Goal: Information Seeking & Learning: Learn about a topic

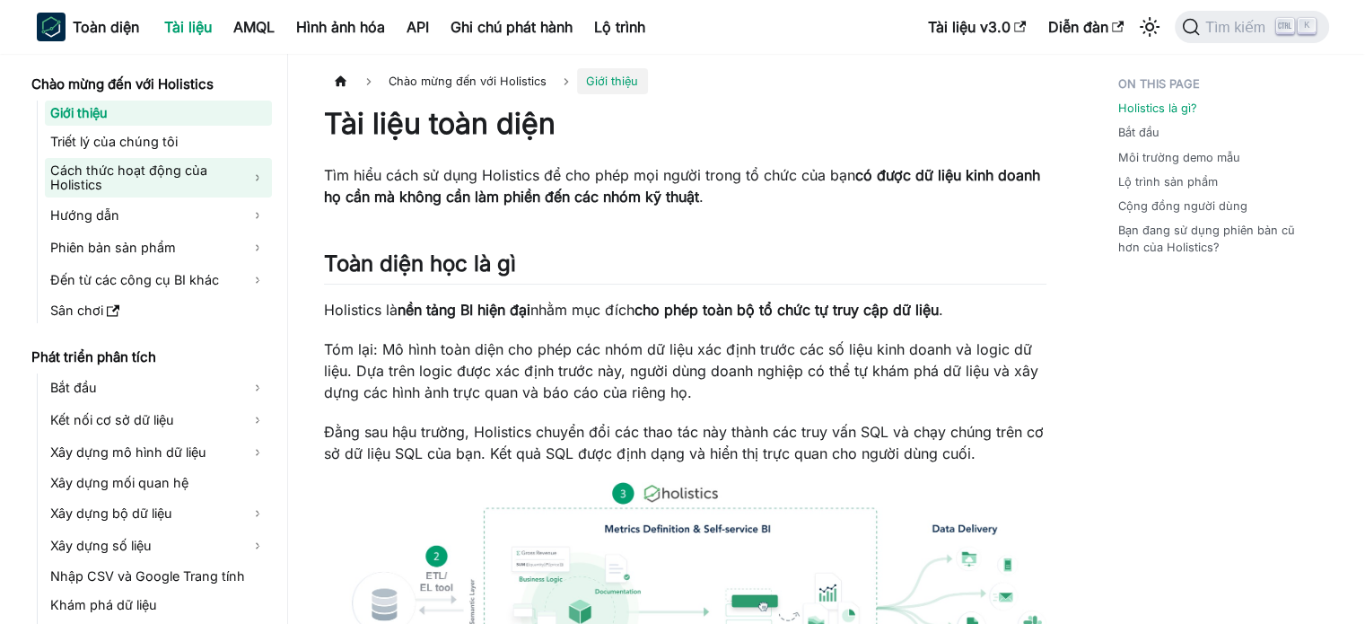
click at [78, 189] on font "Cách thức hoạt động của Holistics" at bounding box center [128, 177] width 157 height 30
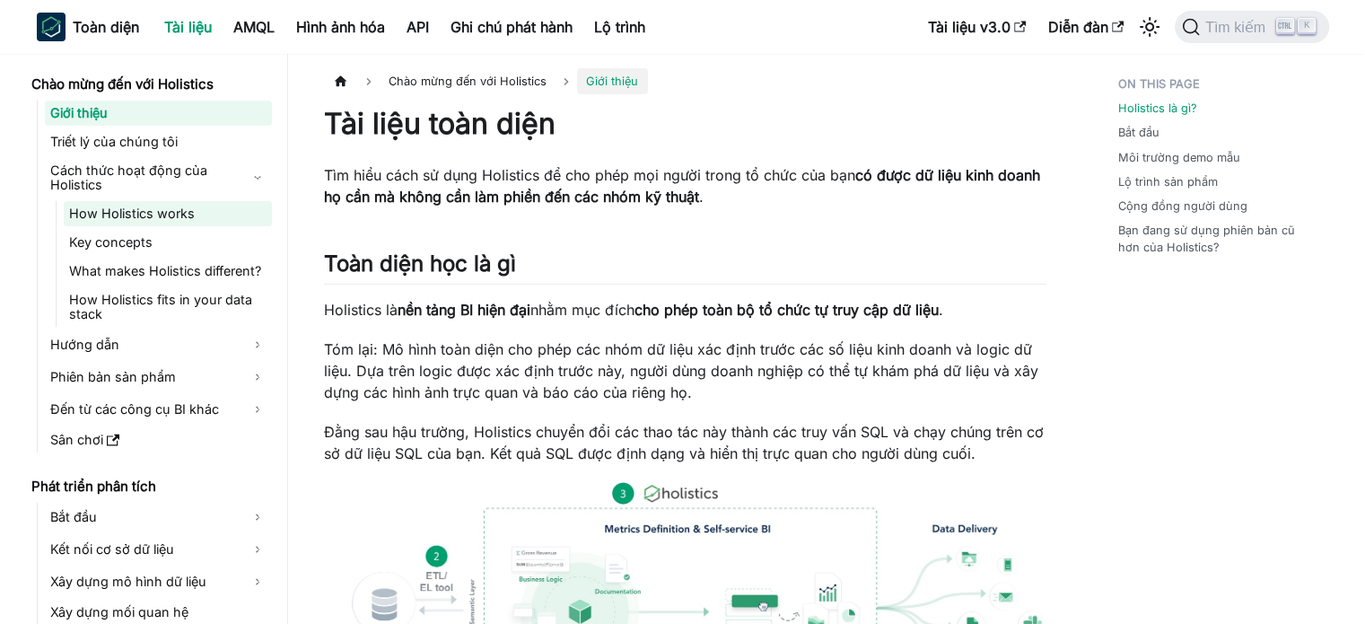
click at [180, 212] on link "How Holistics works" at bounding box center [168, 213] width 208 height 25
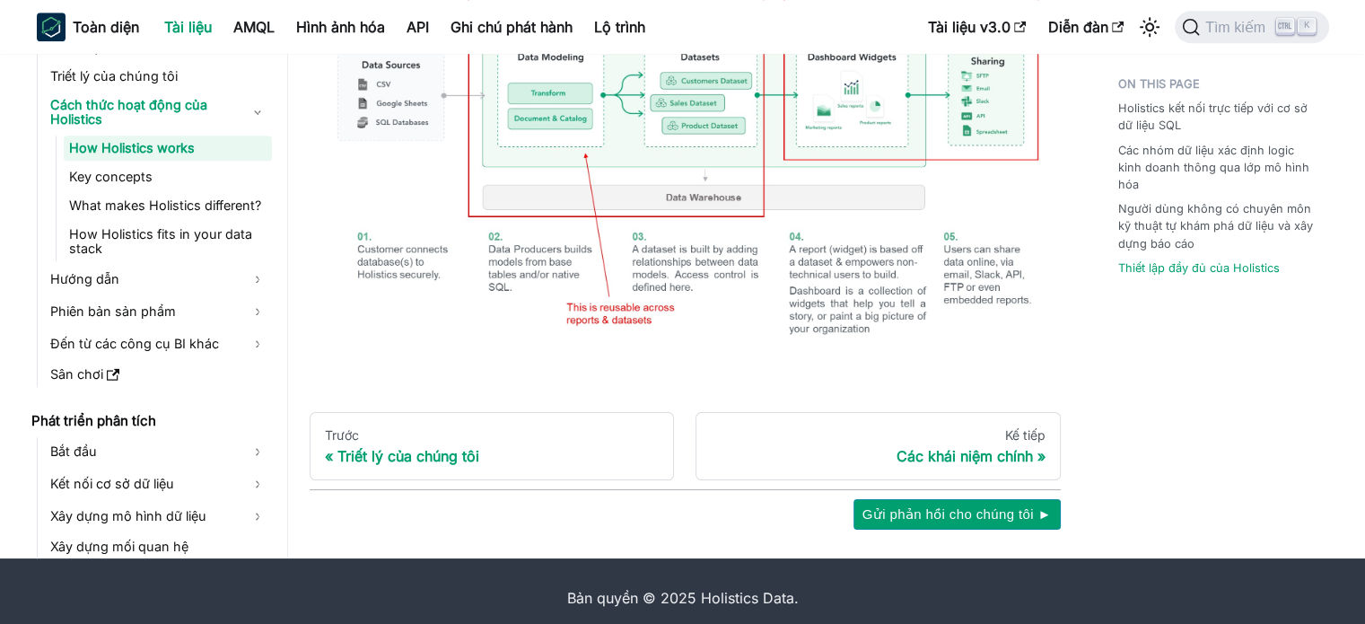
scroll to position [1401, 0]
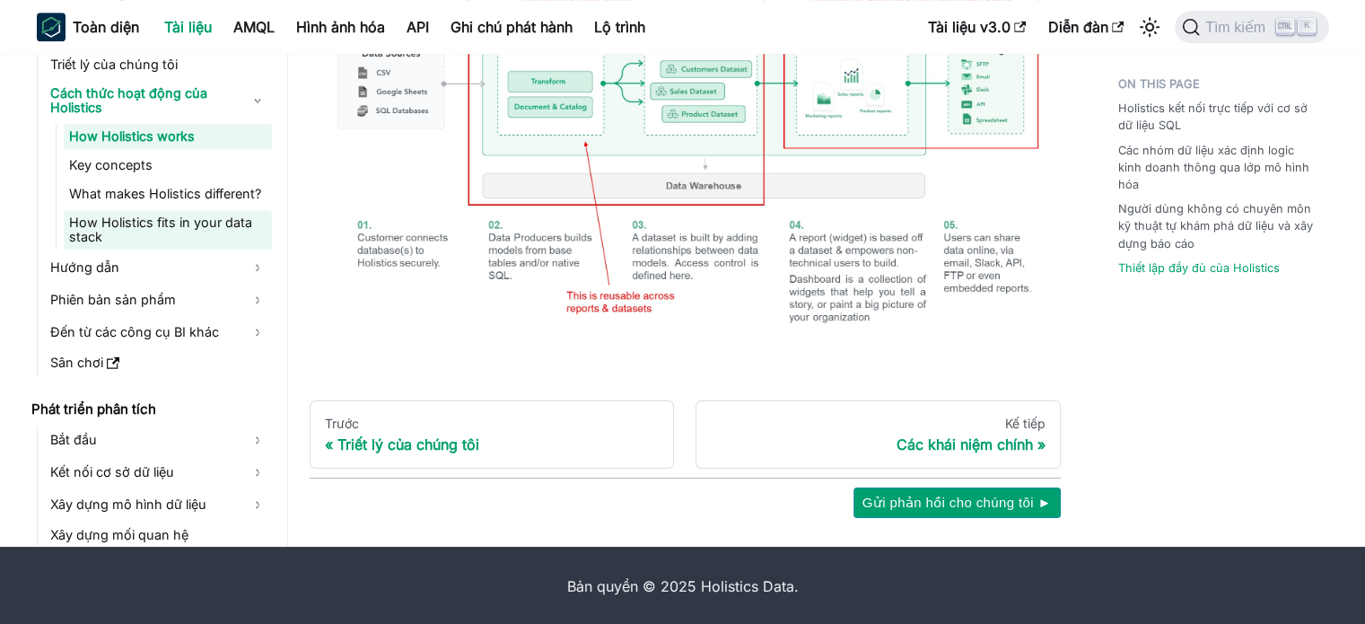
click at [197, 229] on link "How Holistics fits in your data stack" at bounding box center [168, 229] width 208 height 39
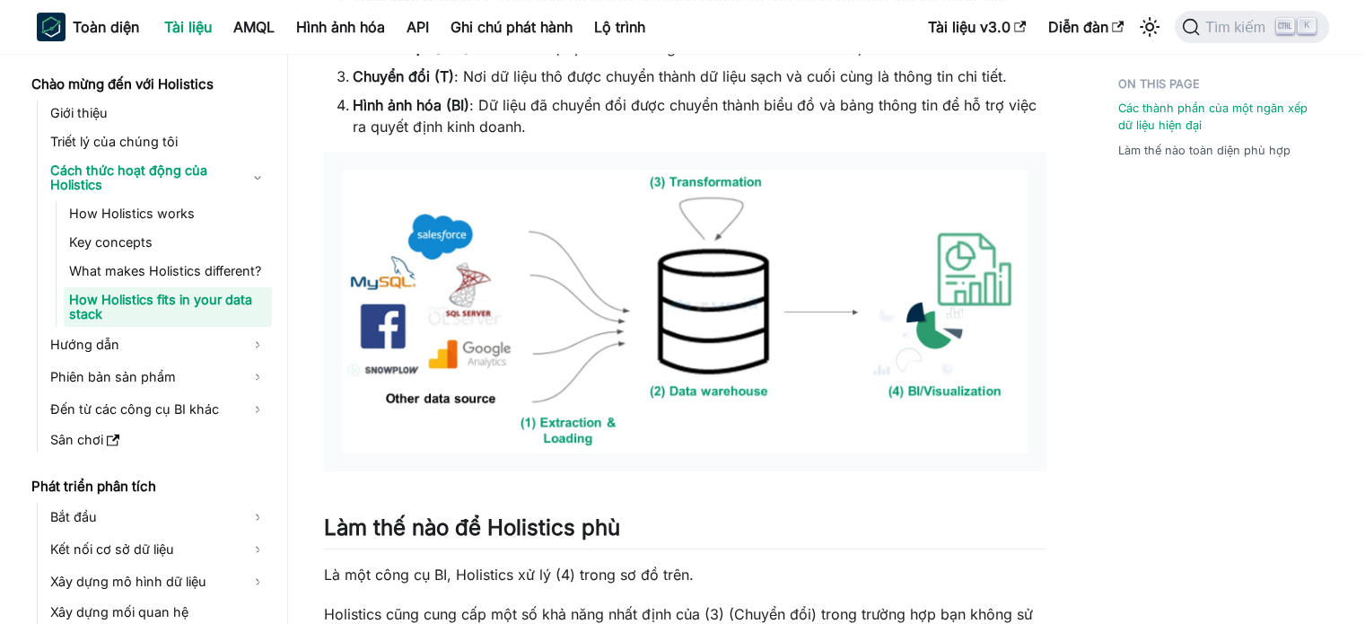
scroll to position [538, 0]
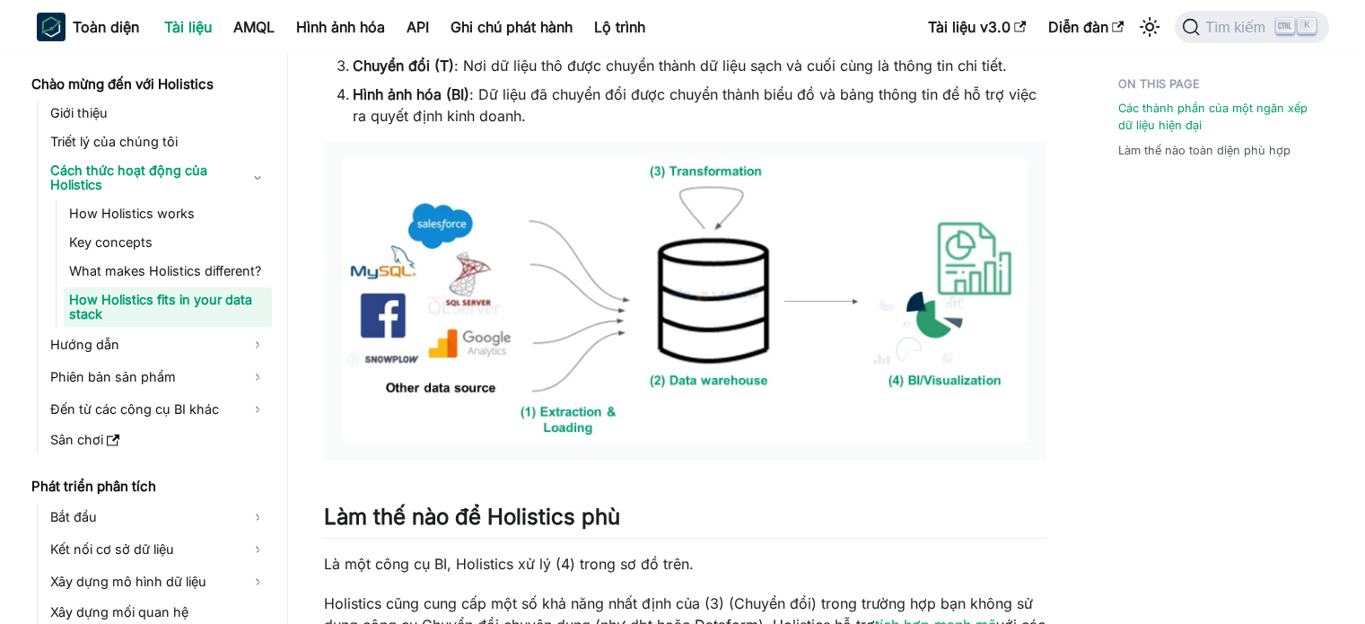
click at [926, 320] on img at bounding box center [685, 301] width 687 height 284
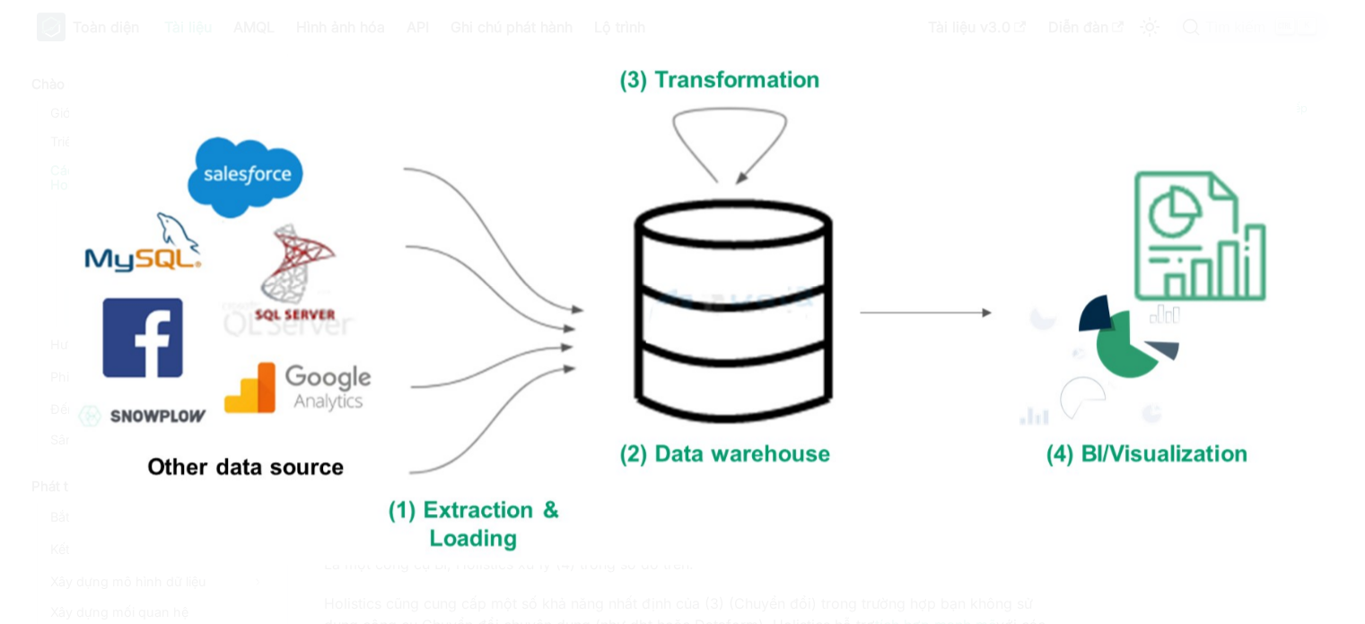
click at [926, 320] on img at bounding box center [683, 311] width 1228 height 507
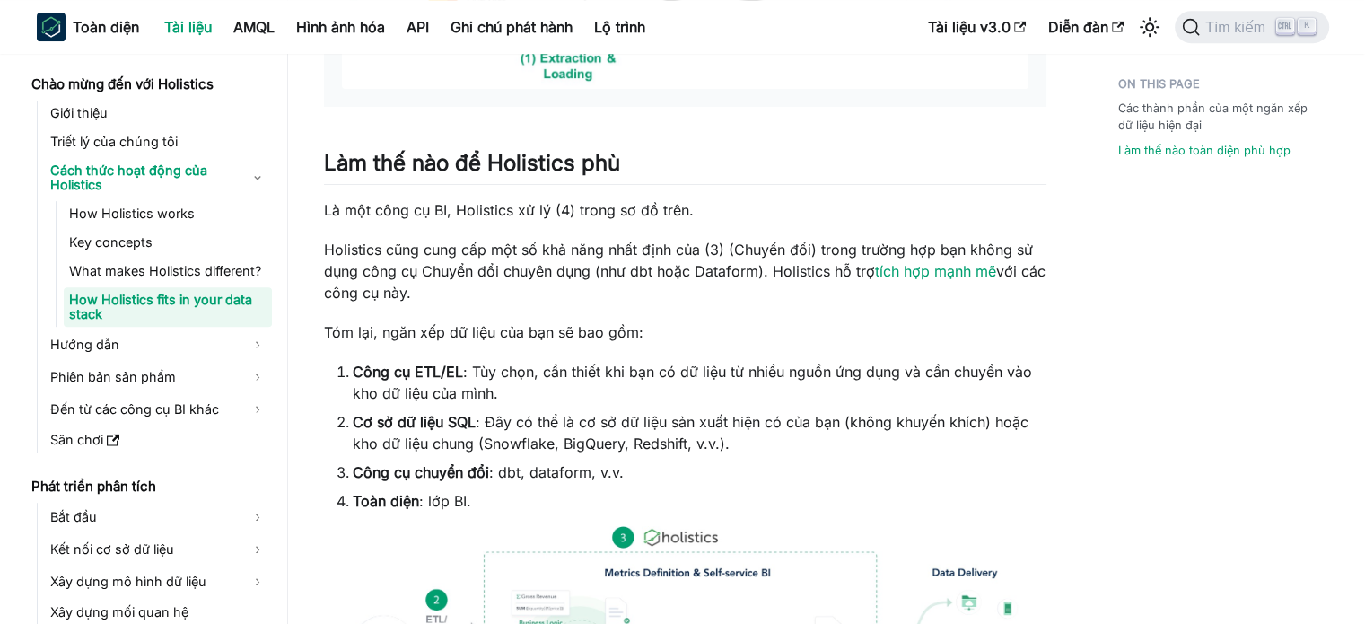
scroll to position [897, 0]
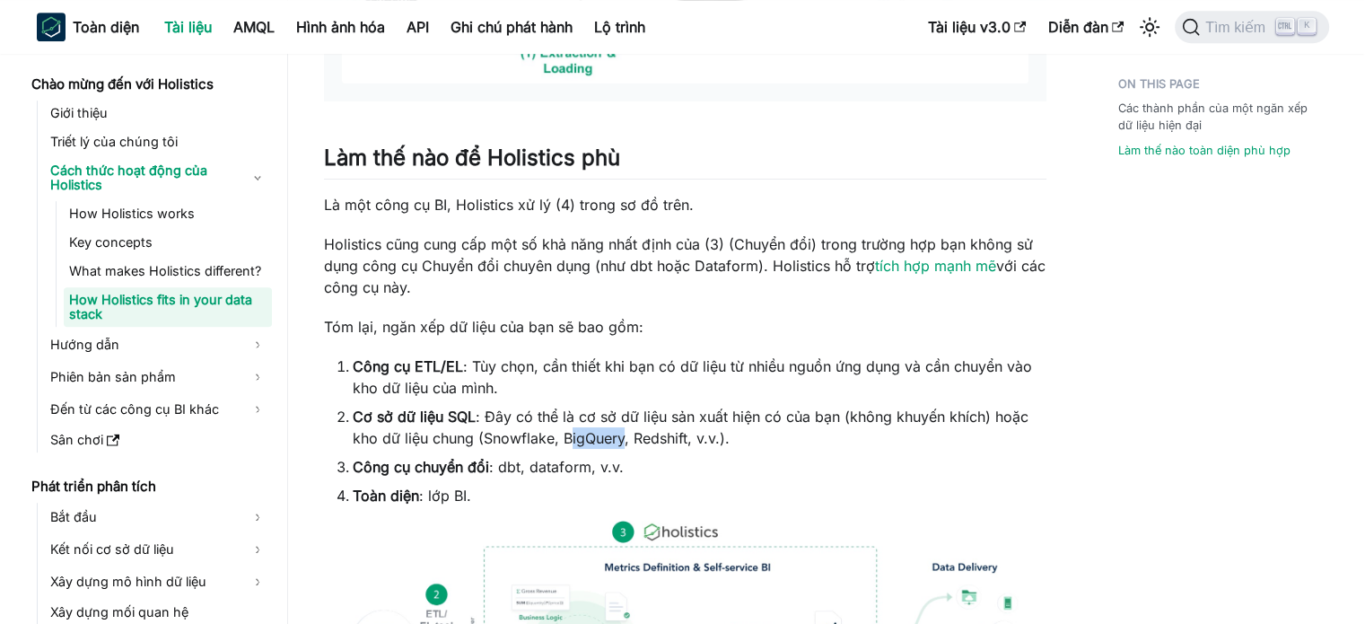
drag, startPoint x: 560, startPoint y: 438, endPoint x: 618, endPoint y: 438, distance: 58.3
click at [618, 438] on font ": Đây có thể là cơ sở dữ liệu sản xuất hiện có của bạn (không khuyến khích) hoặ…" at bounding box center [691, 426] width 676 height 39
click at [679, 477] on ol "Công cụ ETL/EL : Tùy chọn, cần thiết khi bạn có dữ liệu từ nhiều nguồn ứng dụng…" at bounding box center [685, 430] width 722 height 151
drag, startPoint x: 561, startPoint y: 442, endPoint x: 606, endPoint y: 437, distance: 45.2
click at [628, 445] on font ": Đây có thể là cơ sở dữ liệu sản xuất hiện có của bạn (không khuyến khích) hoặ…" at bounding box center [691, 426] width 676 height 39
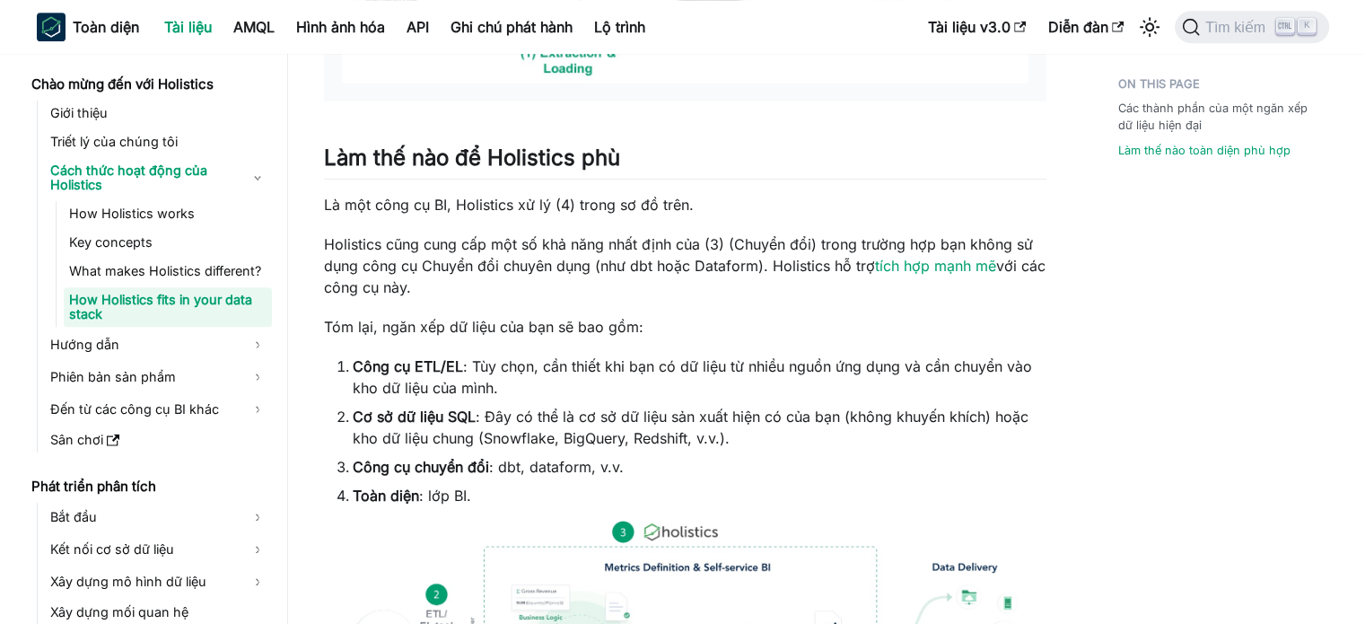
drag, startPoint x: 604, startPoint y: 438, endPoint x: 706, endPoint y: 462, distance: 105.1
click at [706, 462] on li "Công cụ chuyển đổi : dbt, dataform, v.v." at bounding box center [700, 467] width 694 height 22
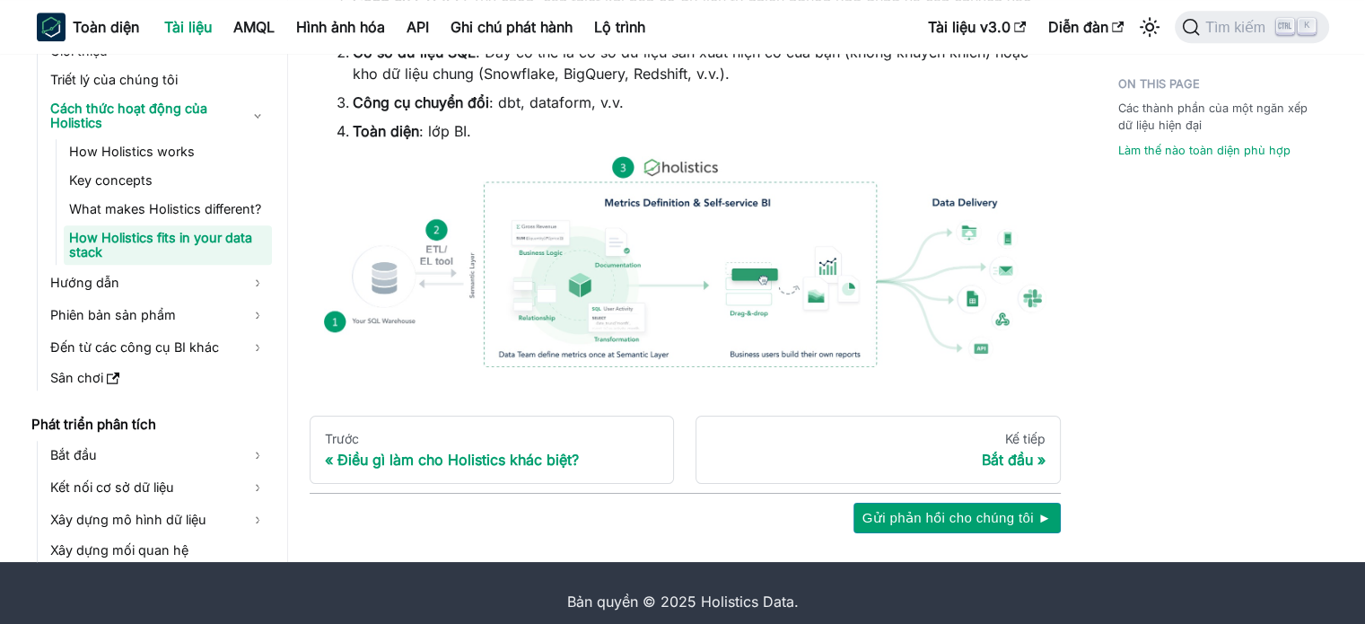
scroll to position [1278, 0]
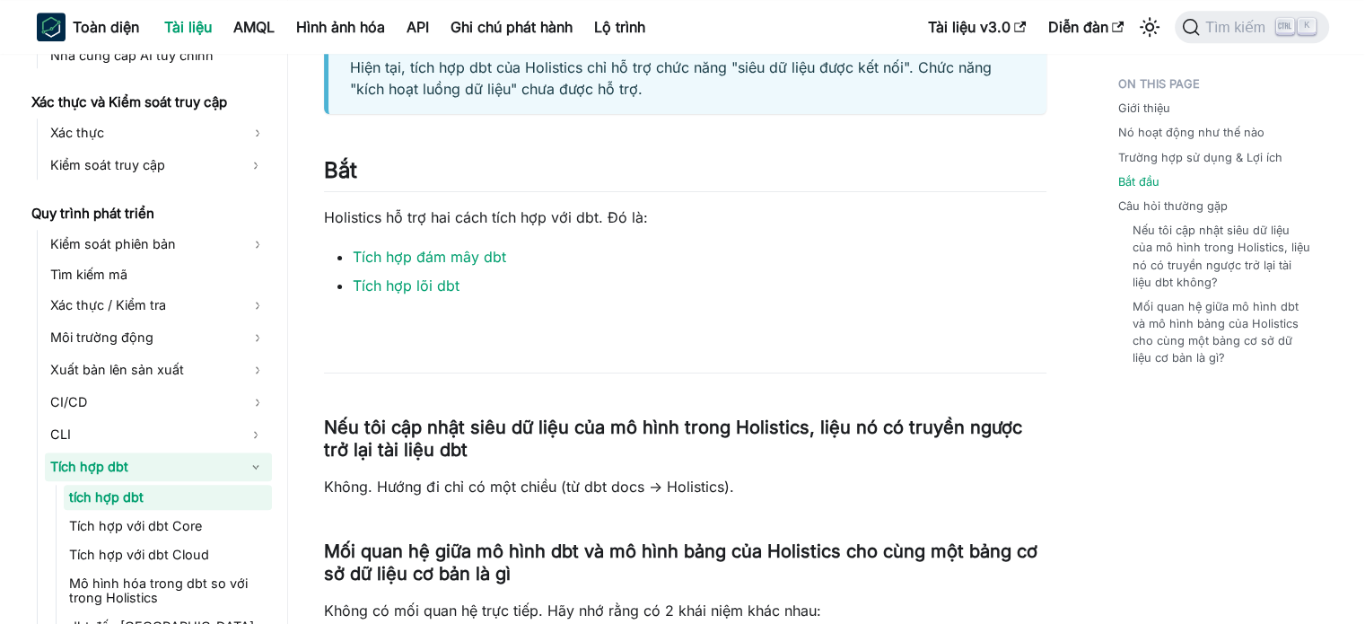
scroll to position [1705, 0]
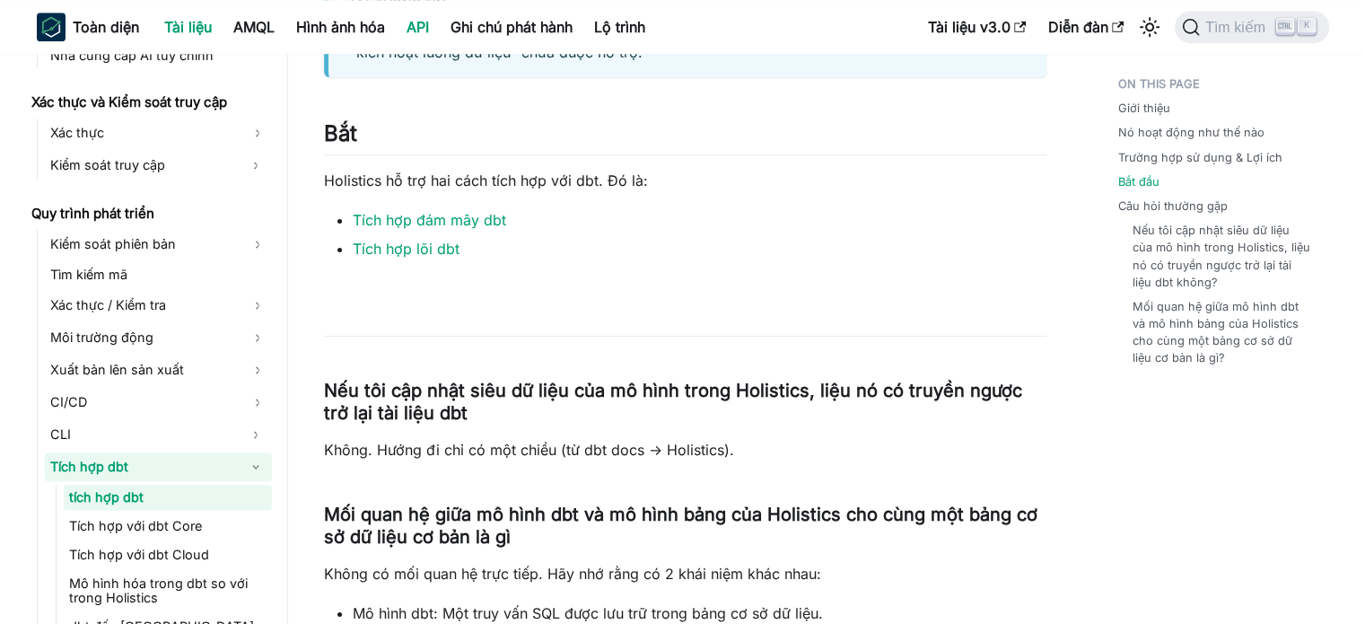
click at [425, 17] on link "API" at bounding box center [418, 27] width 44 height 29
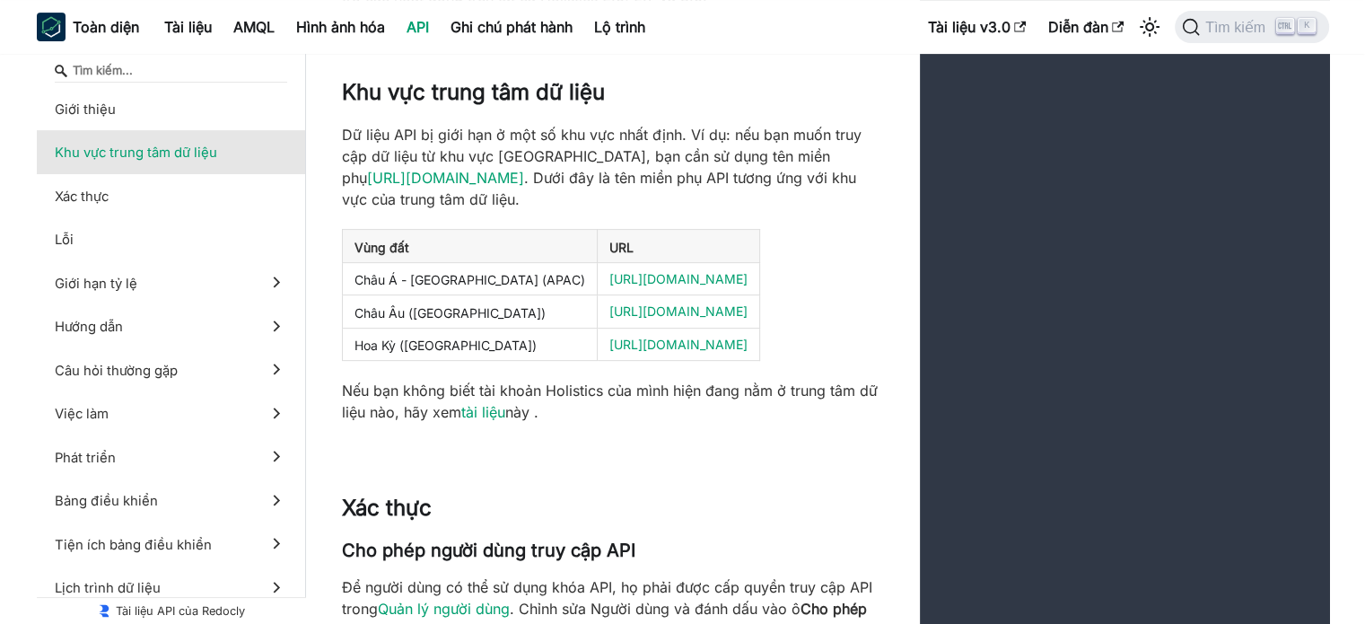
scroll to position [987, 0]
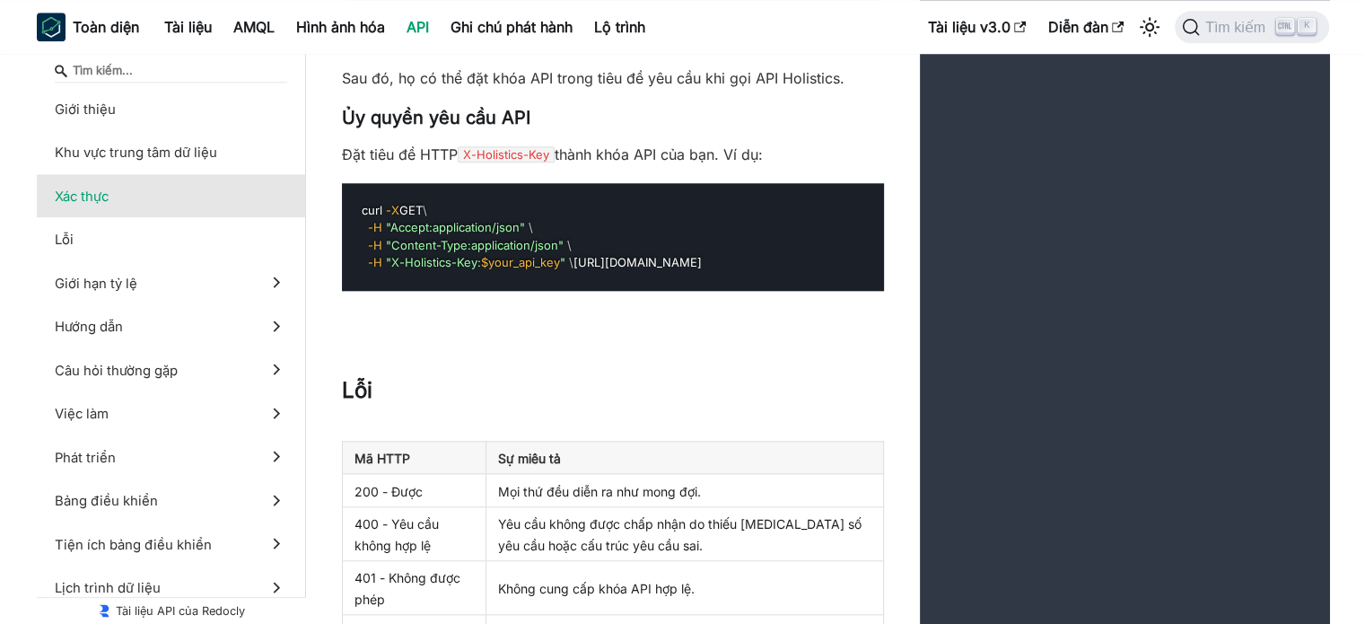
scroll to position [1885, 0]
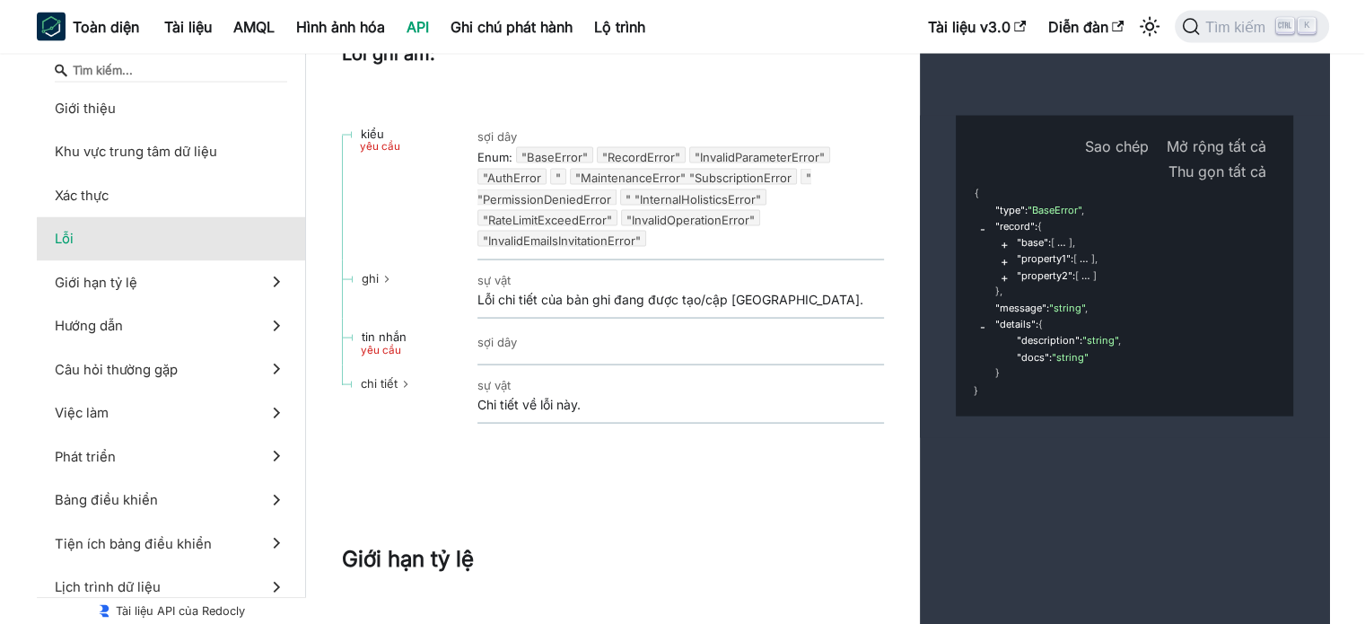
scroll to position [3590, 0]
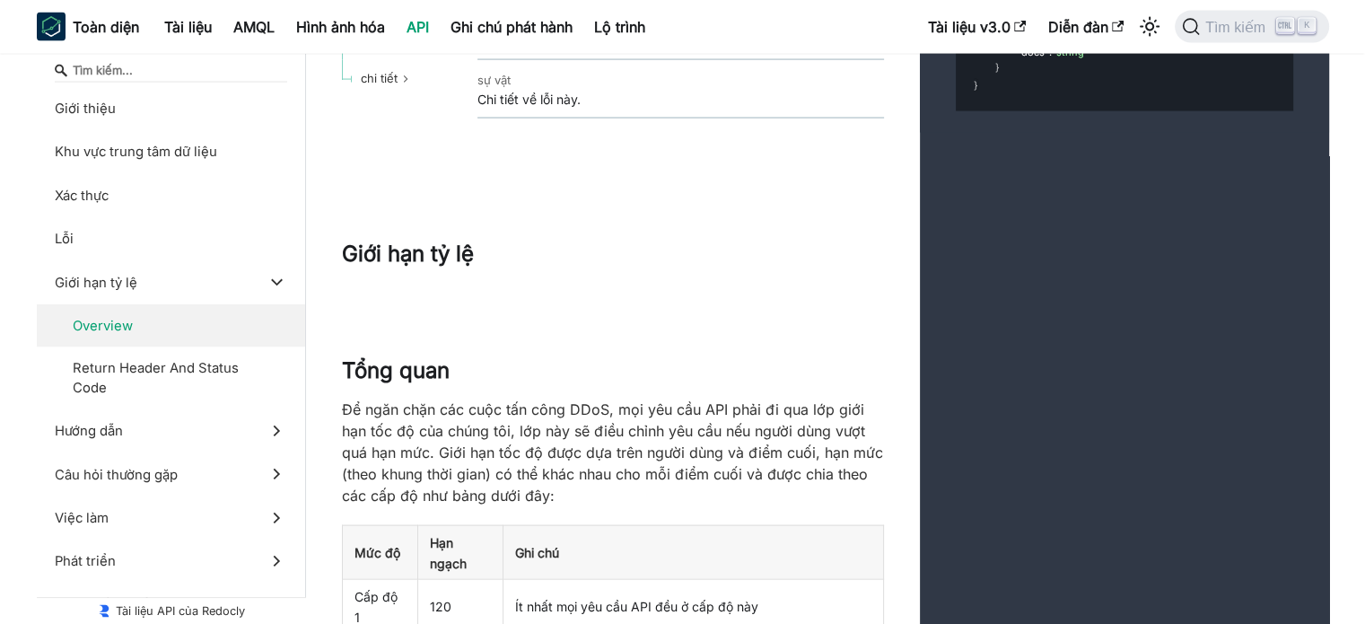
scroll to position [4038, 0]
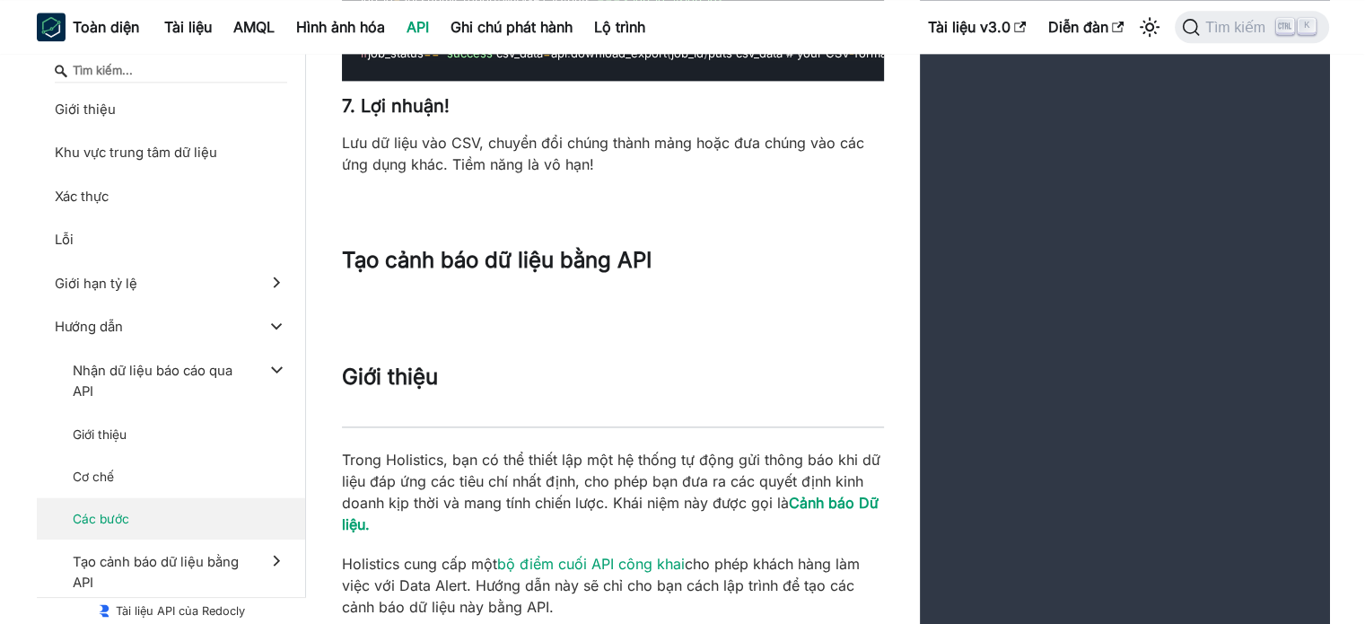
scroll to position [9244, 0]
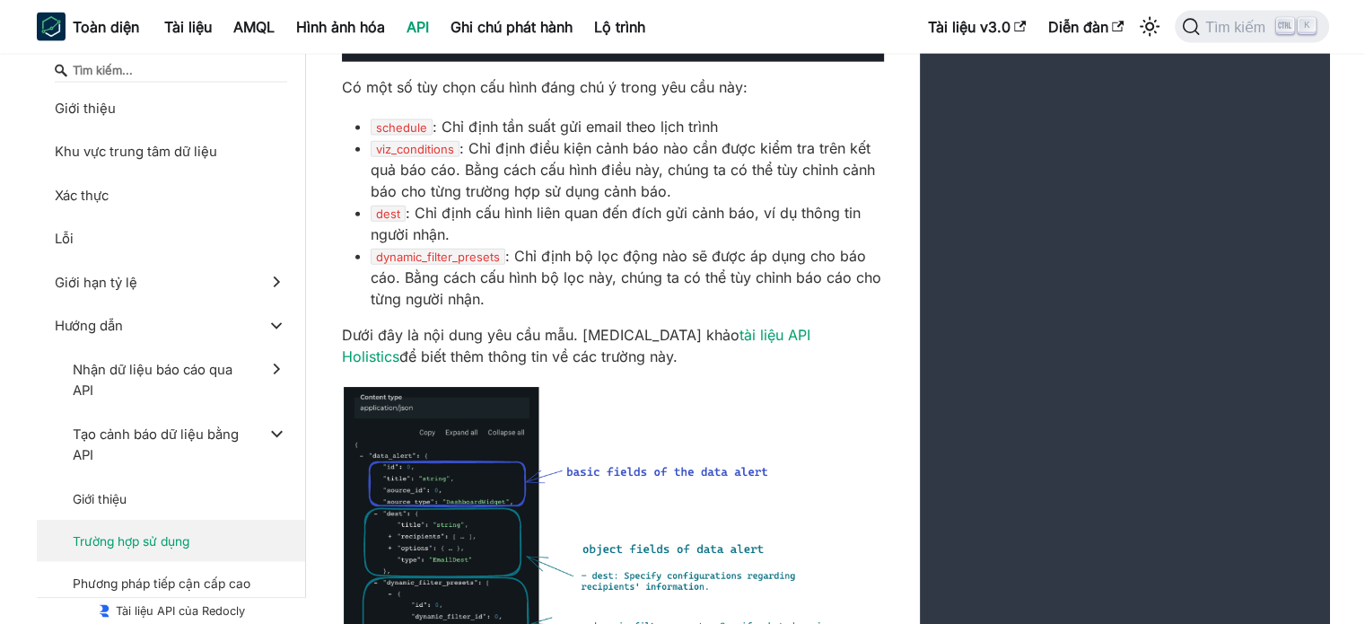
scroll to position [11397, 0]
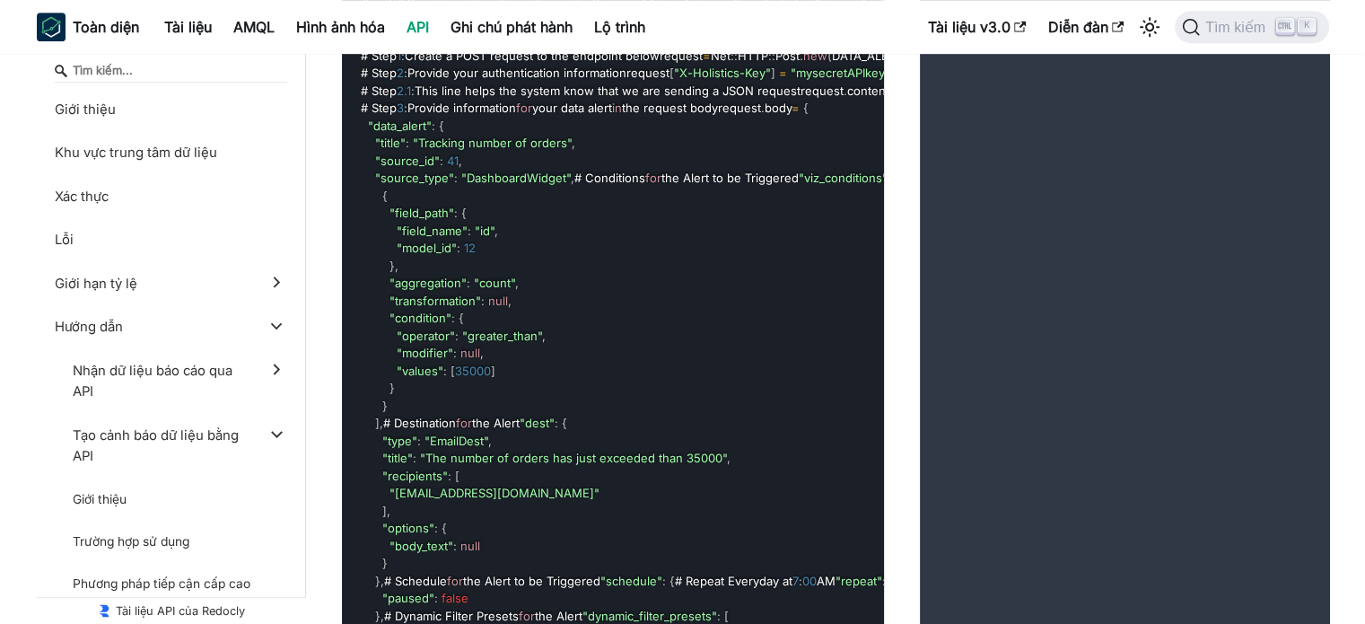
scroll to position [14718, 0]
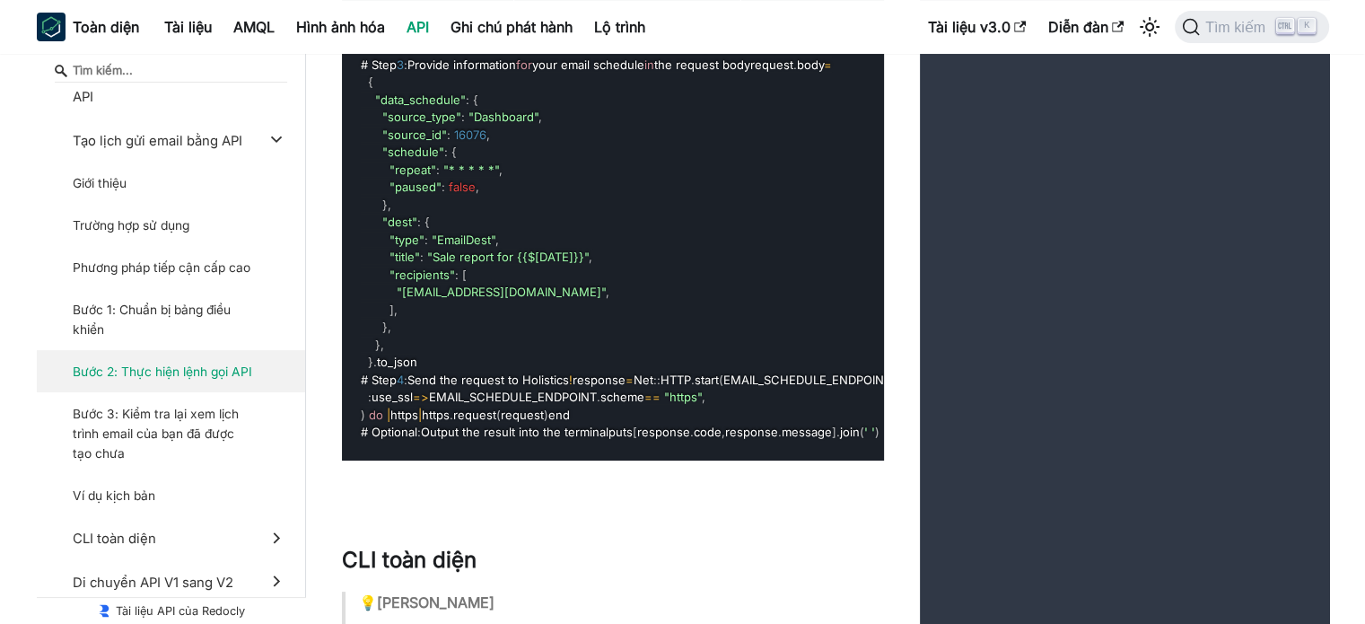
scroll to position [20731, 0]
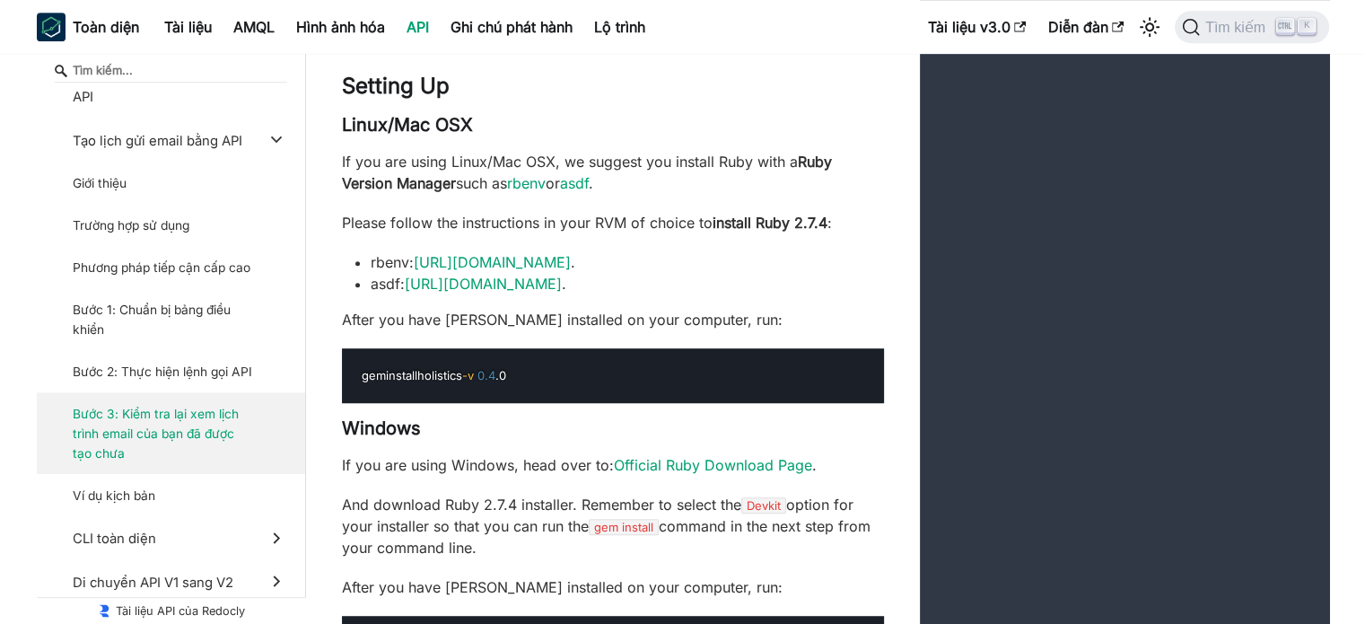
scroll to position [21898, 0]
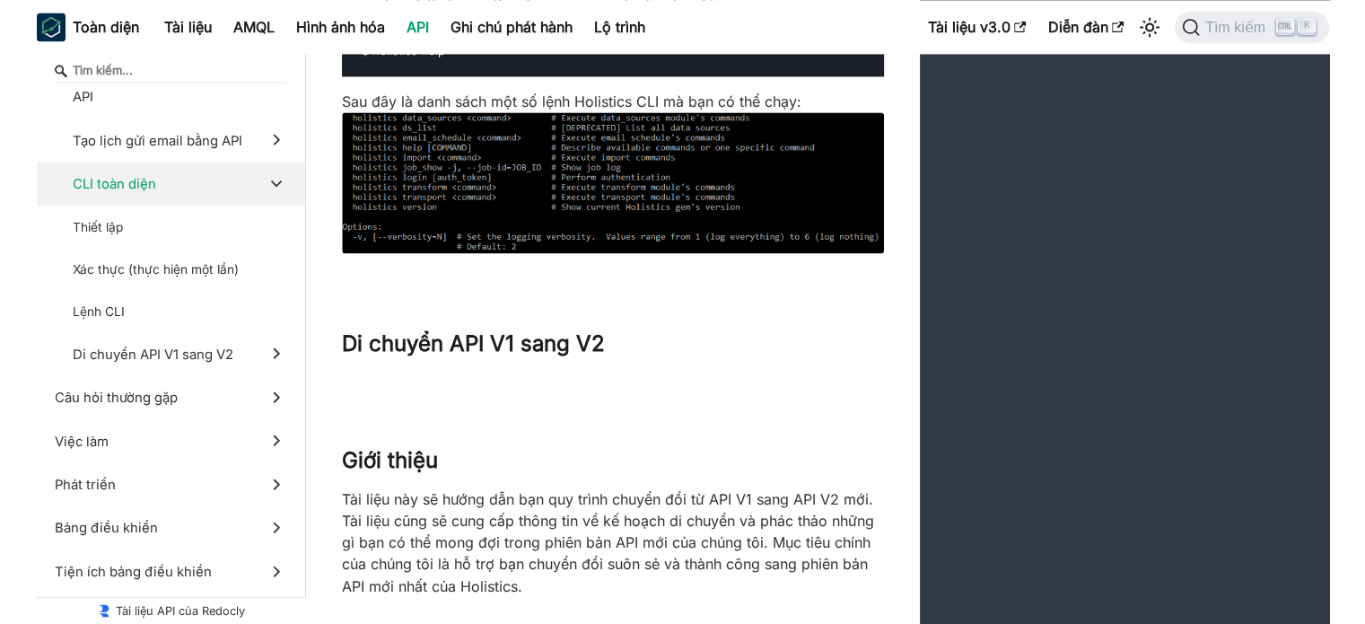
scroll to position [23333, 0]
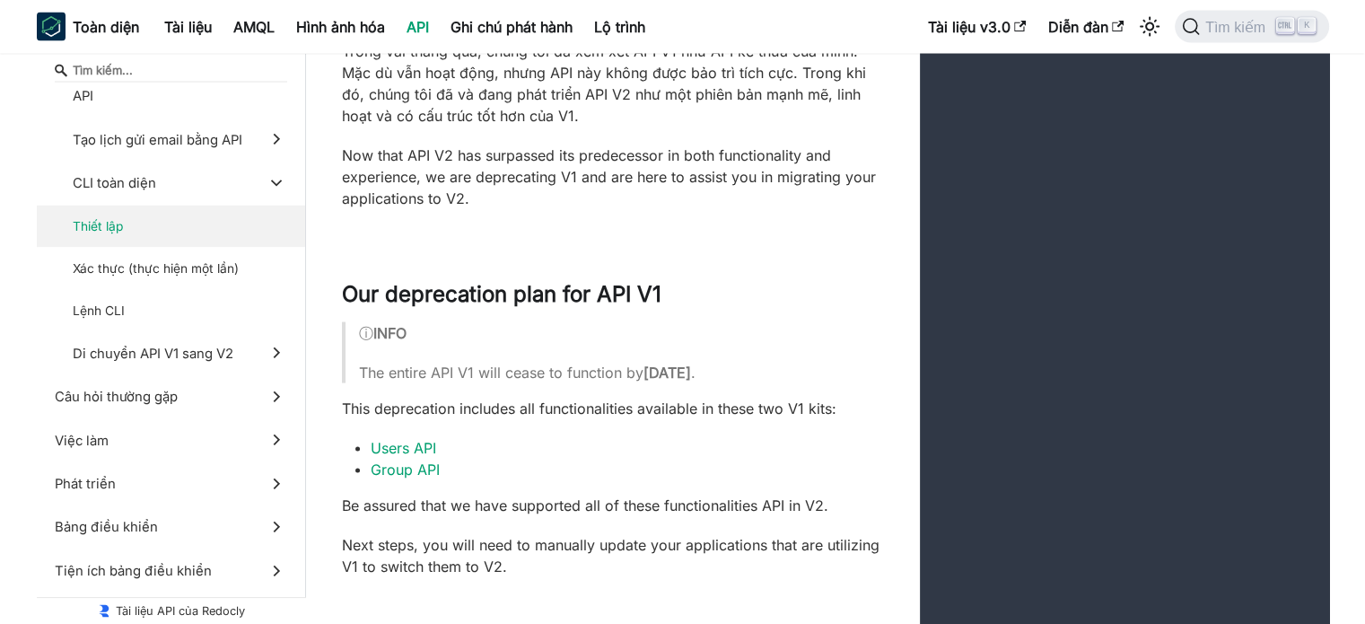
scroll to position [23782, 0]
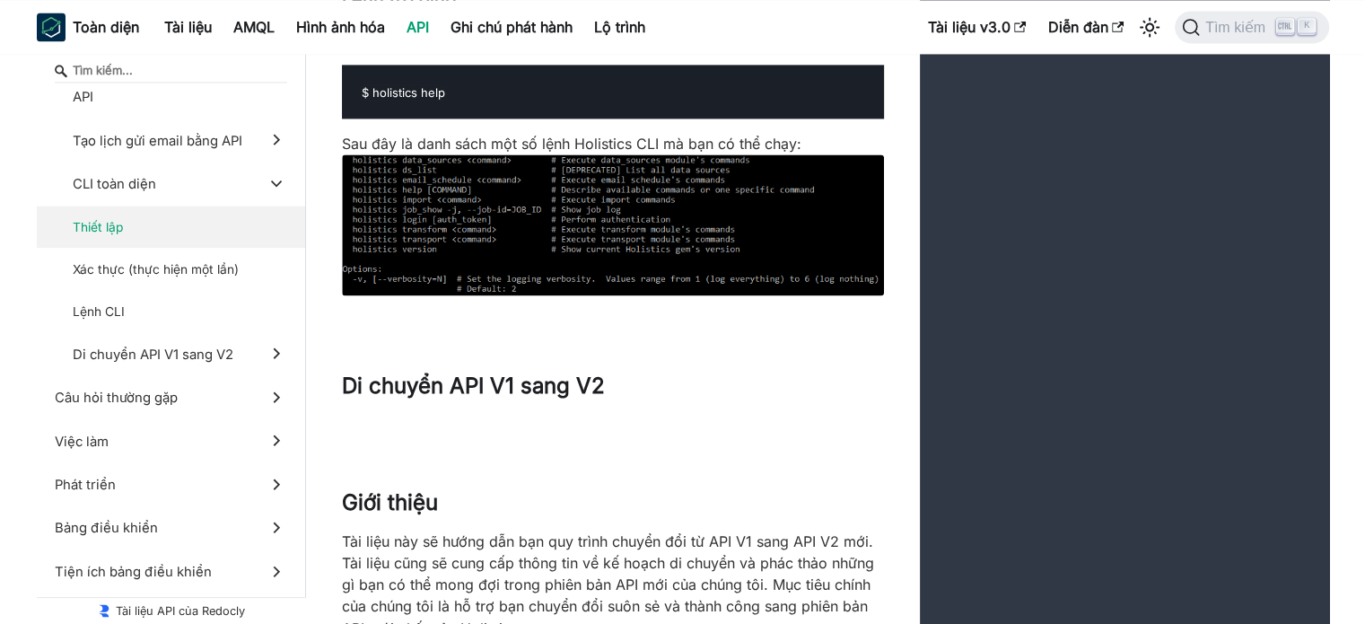
scroll to position [23154, 0]
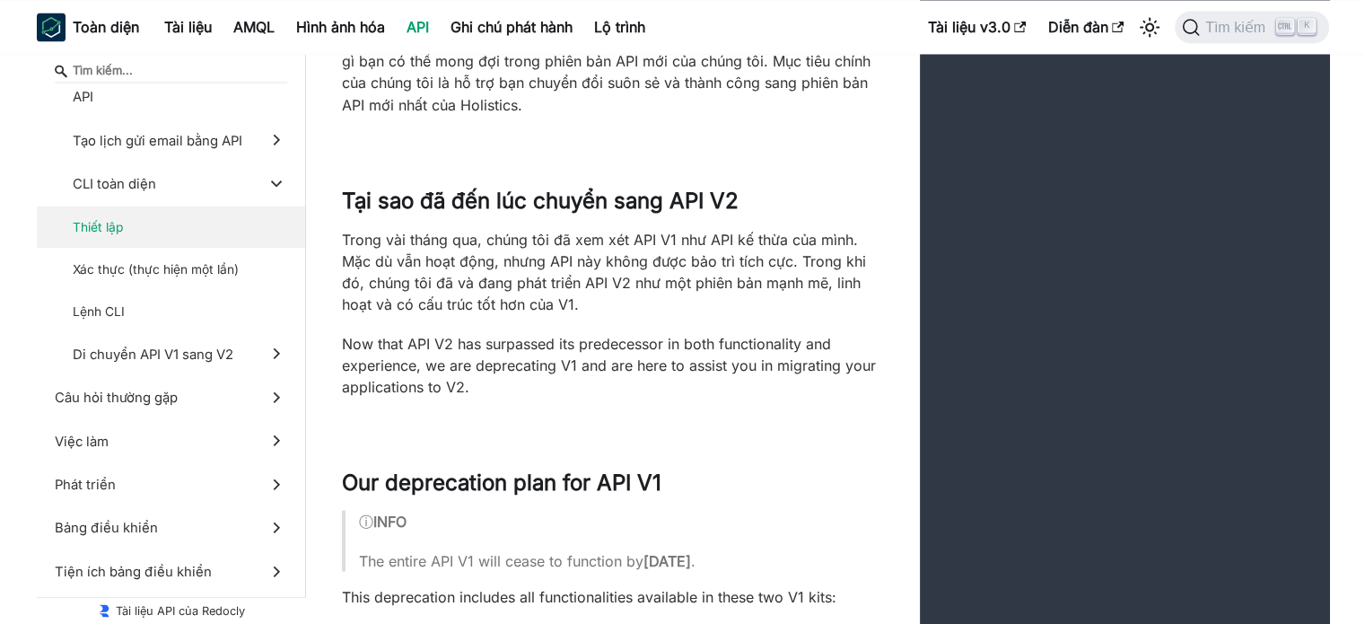
scroll to position [23782, 0]
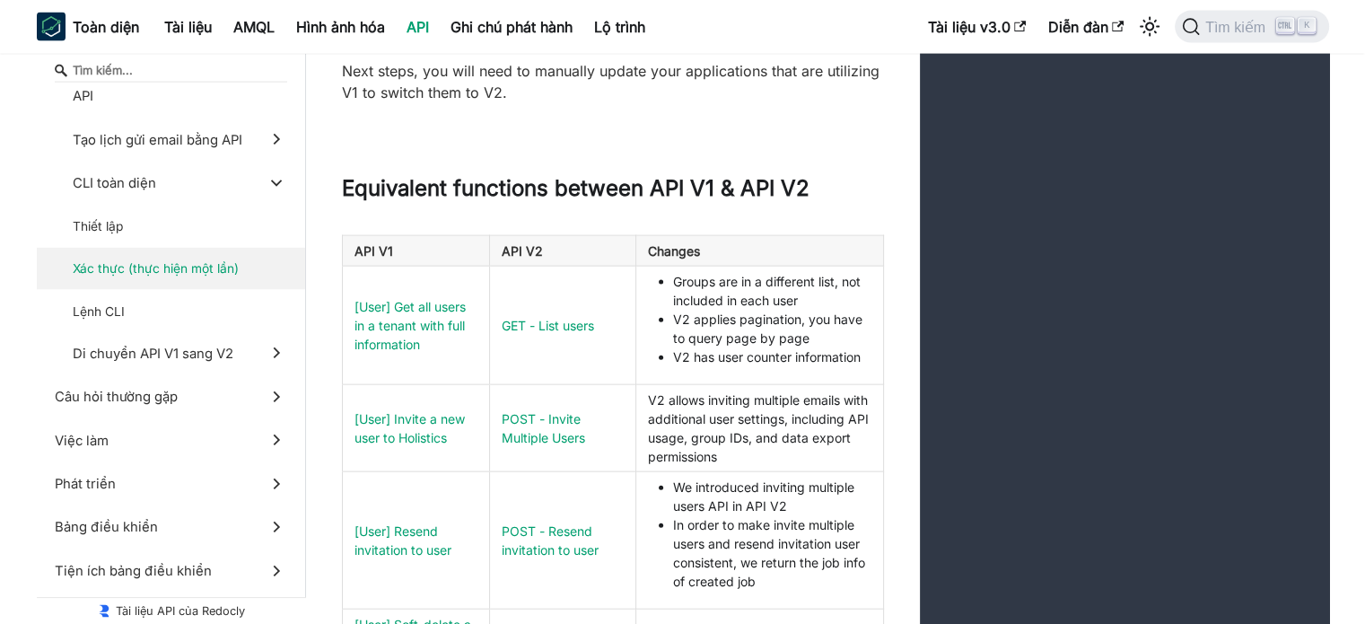
scroll to position [24500, 0]
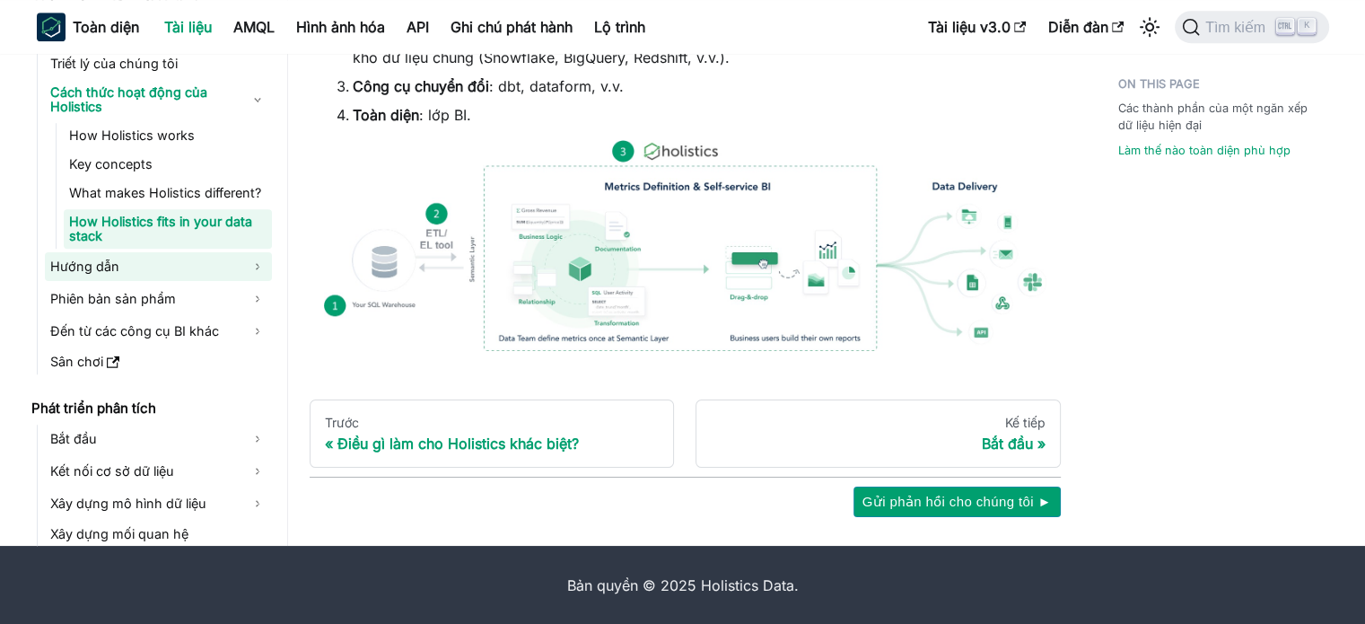
click at [258, 259] on link "Hướng dẫn" at bounding box center [158, 266] width 227 height 29
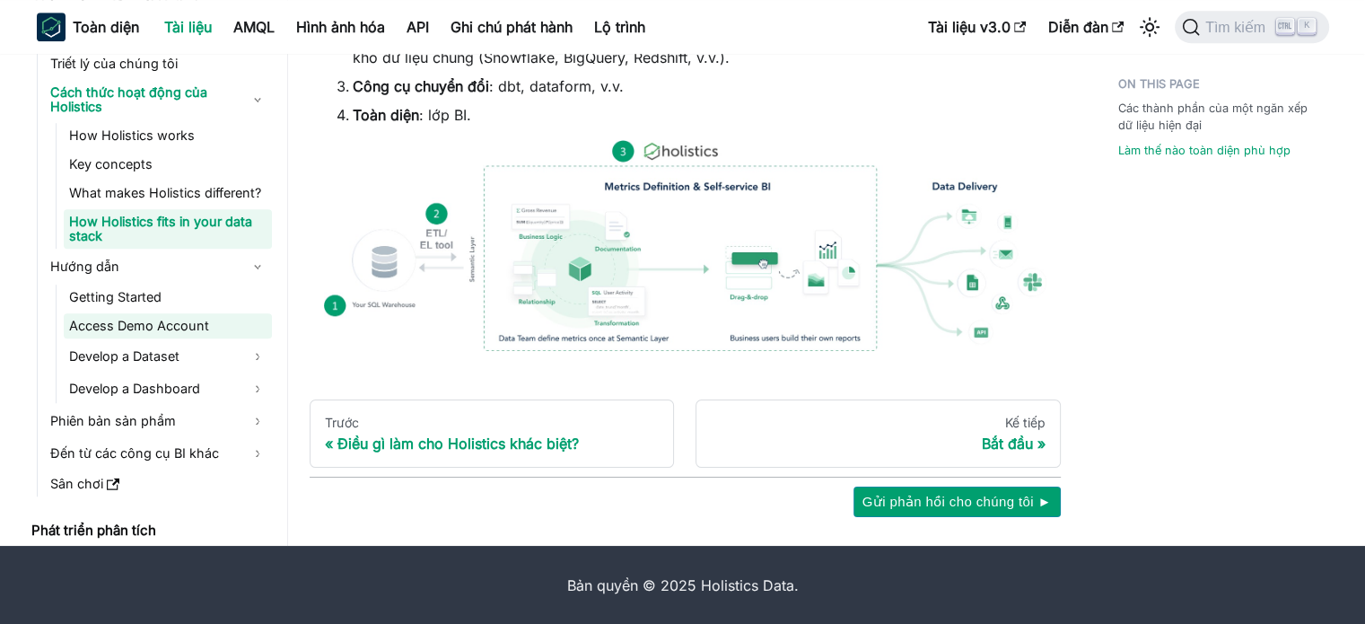
click at [190, 336] on link "Access Demo Account" at bounding box center [168, 325] width 208 height 25
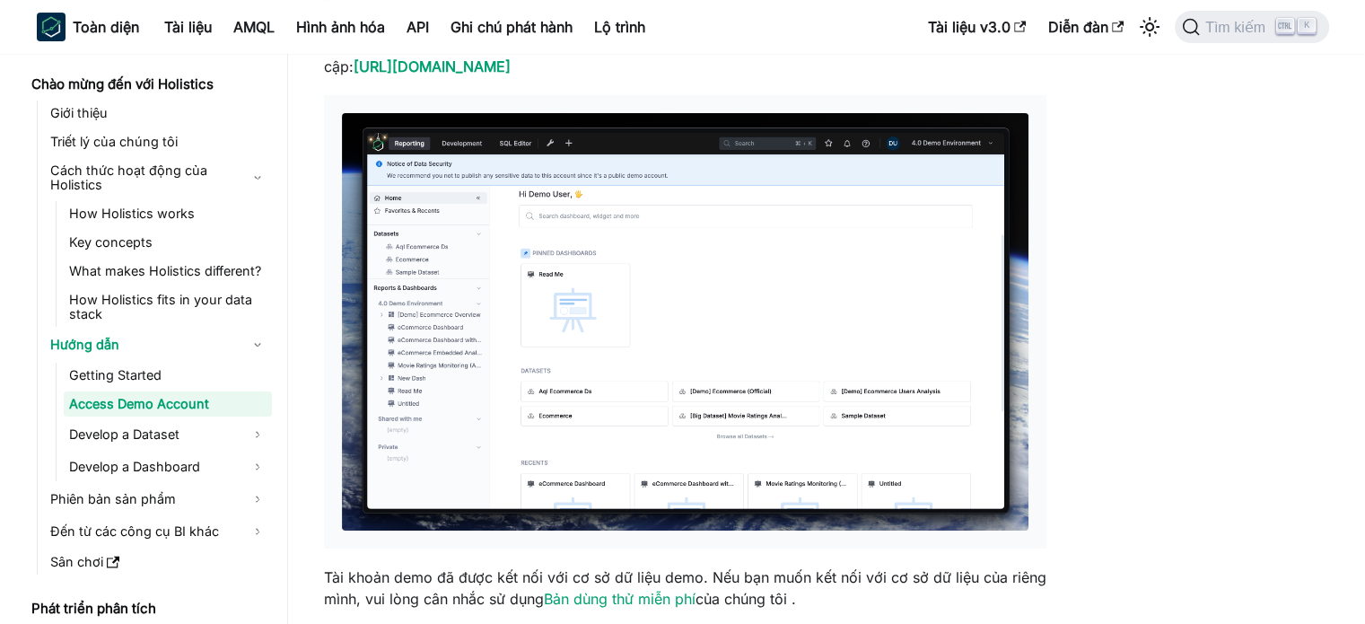
scroll to position [269, 0]
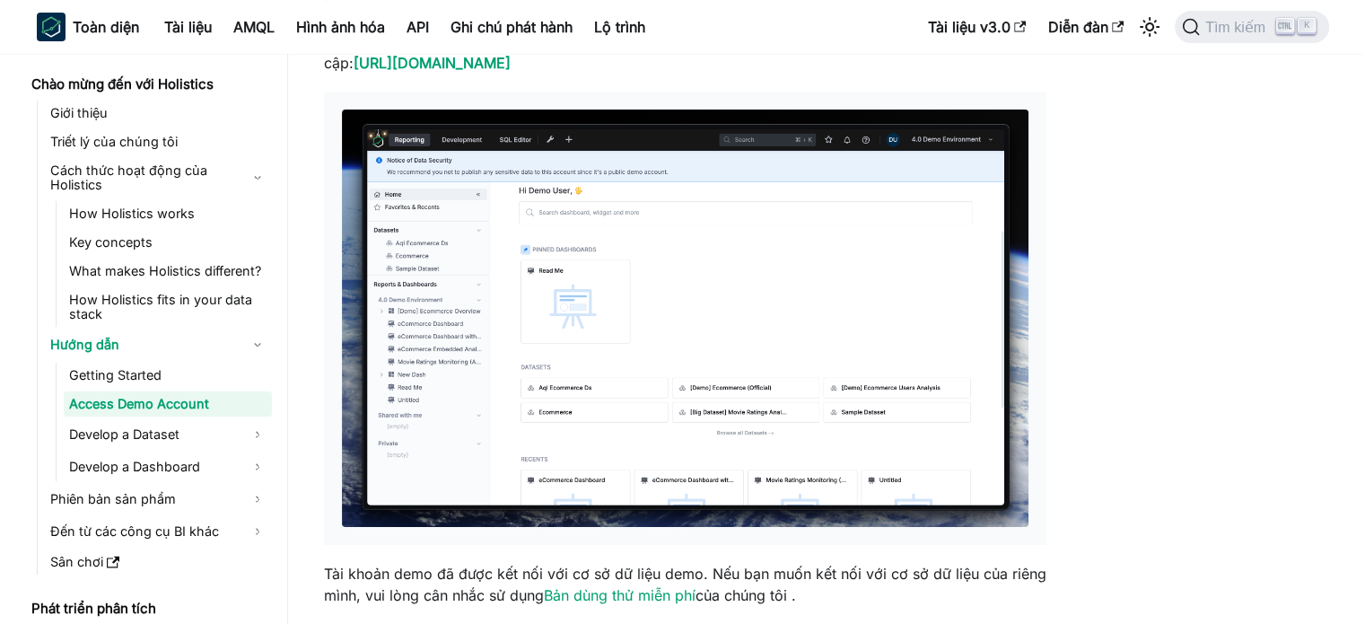
click at [682, 381] on img at bounding box center [685, 317] width 687 height 417
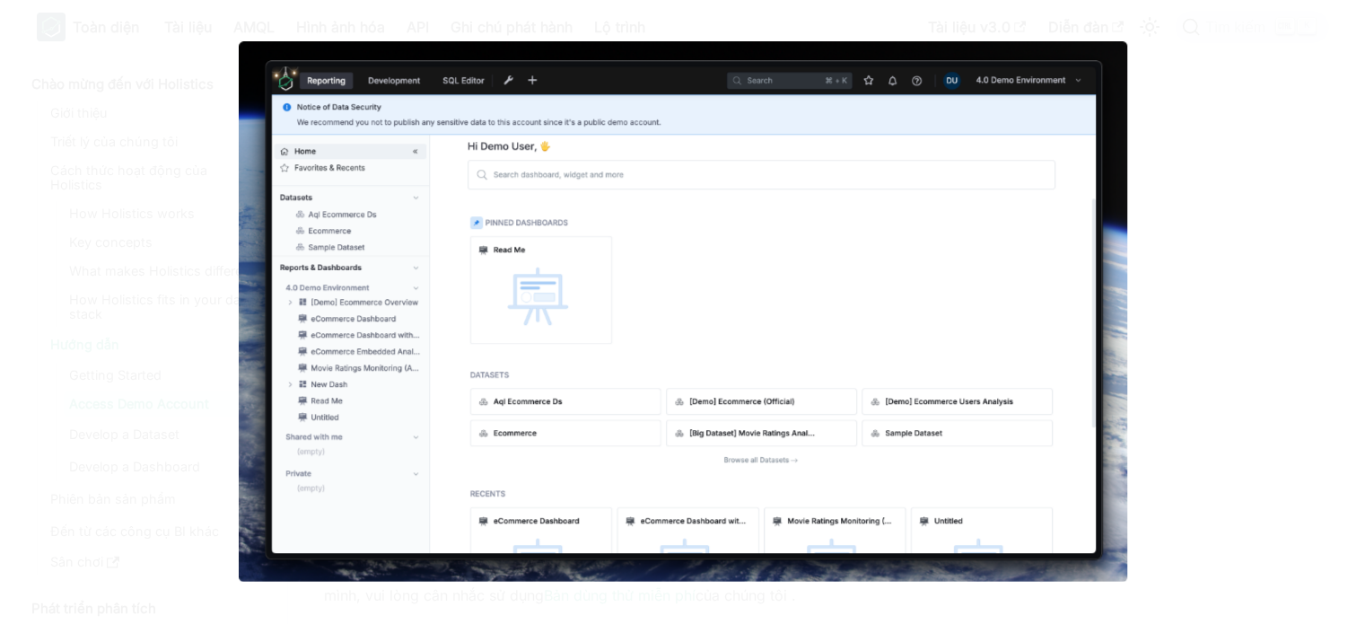
click at [665, 373] on img at bounding box center [683, 311] width 888 height 540
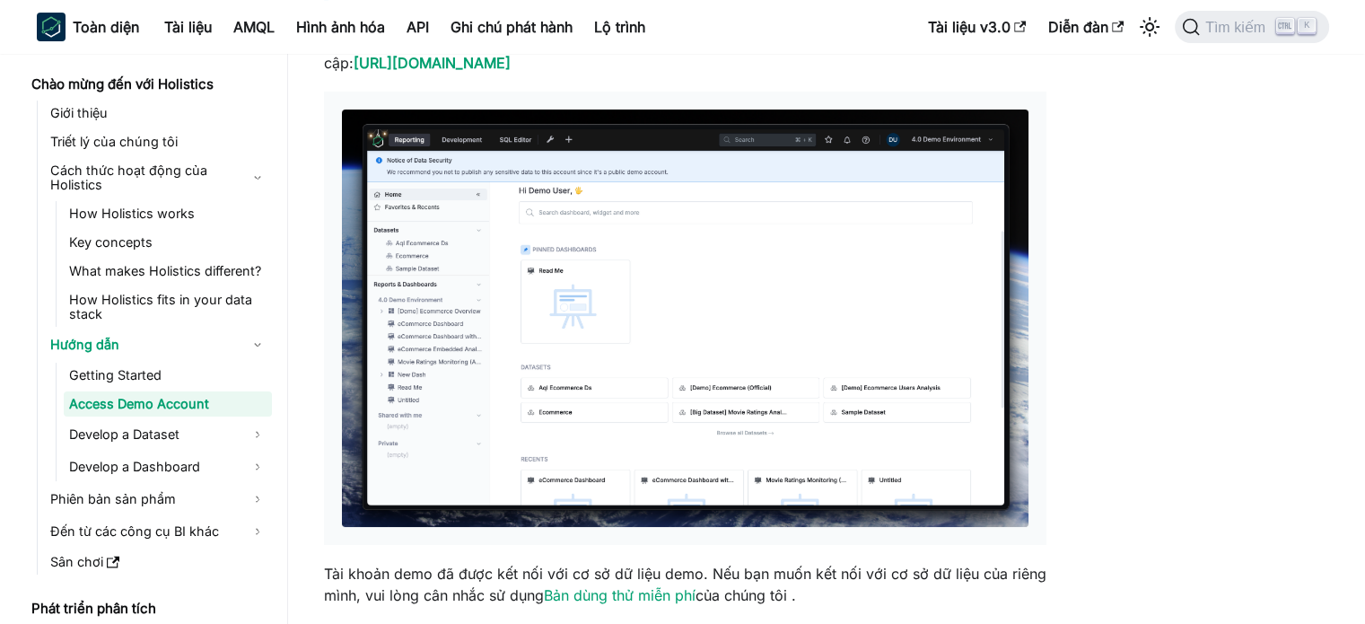
click at [665, 373] on img at bounding box center [685, 317] width 687 height 417
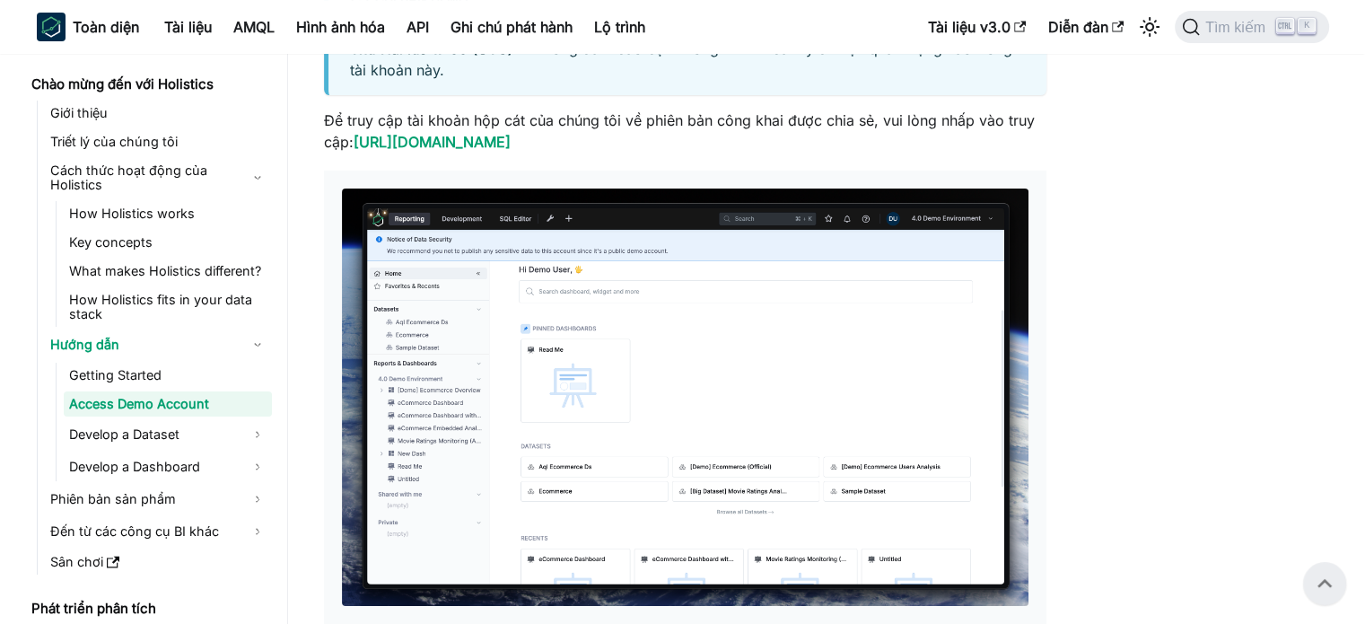
scroll to position [179, 0]
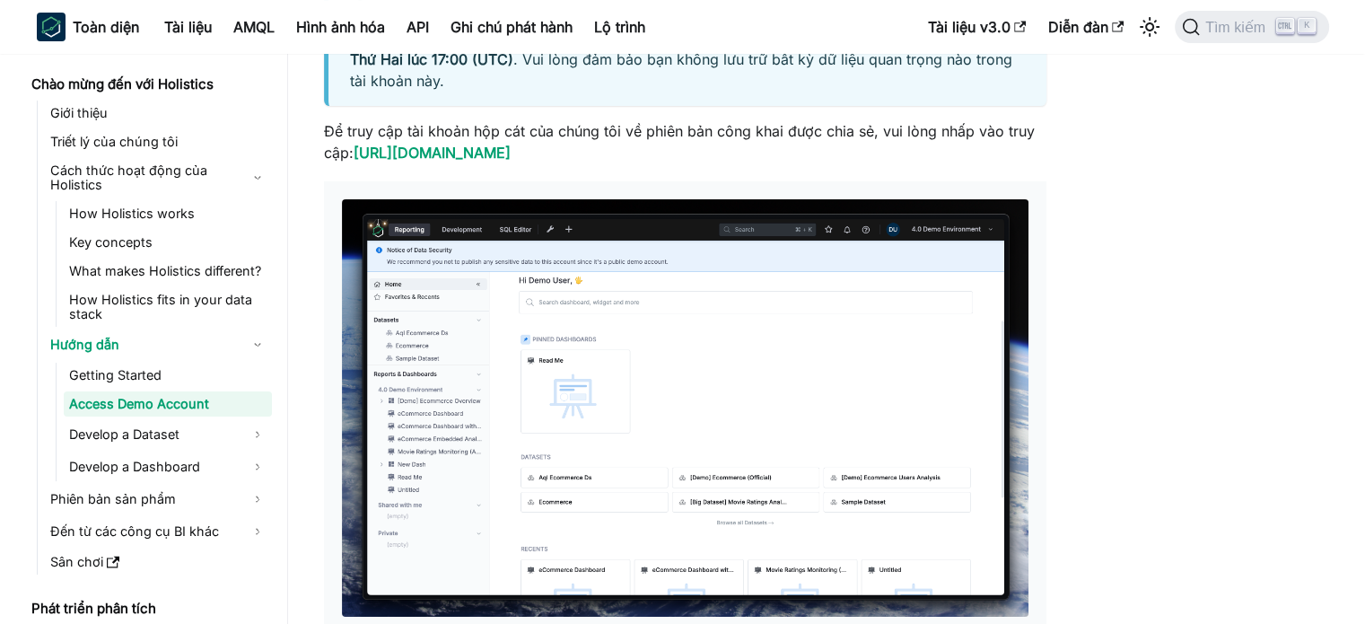
click at [665, 373] on img at bounding box center [685, 407] width 687 height 417
click at [664, 383] on img at bounding box center [685, 407] width 687 height 417
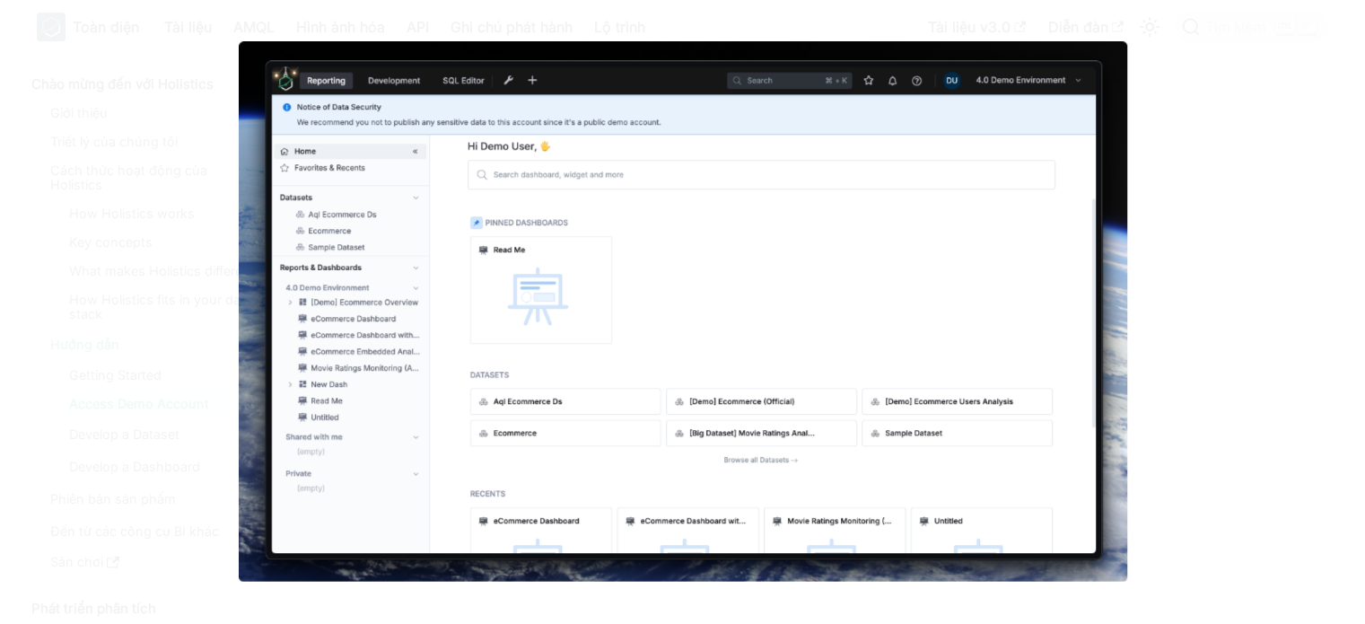
click at [694, 358] on img at bounding box center [683, 311] width 888 height 540
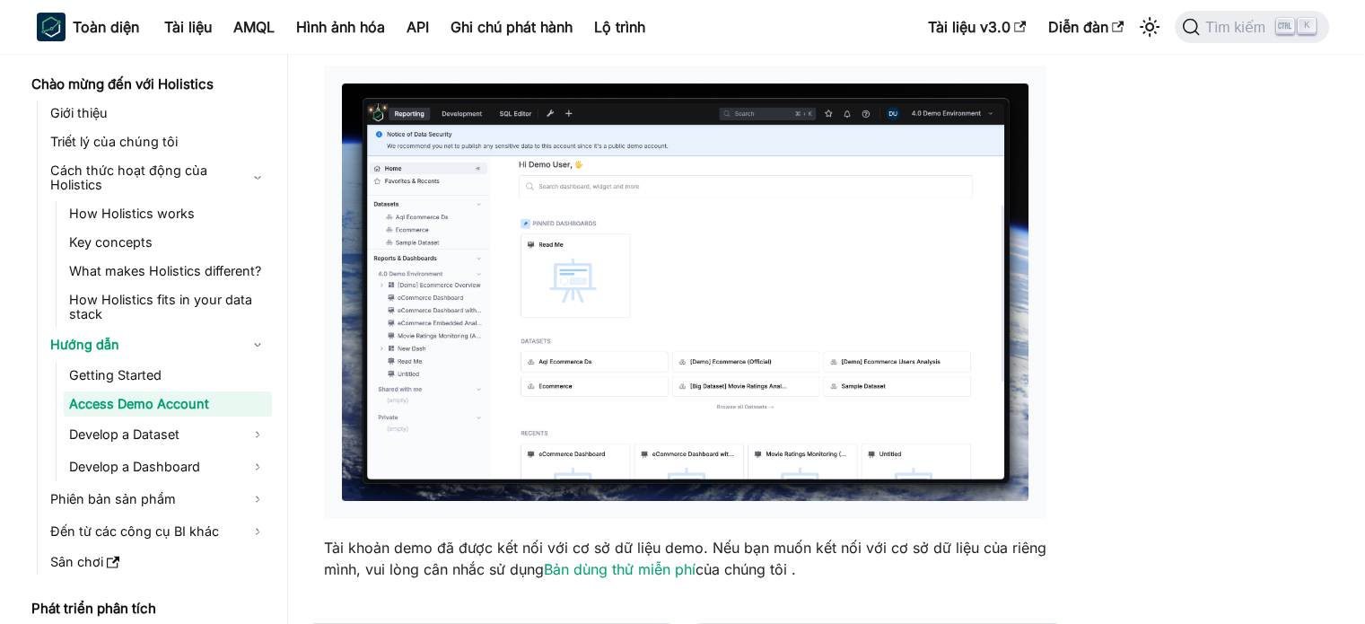
scroll to position [519, 0]
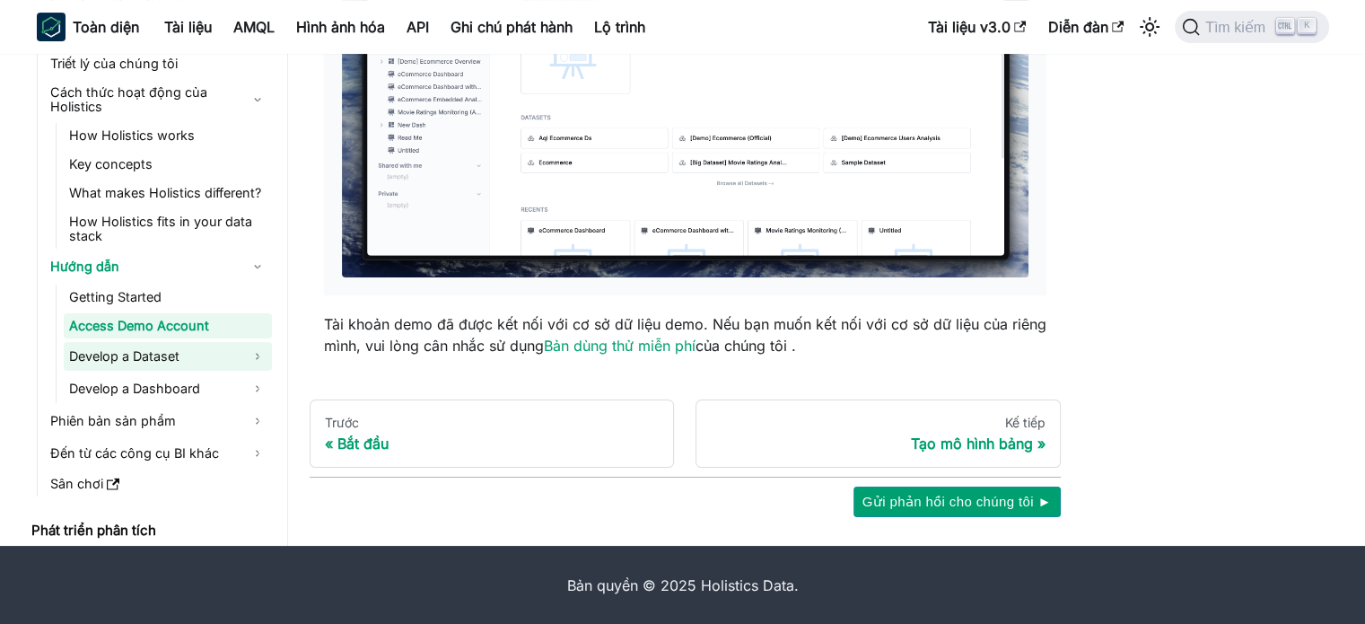
click at [114, 349] on link "Develop a Dataset" at bounding box center [168, 356] width 208 height 29
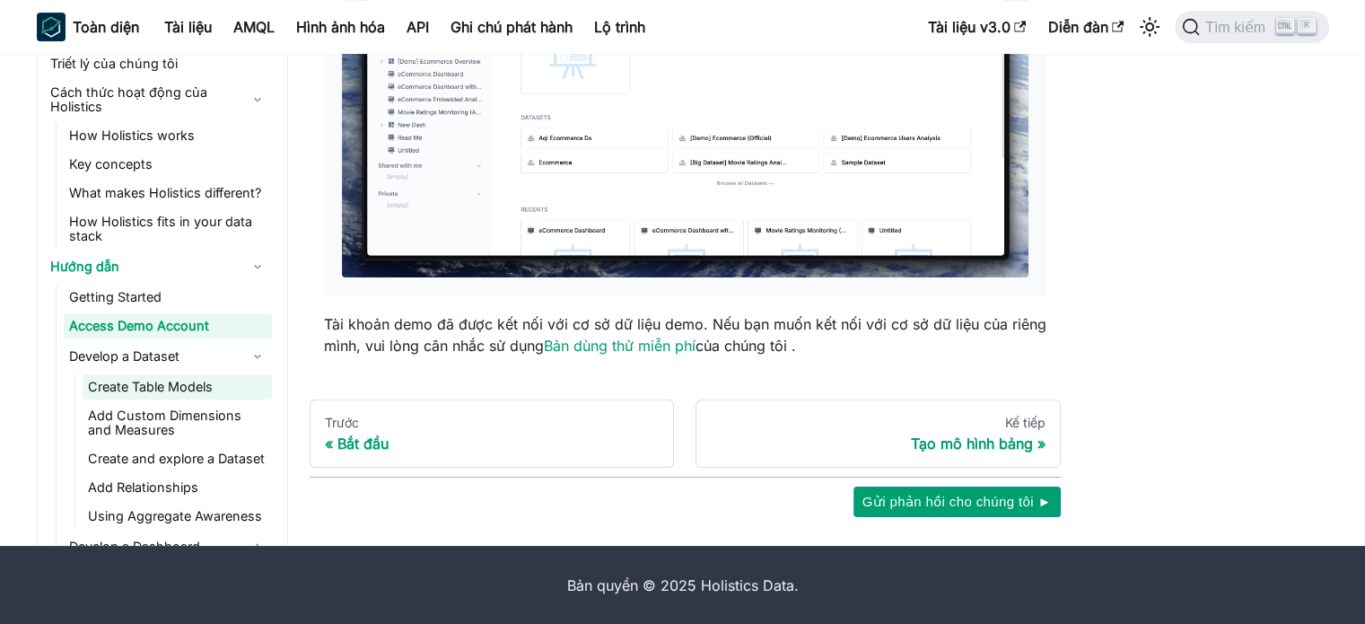
click at [165, 383] on link "Create Table Models" at bounding box center [177, 386] width 189 height 25
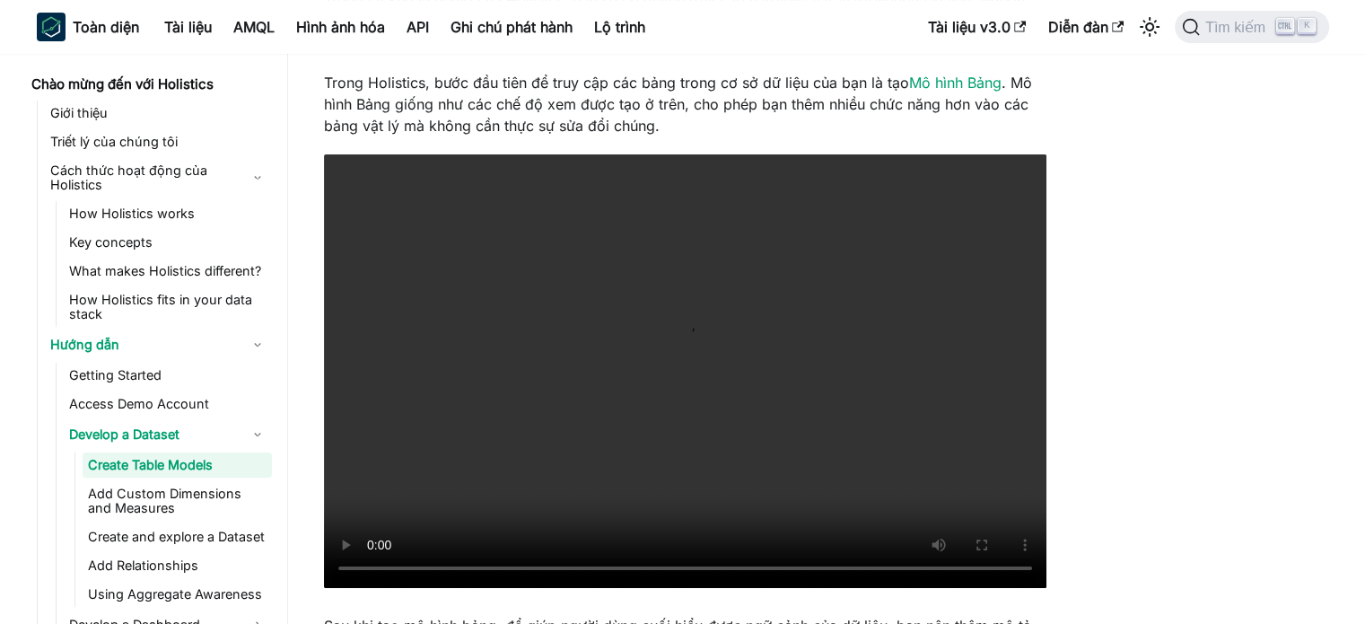
scroll to position [449, 0]
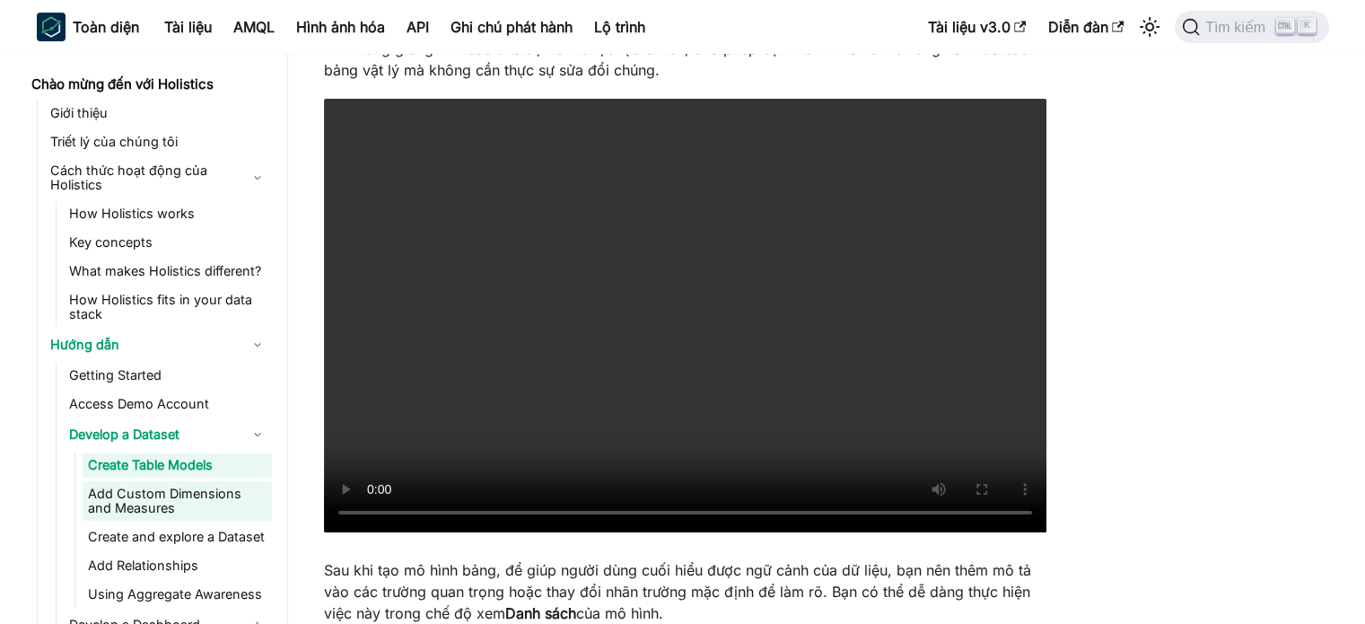
click at [179, 494] on link "Add Custom Dimensions and Measures" at bounding box center [177, 500] width 189 height 39
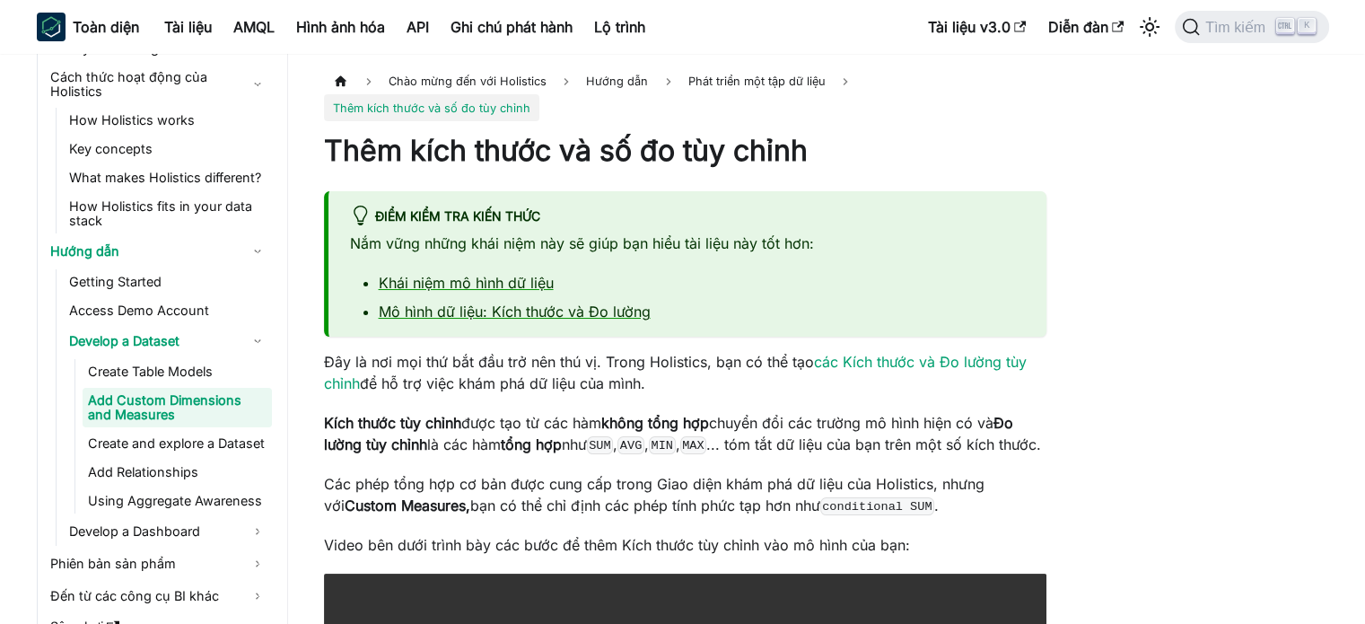
scroll to position [101, 0]
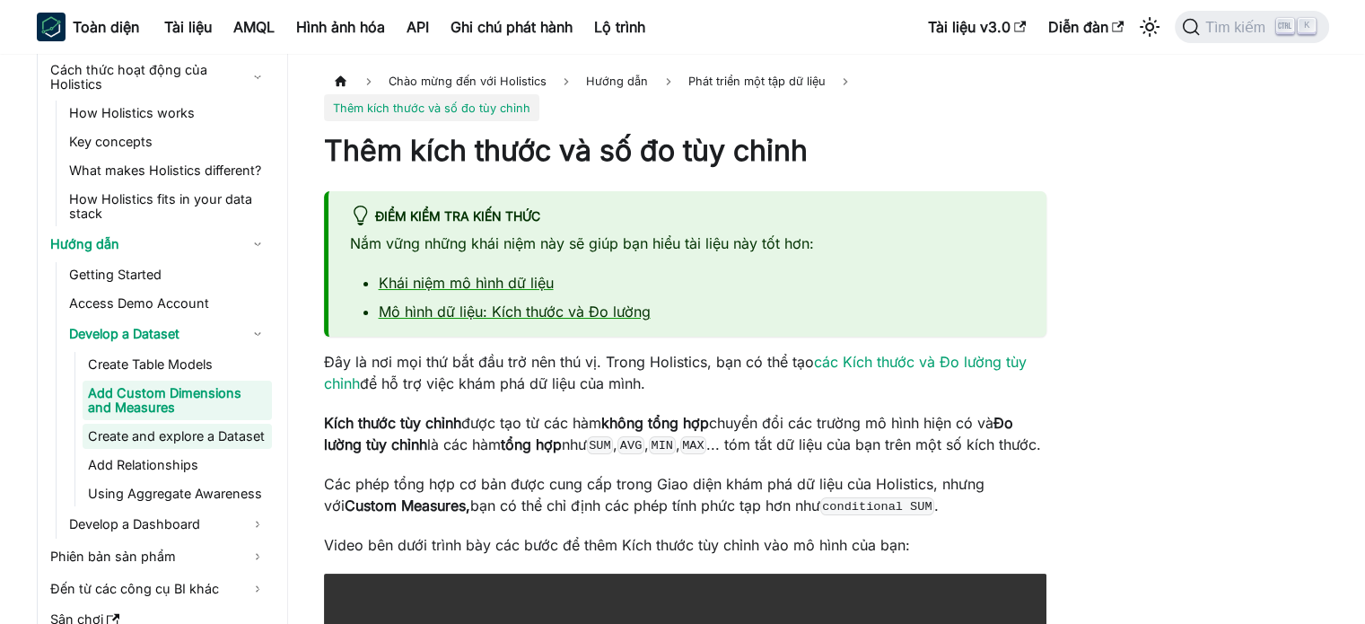
click at [205, 435] on link "Create and explore a Dataset" at bounding box center [177, 436] width 189 height 25
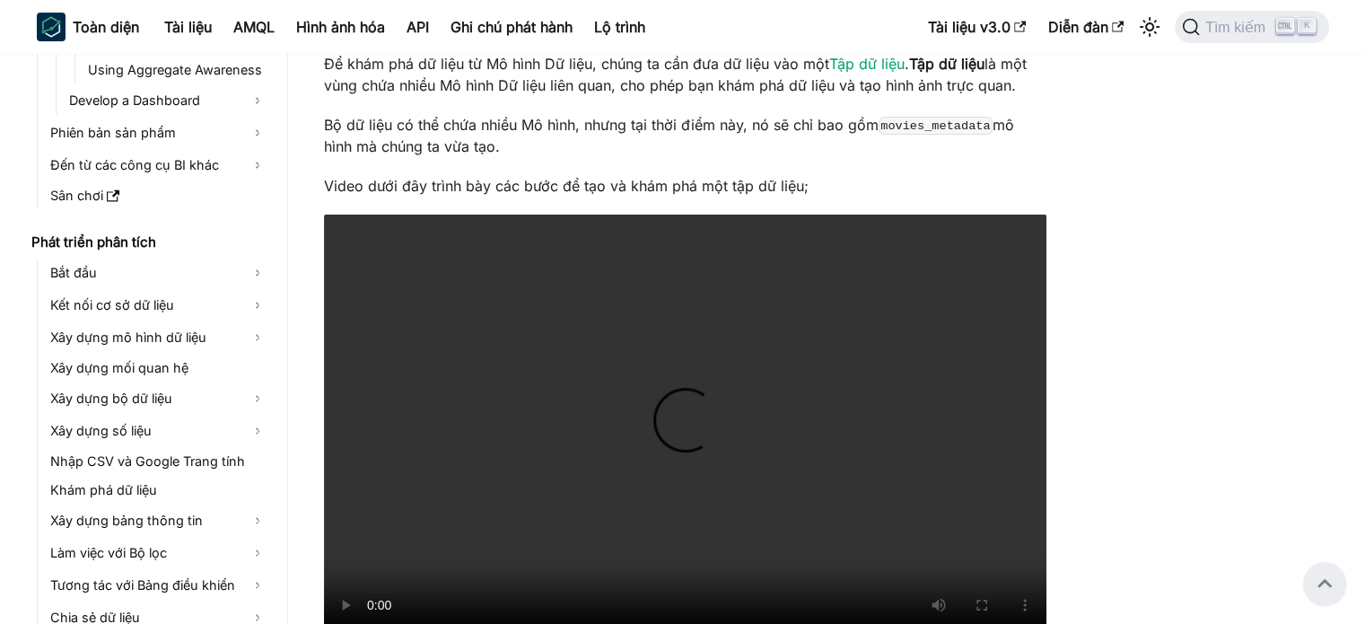
scroll to position [639, 0]
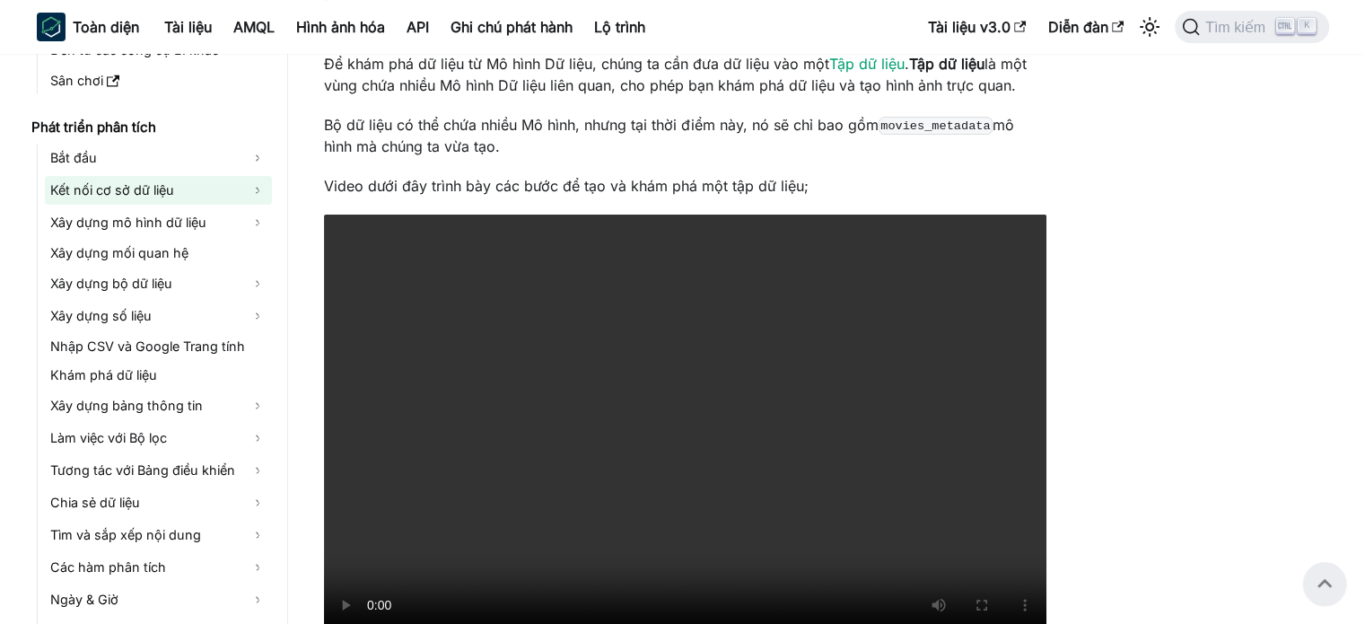
click at [114, 199] on link "Kết nối cơ sở dữ liệu" at bounding box center [158, 190] width 227 height 29
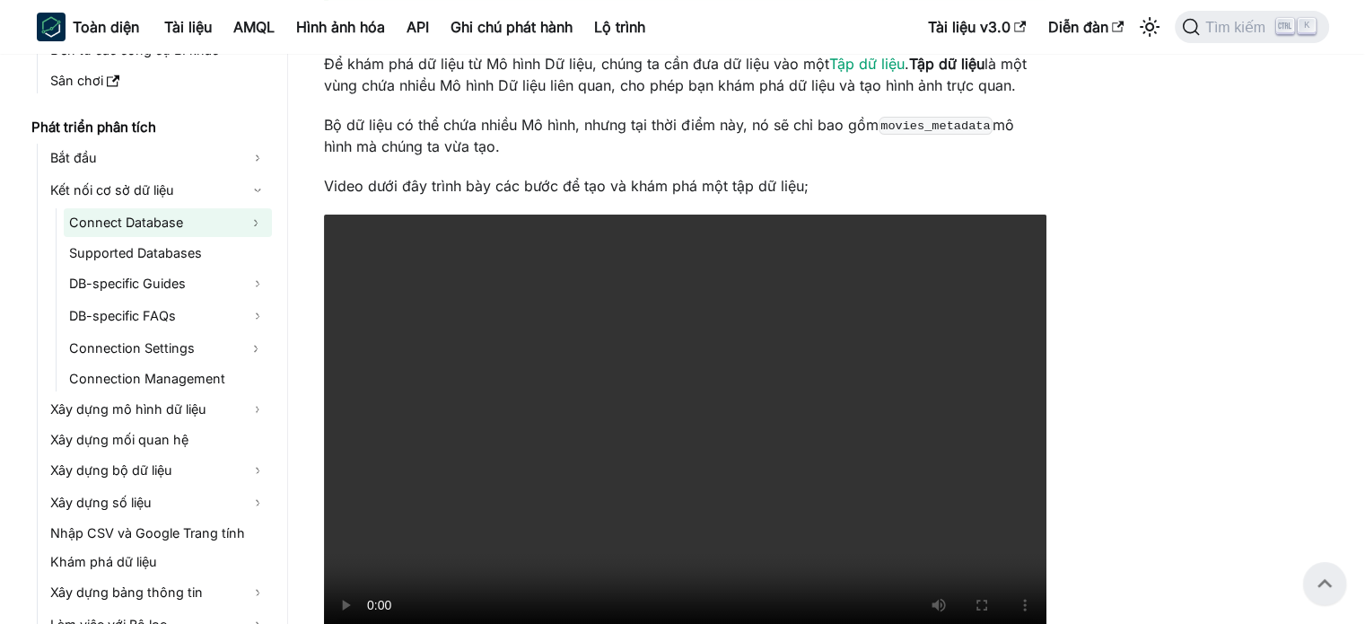
click at [145, 215] on link "Connect Database" at bounding box center [152, 222] width 176 height 29
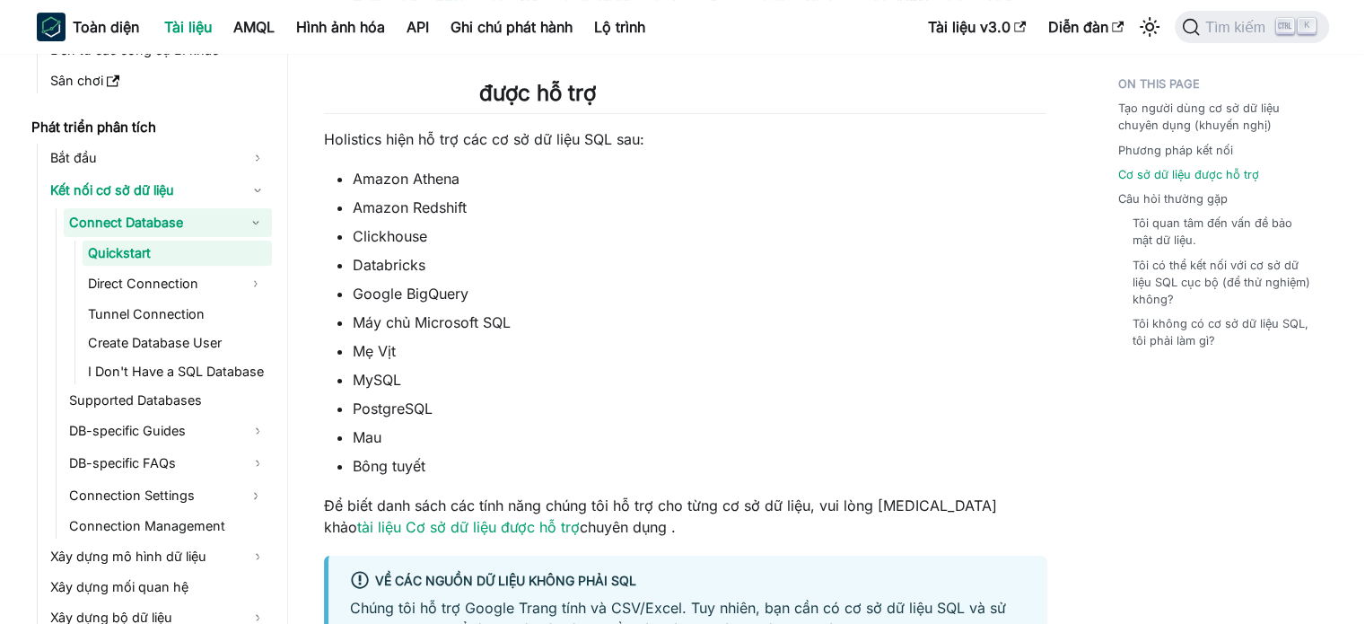
scroll to position [628, 0]
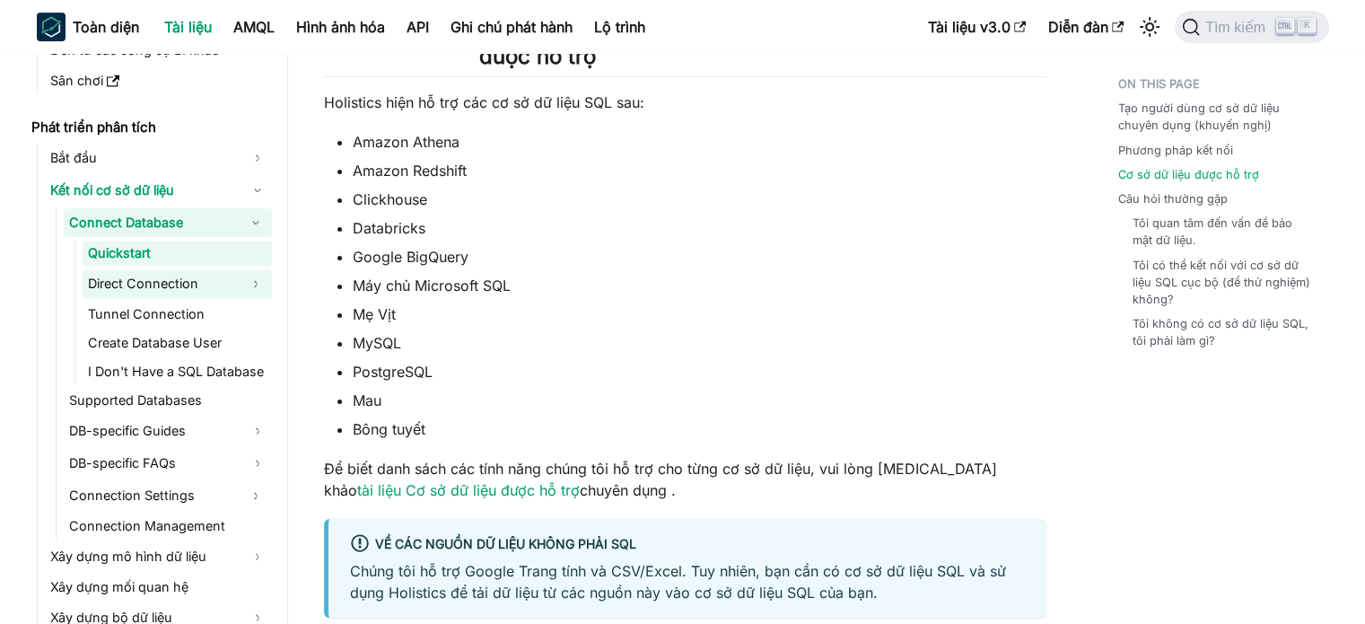
click at [154, 290] on link "Direct Connection" at bounding box center [161, 283] width 157 height 29
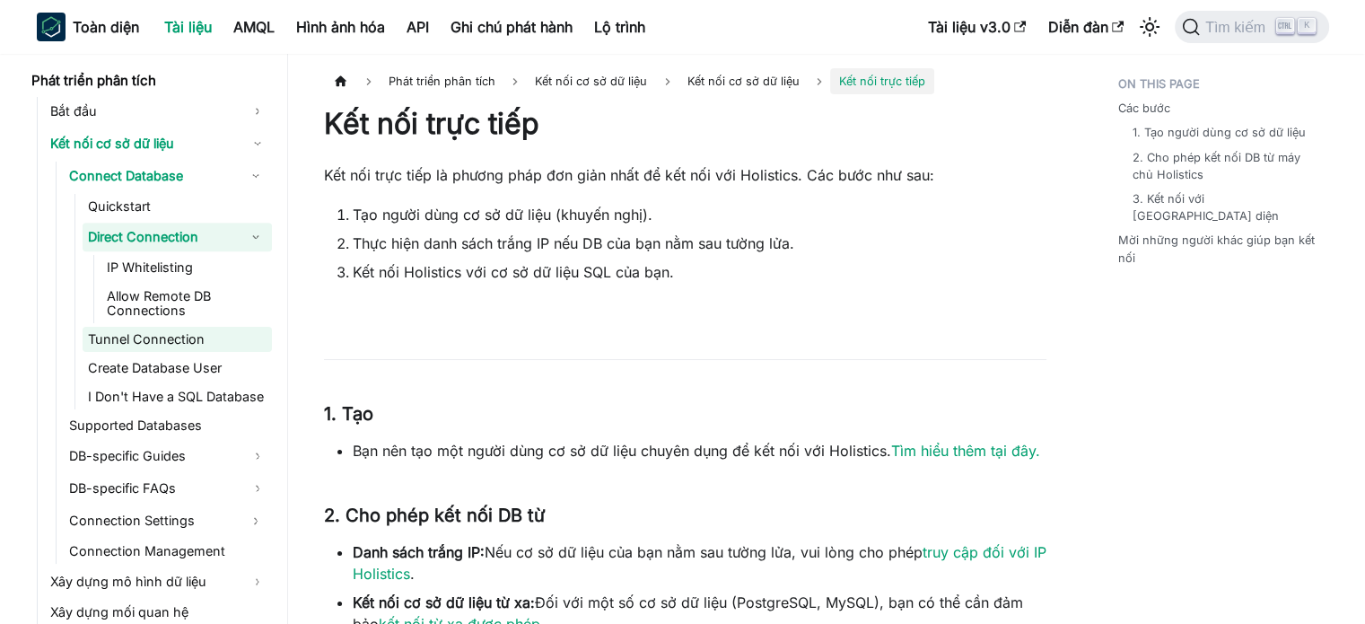
scroll to position [908, 0]
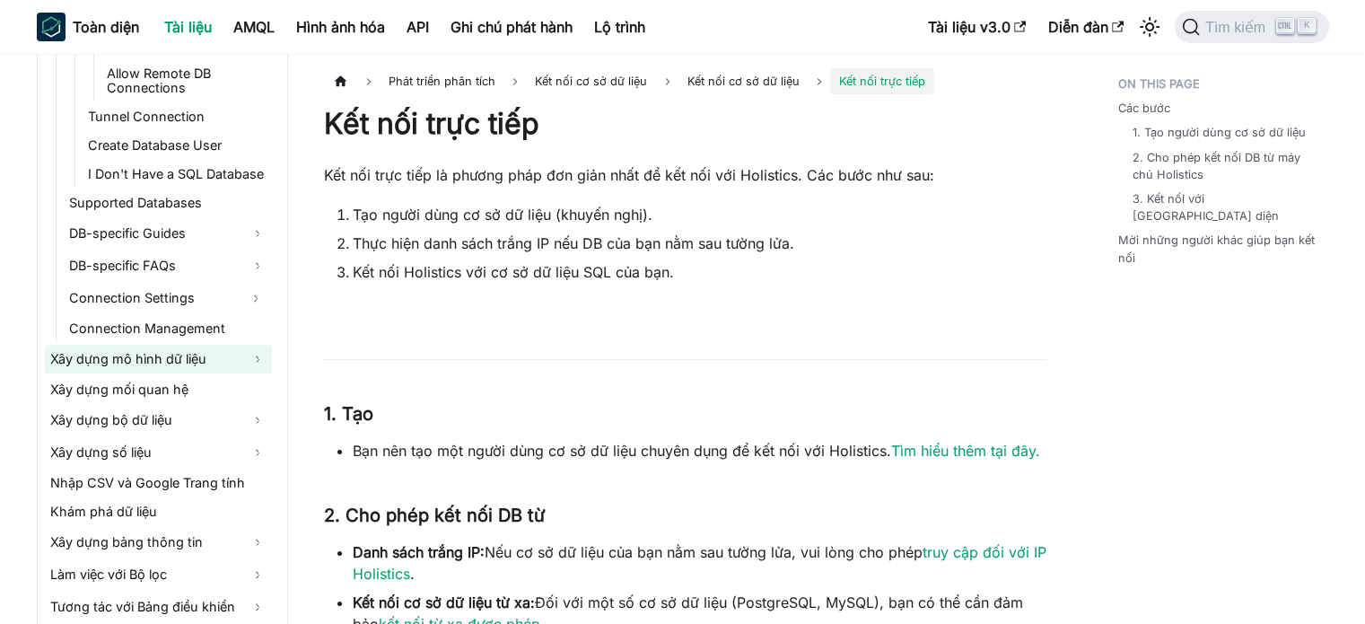
click at [198, 370] on link "Xây dựng mô hình dữ liệu" at bounding box center [158, 359] width 227 height 29
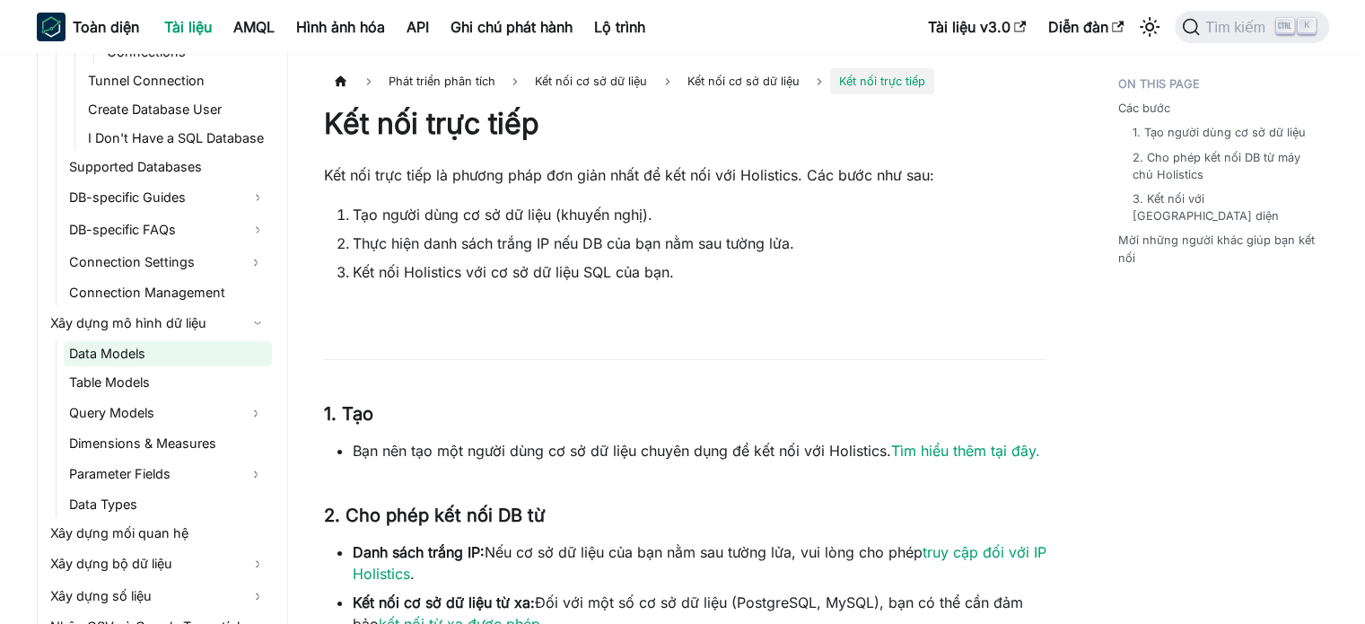
scroll to position [1088, 0]
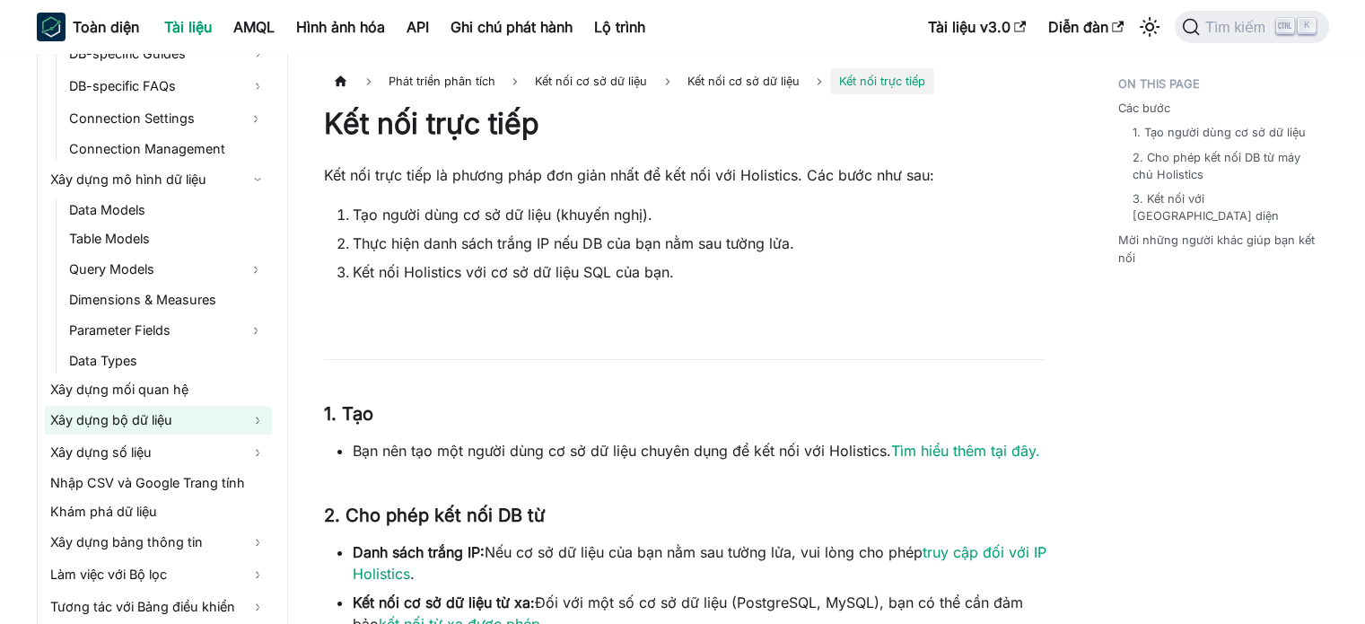
click at [257, 410] on link "Xây dựng bộ dữ liệu" at bounding box center [158, 420] width 227 height 29
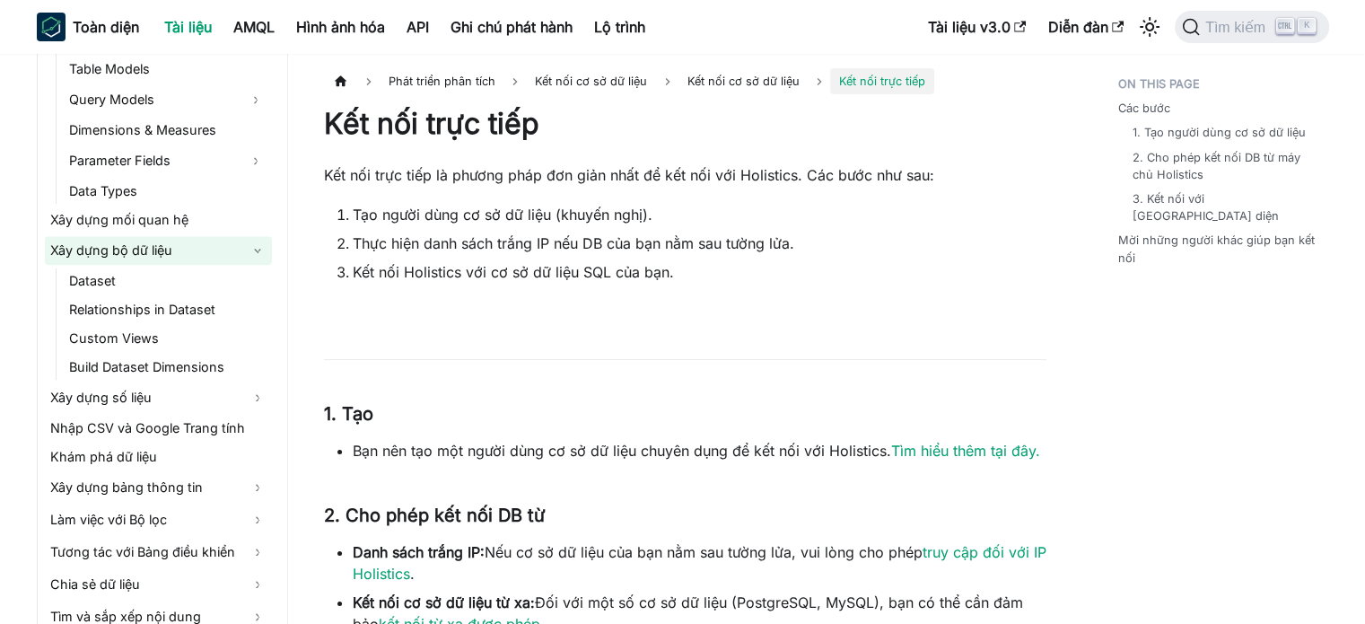
scroll to position [1267, 0]
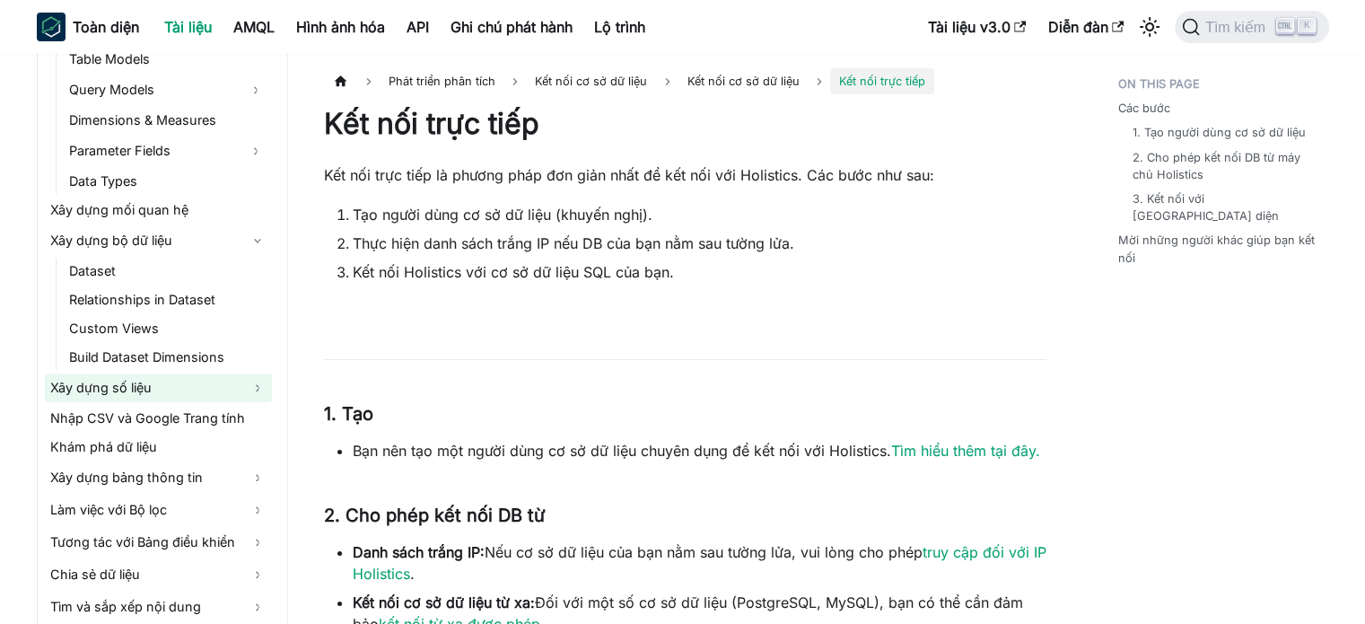
click at [239, 395] on link "Xây dựng số liệu" at bounding box center [158, 387] width 227 height 29
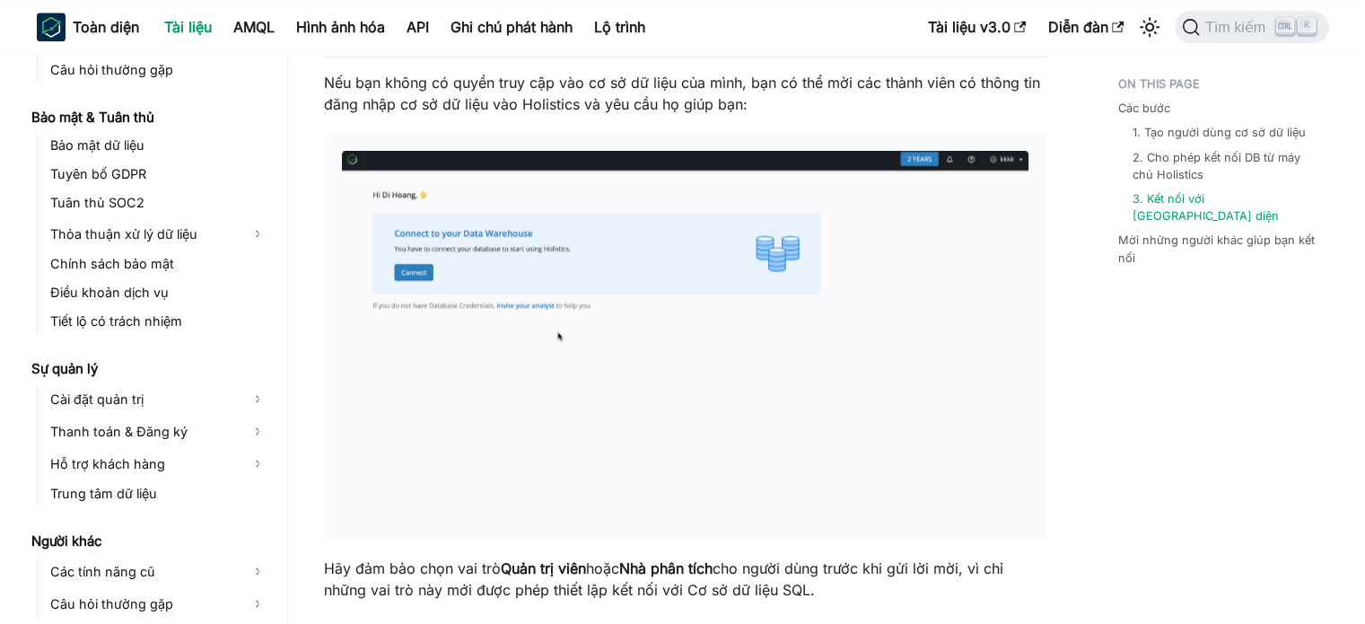
scroll to position [2154, 0]
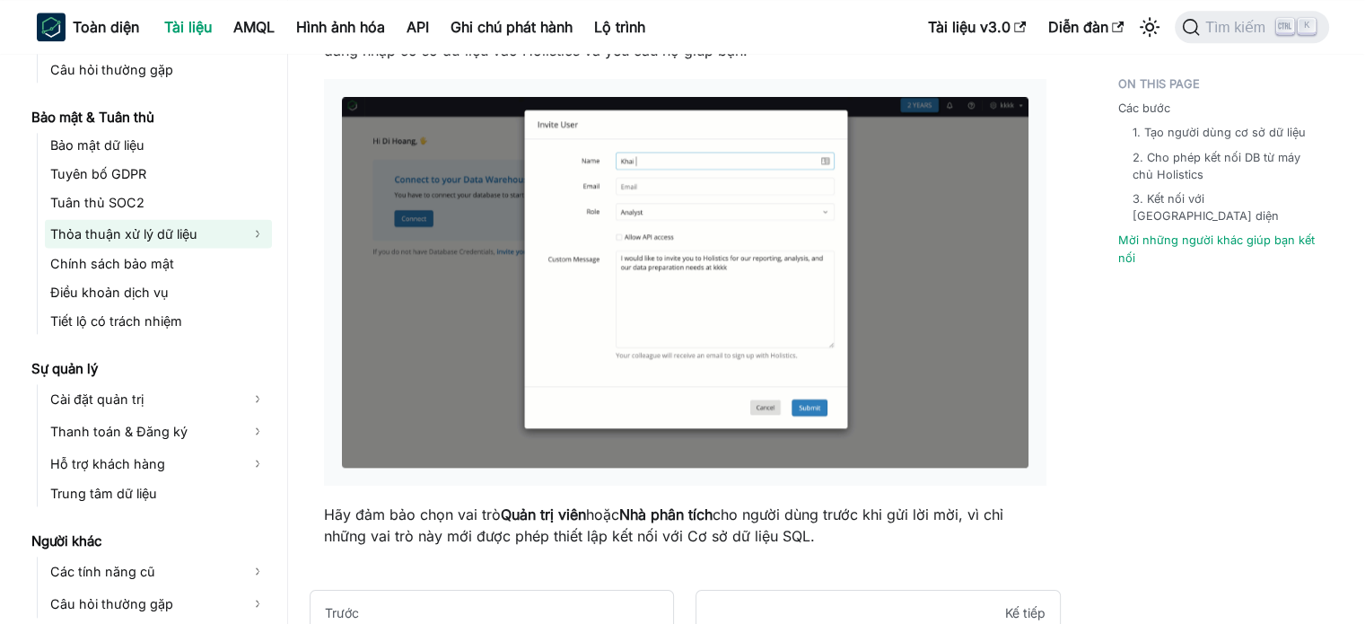
click at [258, 229] on link "Thỏa thuận xử lý dữ liệu" at bounding box center [158, 233] width 227 height 29
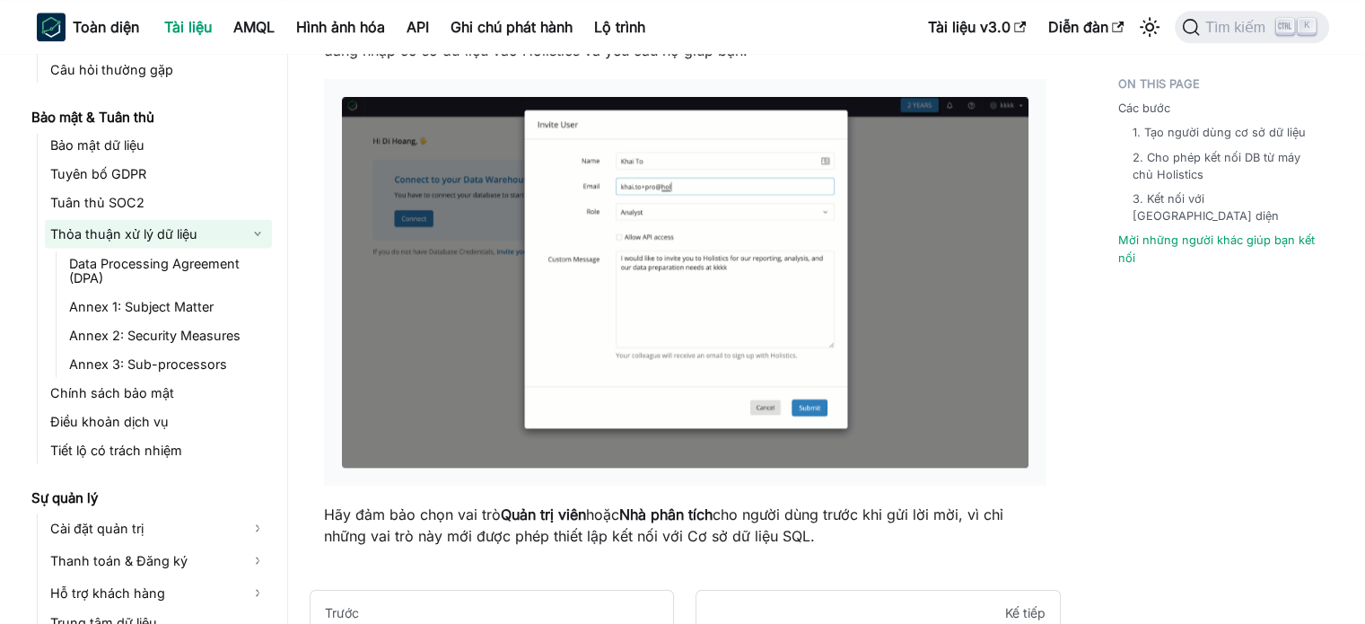
click at [258, 229] on link "Thỏa thuận xử lý dữ liệu" at bounding box center [158, 233] width 227 height 29
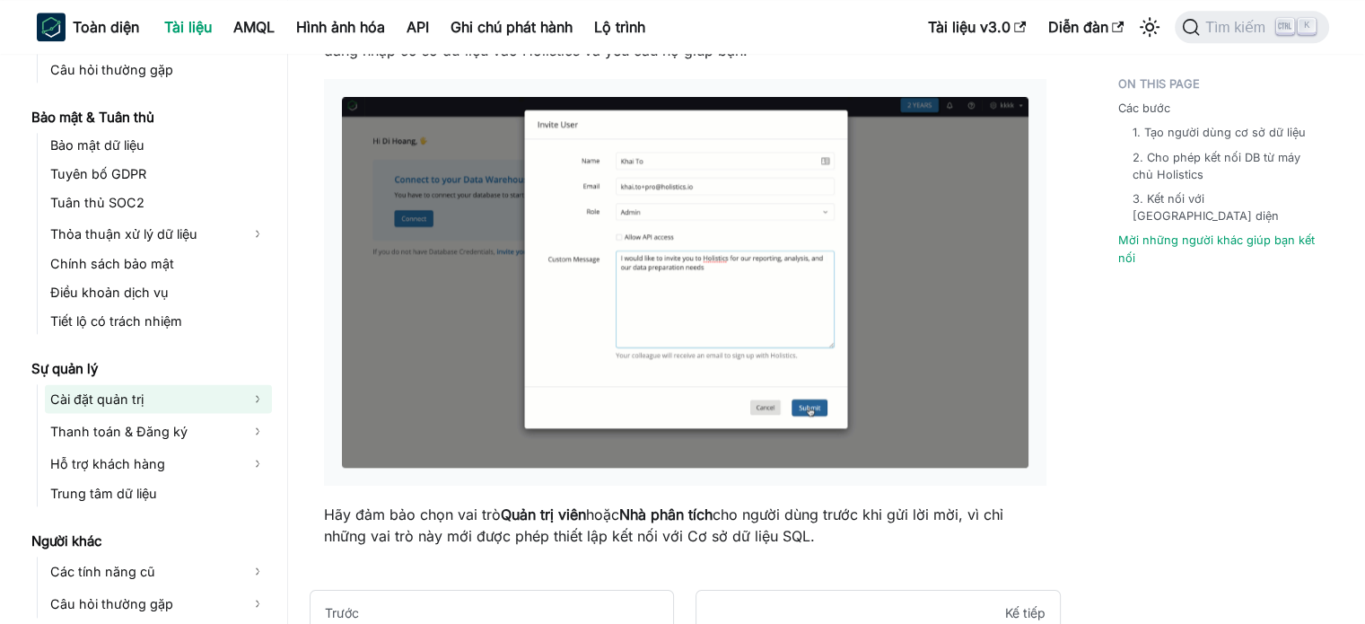
click at [260, 391] on link "Cài đặt quản trị" at bounding box center [158, 398] width 227 height 29
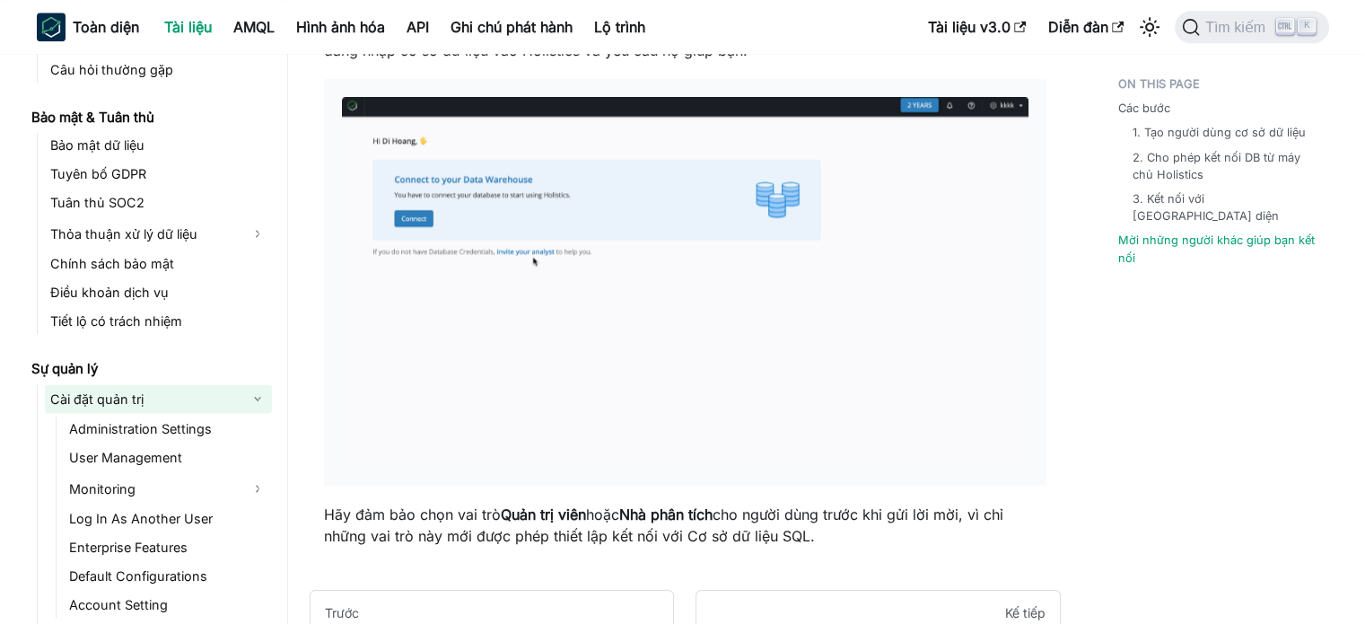
click at [260, 393] on link "Cài đặt quản trị" at bounding box center [158, 398] width 227 height 29
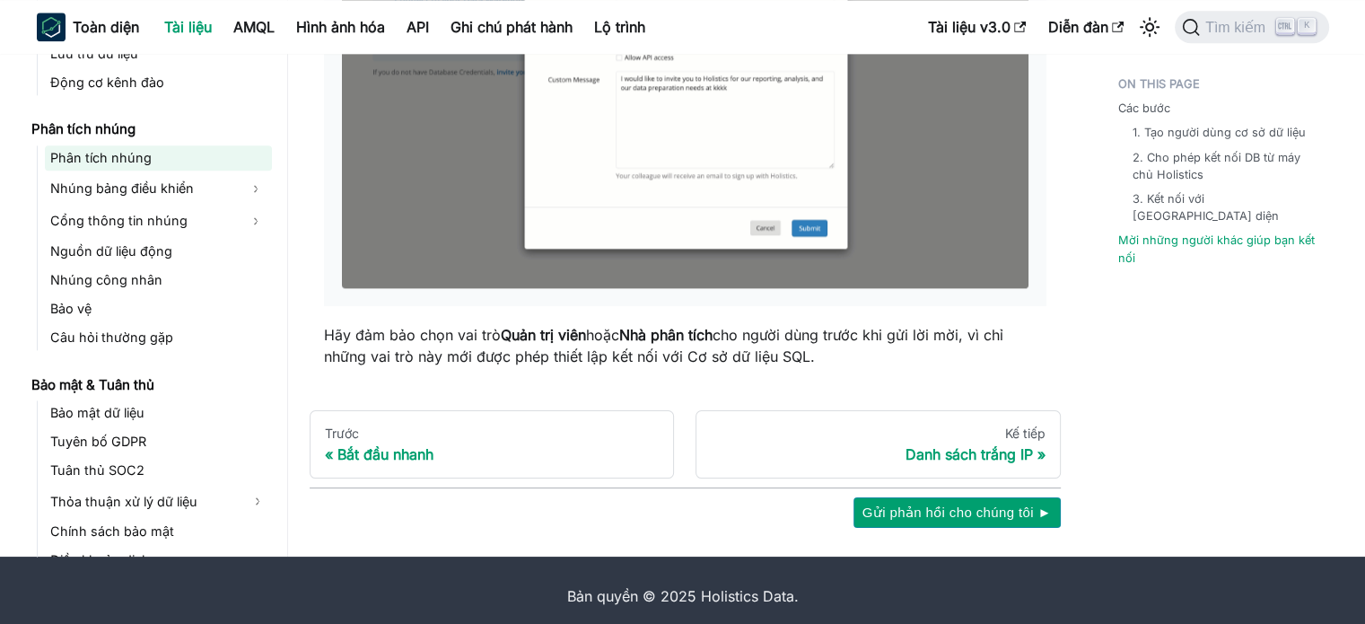
scroll to position [3048, 0]
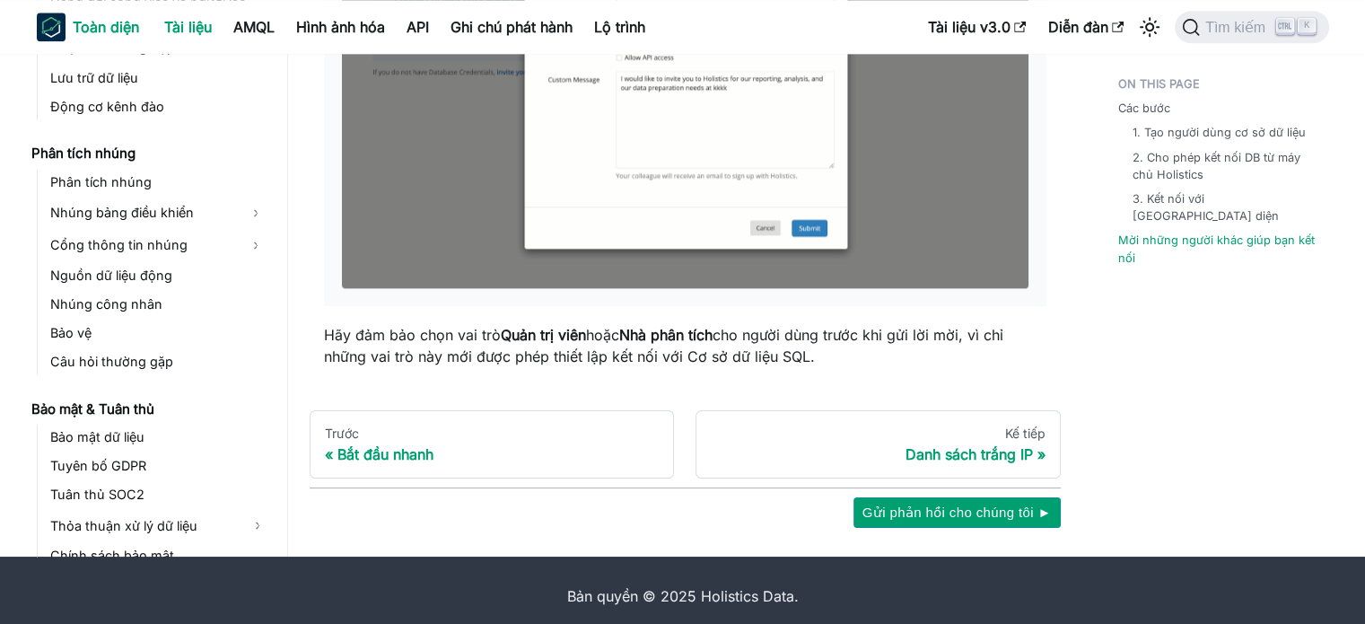
click at [108, 19] on font "Toàn diện" at bounding box center [106, 27] width 66 height 18
click at [364, 21] on font "Hình ảnh hóa" at bounding box center [340, 27] width 89 height 18
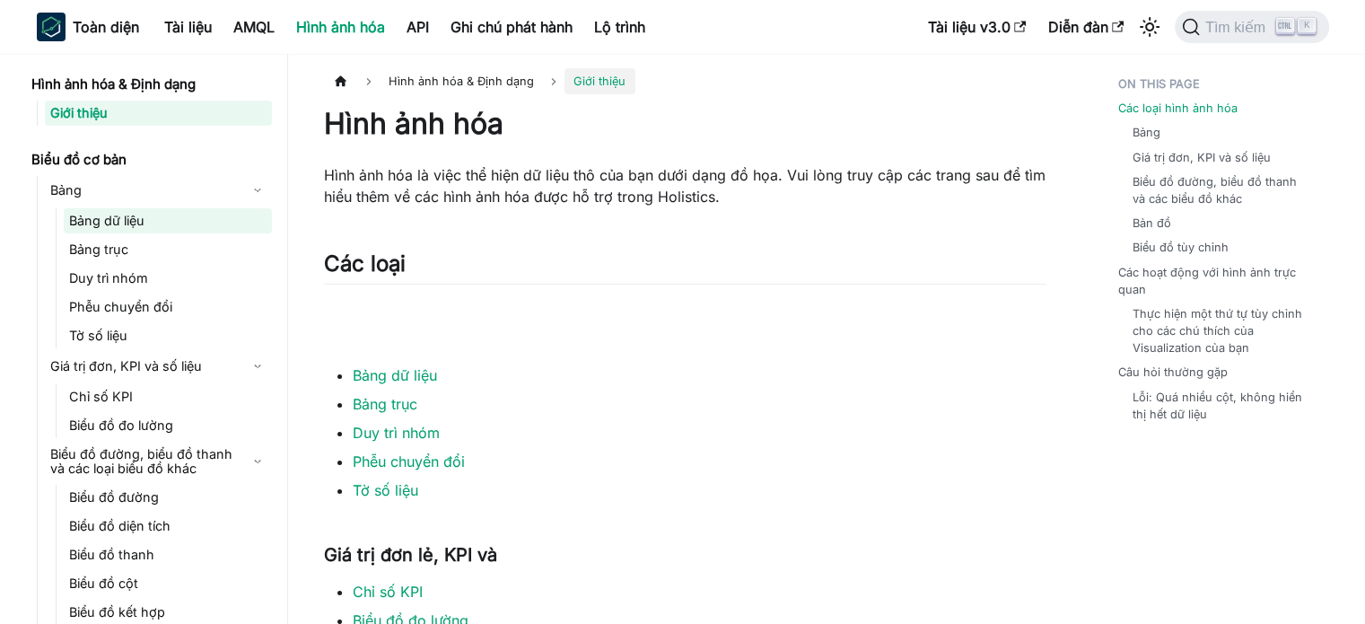
click at [152, 228] on link "Bảng dữ liệu" at bounding box center [168, 220] width 208 height 25
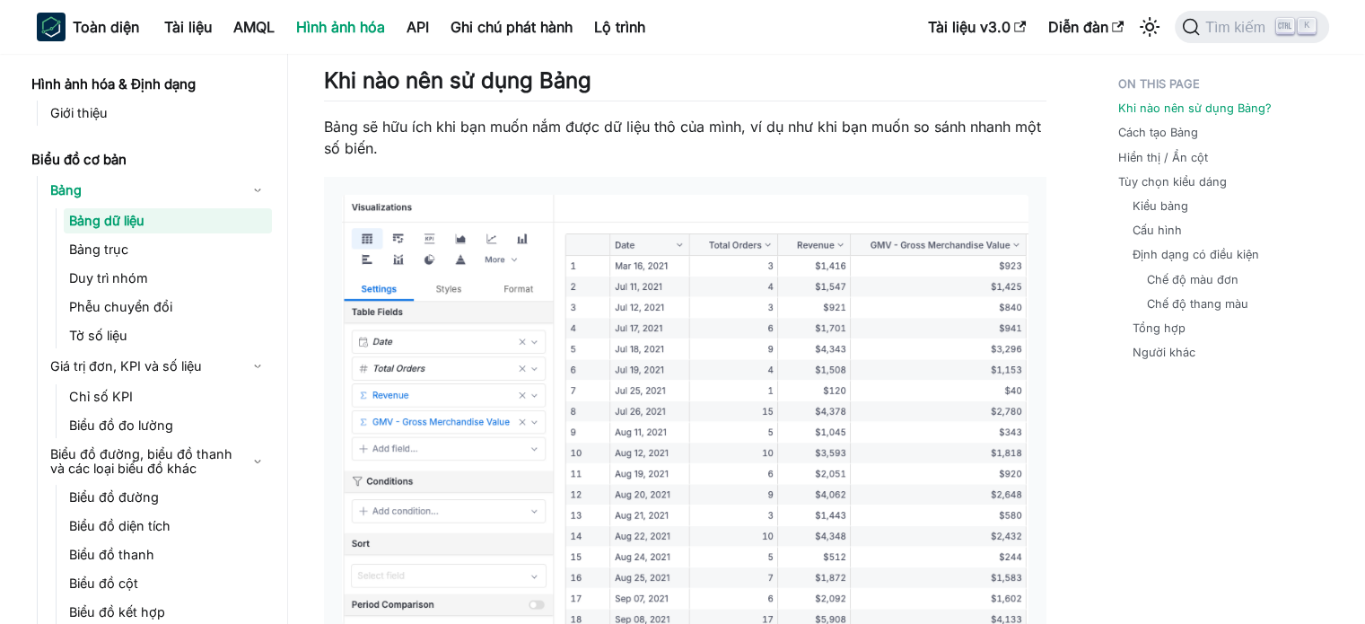
scroll to position [179, 0]
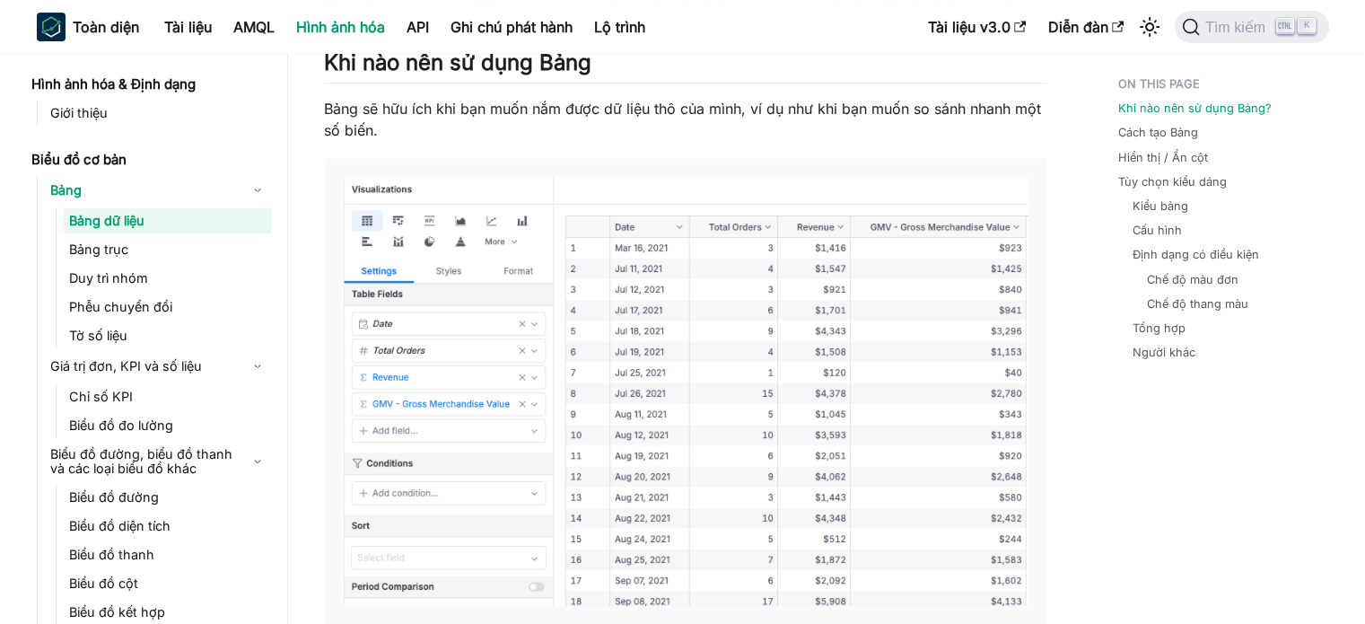
click at [748, 318] on img at bounding box center [685, 391] width 687 height 429
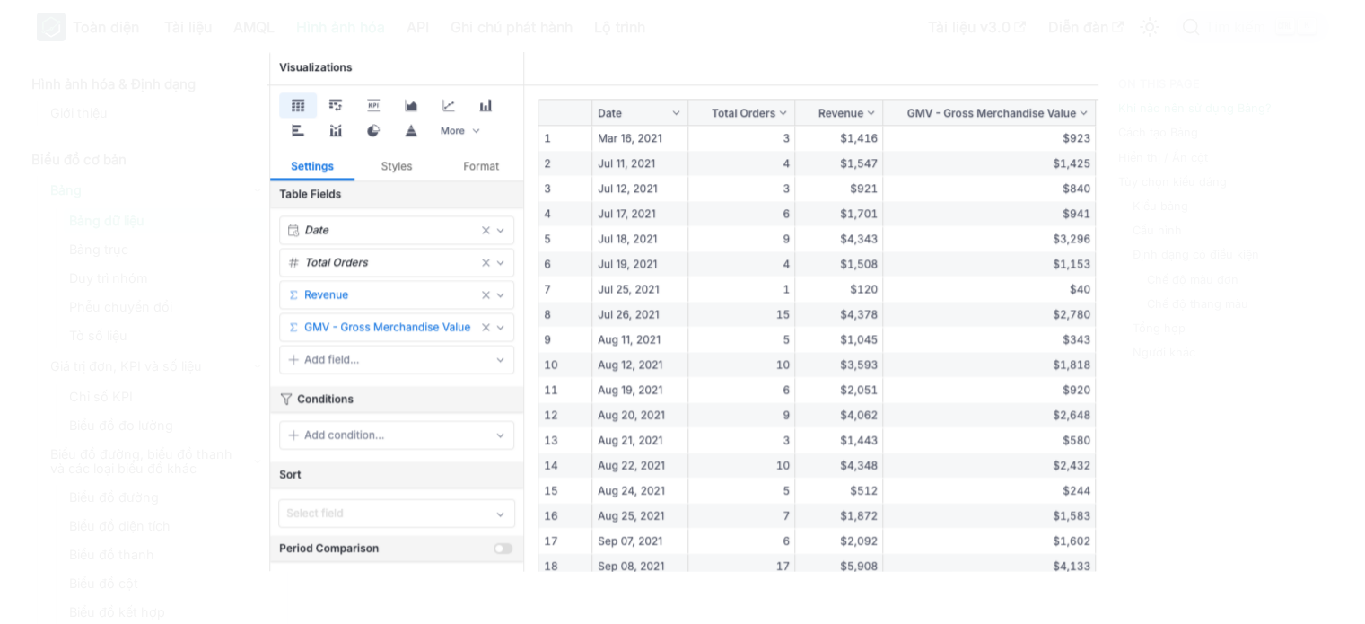
click at [748, 318] on img at bounding box center [682, 312] width 831 height 519
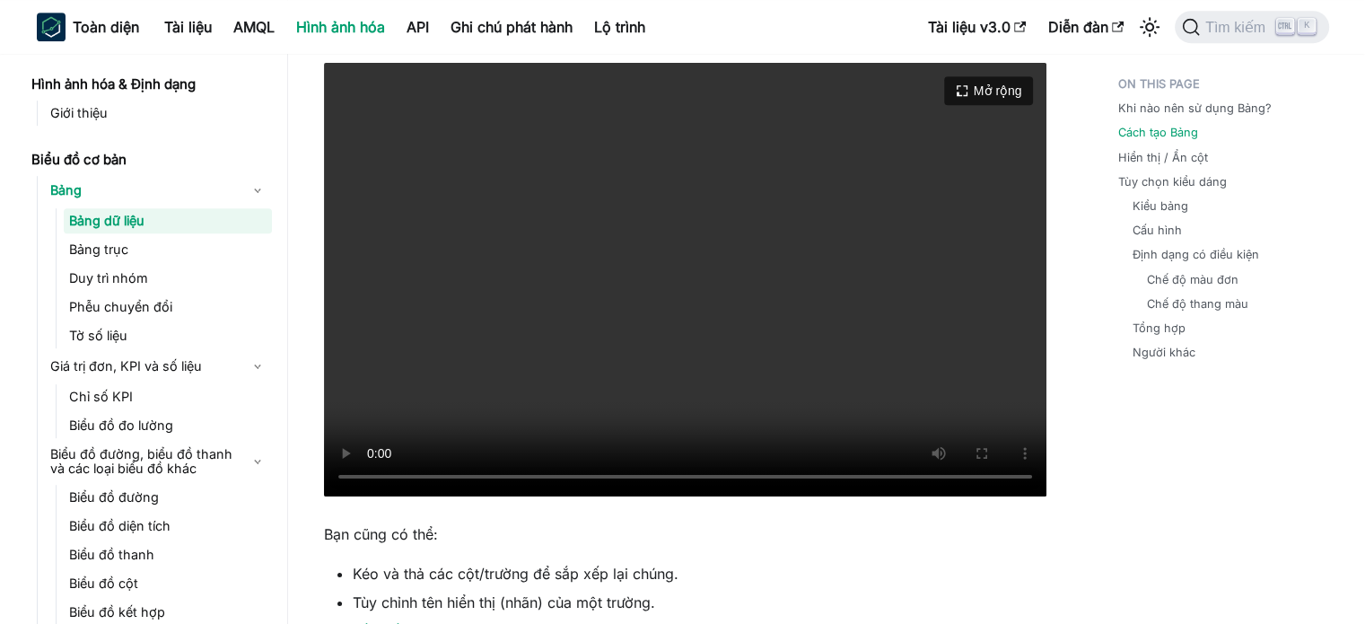
scroll to position [987, 0]
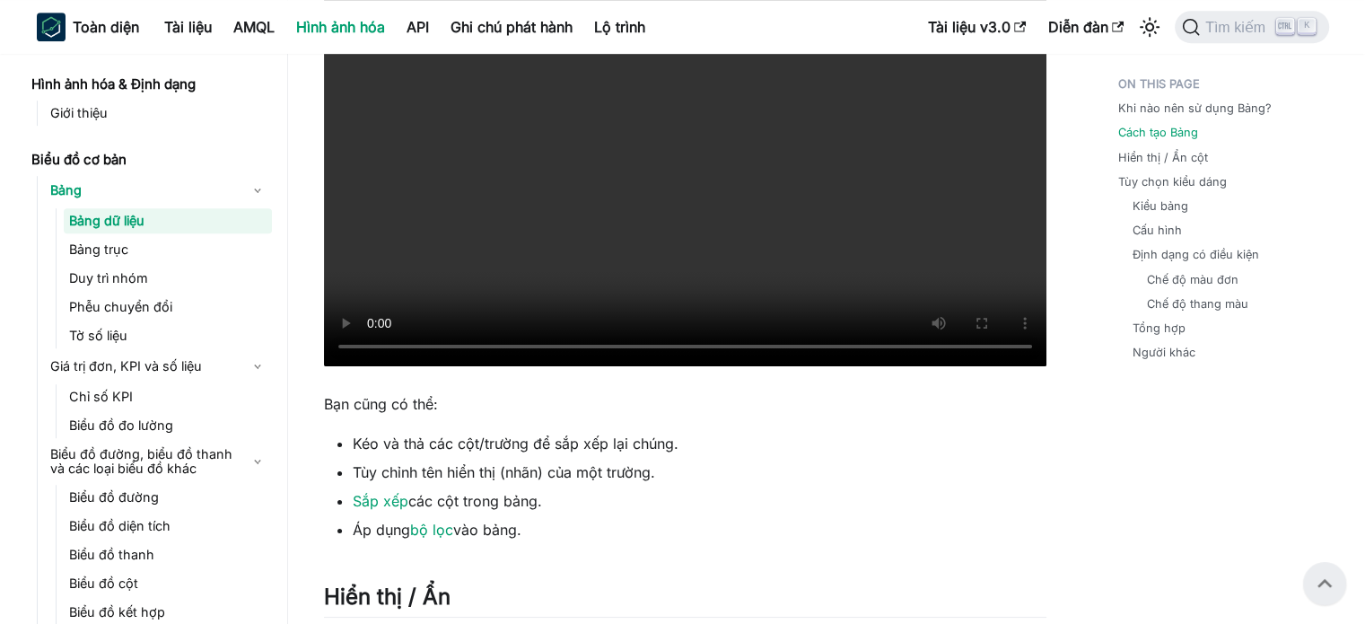
scroll to position [1077, 0]
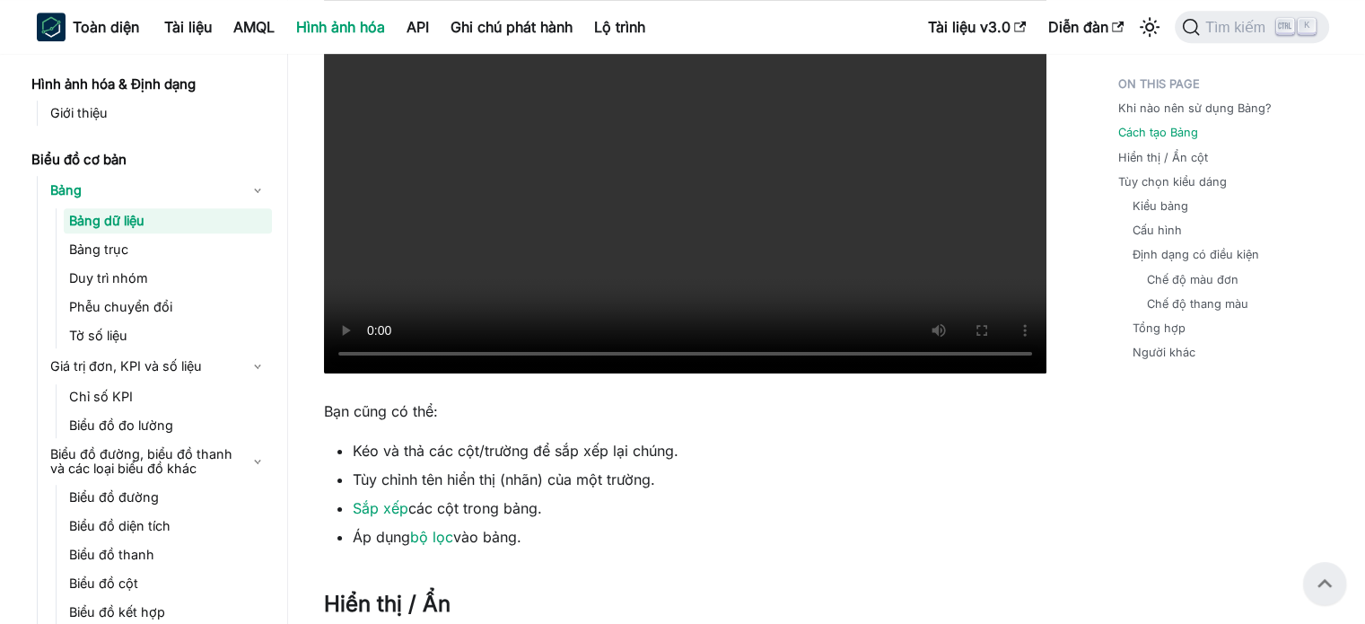
drag, startPoint x: 1009, startPoint y: 523, endPoint x: 1084, endPoint y: 411, distance: 135.2
click at [1009, 523] on ul "Kéo và thả các cột/trường để sắp xếp lại chúng. Tùy chỉnh tên hiển thị (nhãn) c…" at bounding box center [685, 494] width 722 height 108
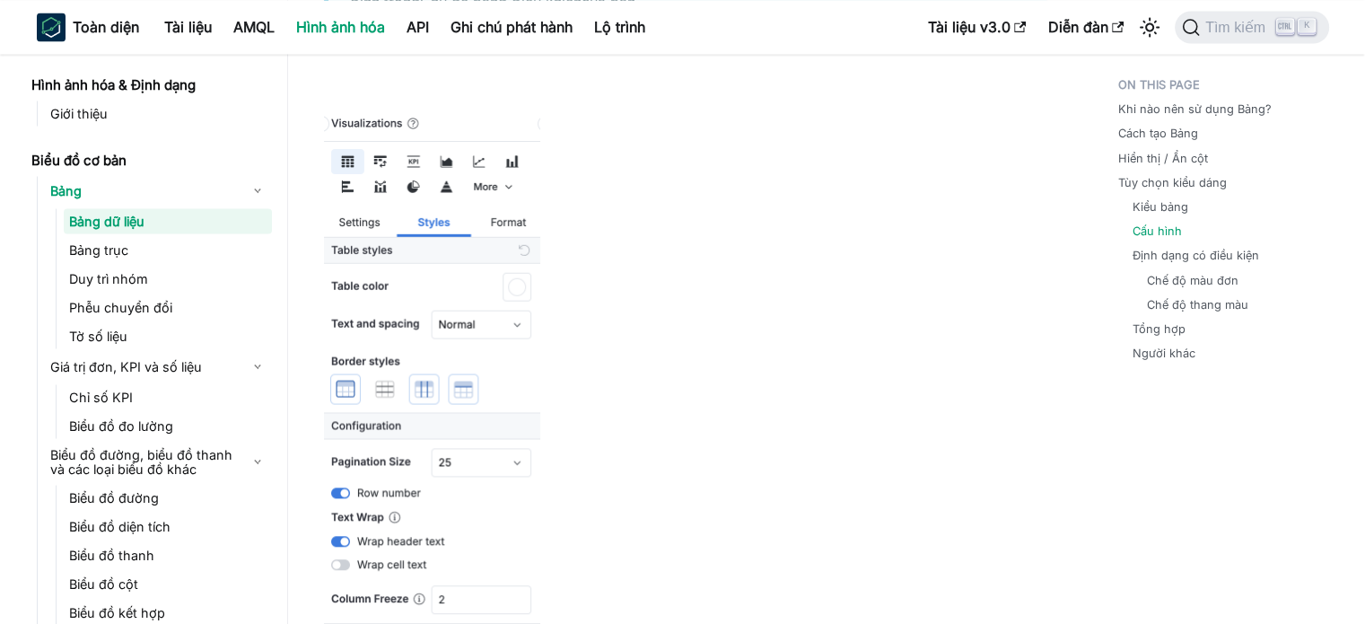
scroll to position [3321, 0]
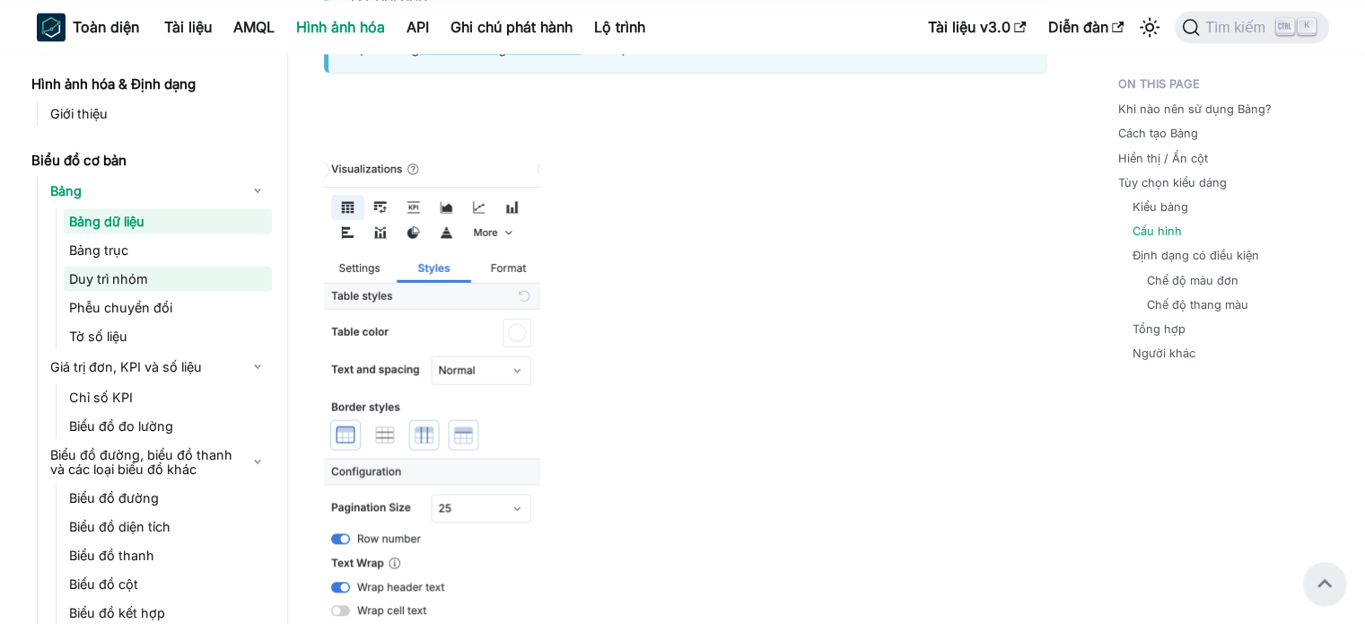
click at [160, 272] on link "Duy trì nhóm" at bounding box center [168, 278] width 208 height 25
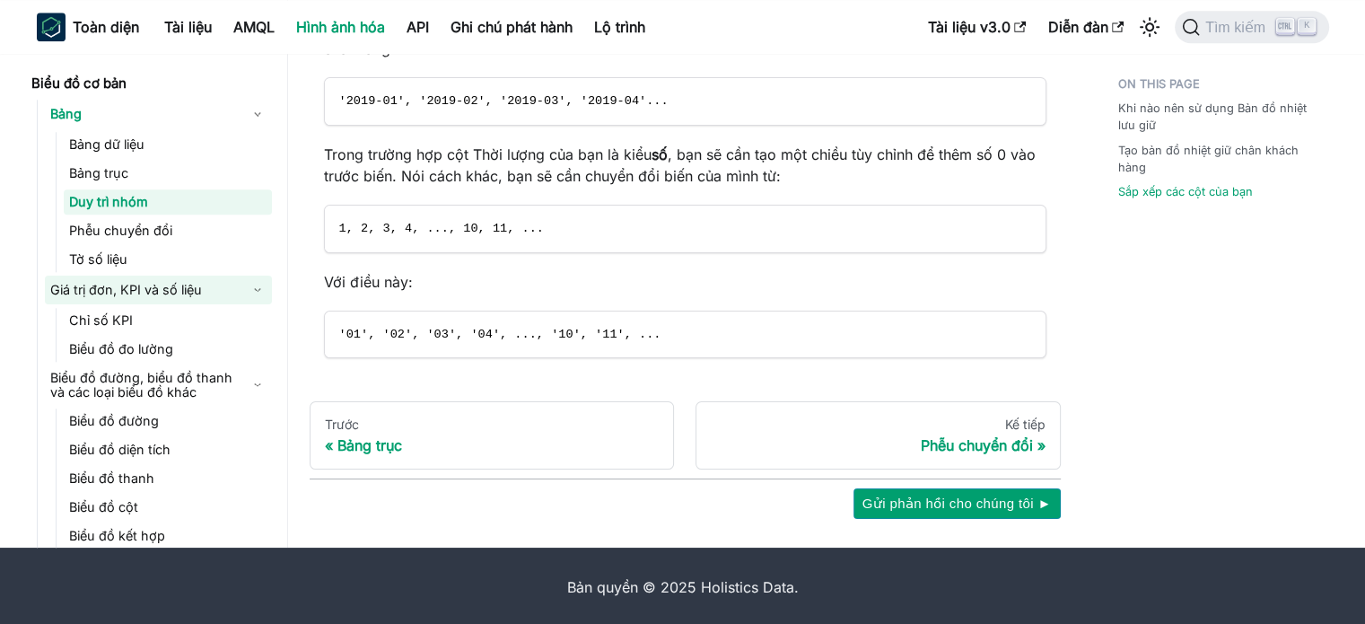
click at [208, 290] on link "Giá trị đơn, KPI và số liệu" at bounding box center [158, 290] width 227 height 29
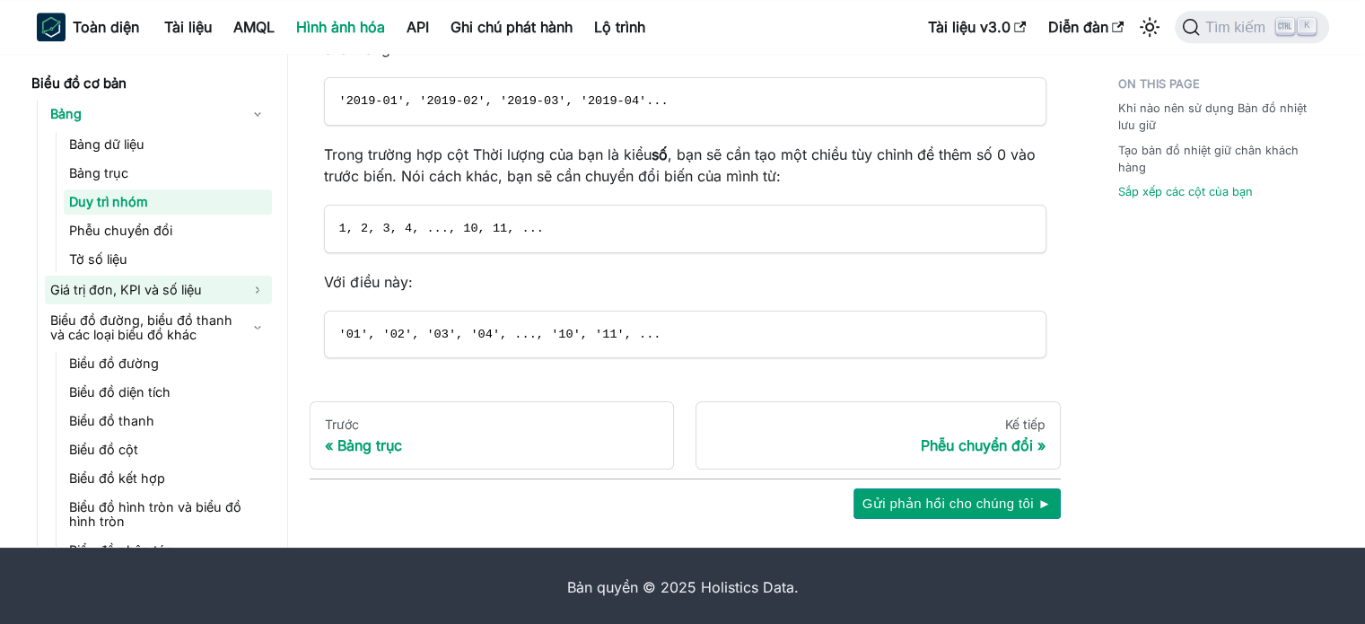
click at [208, 290] on link "Giá trị đơn, KPI và số liệu" at bounding box center [158, 290] width 227 height 29
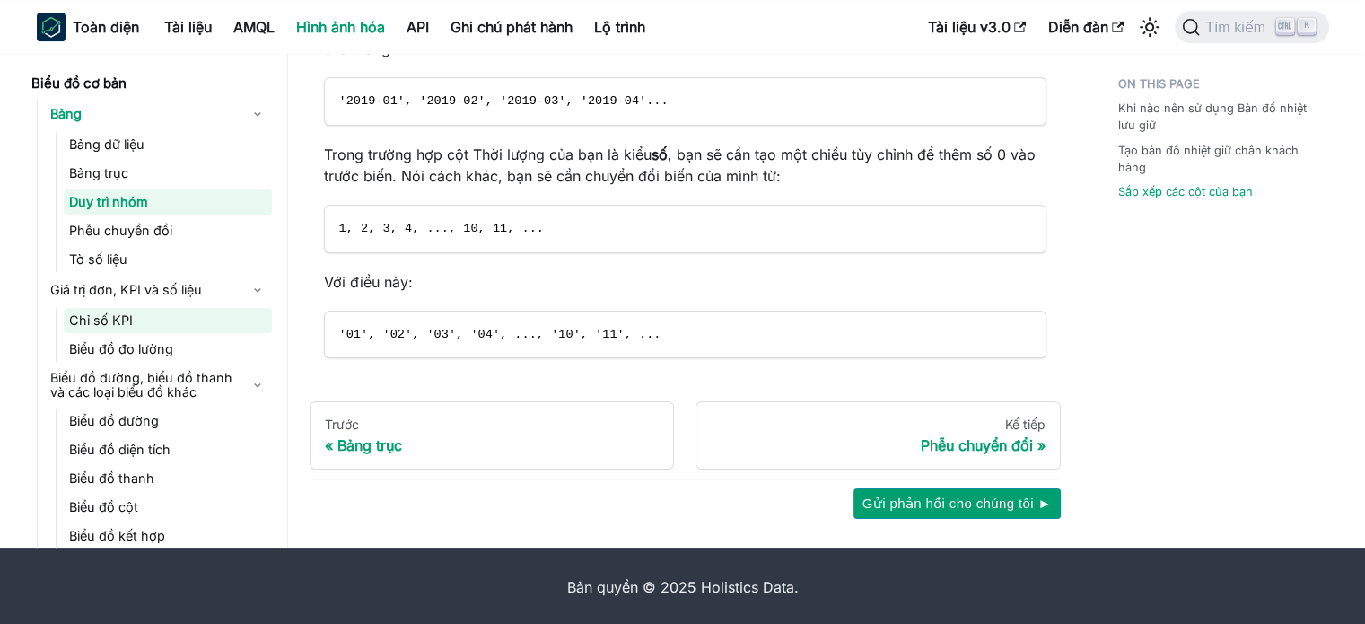
click at [210, 319] on link "Chỉ số KPI" at bounding box center [168, 320] width 208 height 25
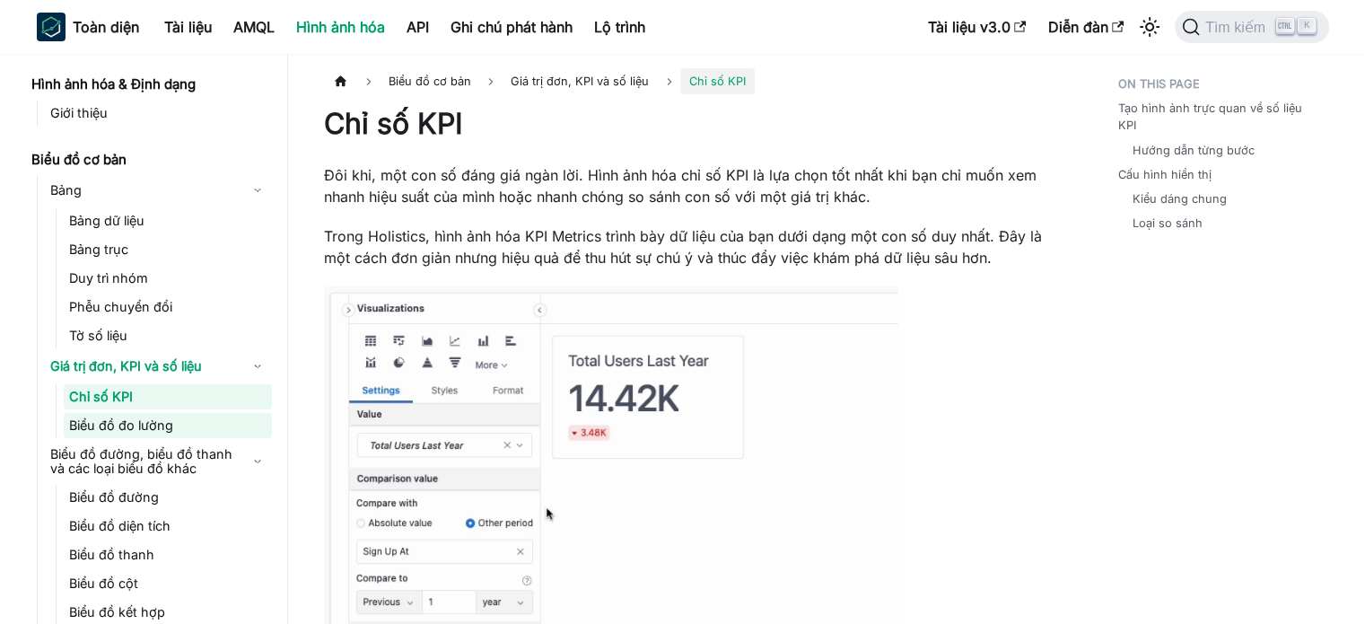
click at [194, 423] on link "Biểu đồ đo lường" at bounding box center [168, 425] width 208 height 25
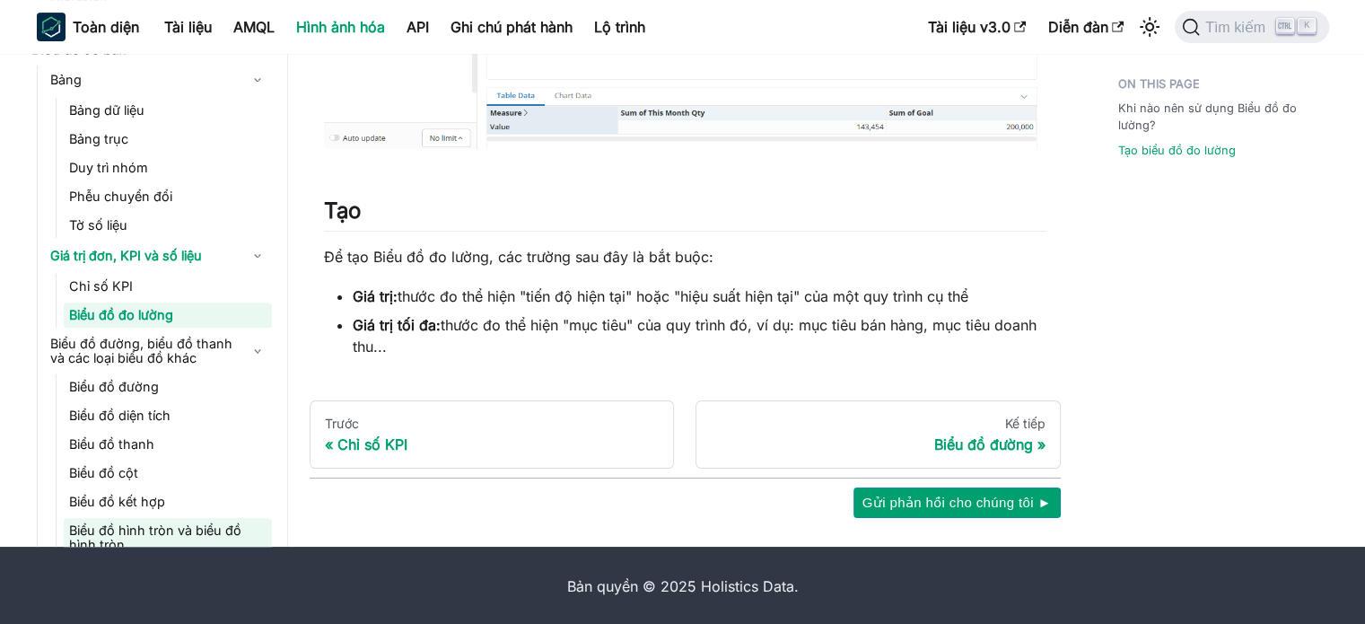
scroll to position [90, 0]
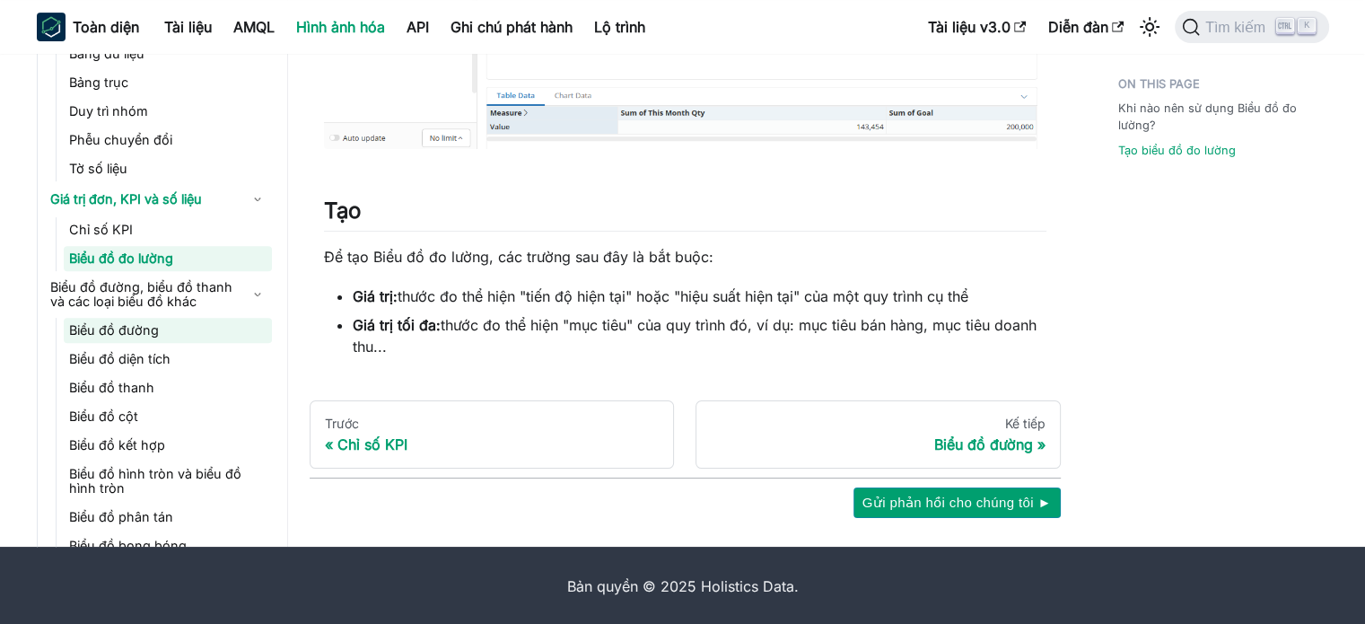
click at [178, 323] on link "Biểu đồ đường" at bounding box center [168, 330] width 208 height 25
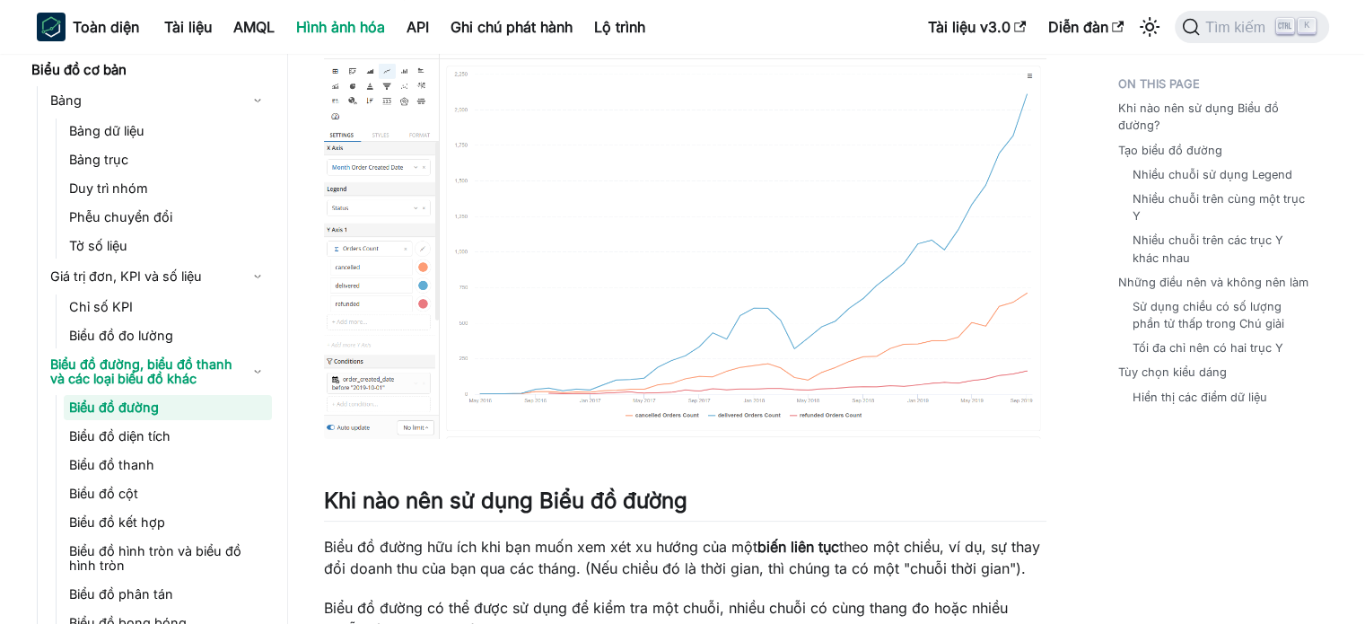
scroll to position [269, 0]
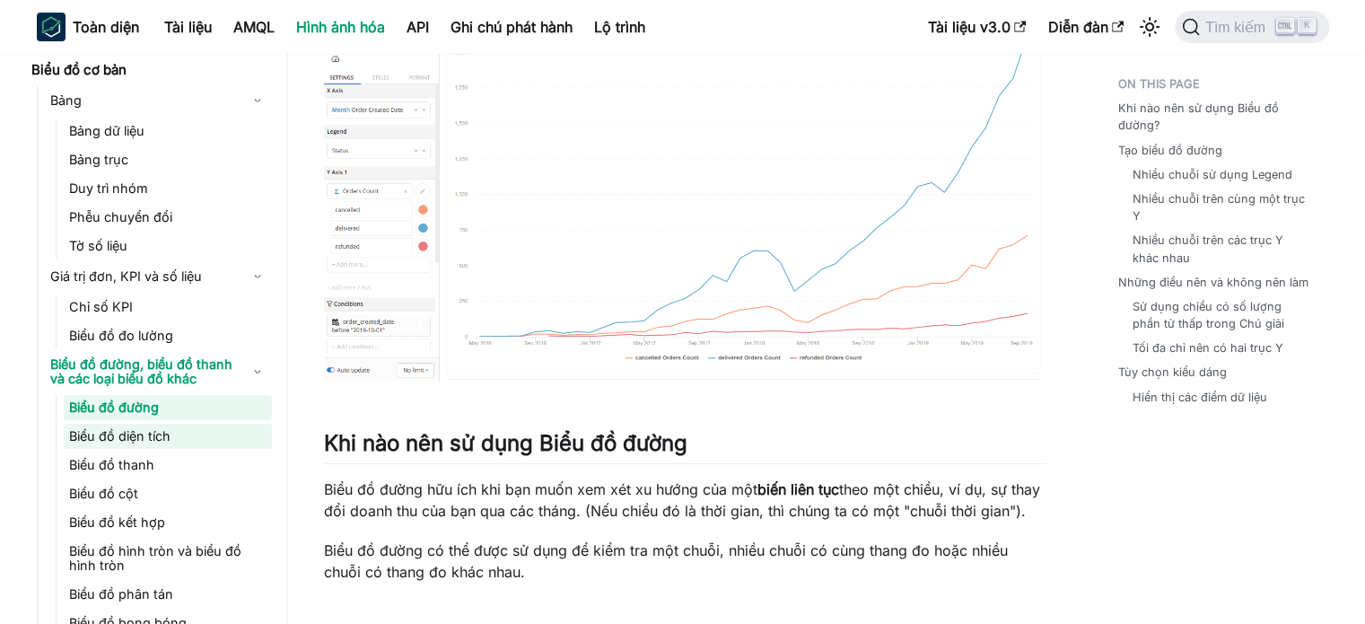
click at [190, 431] on link "Biểu đồ diện tích" at bounding box center [168, 436] width 208 height 25
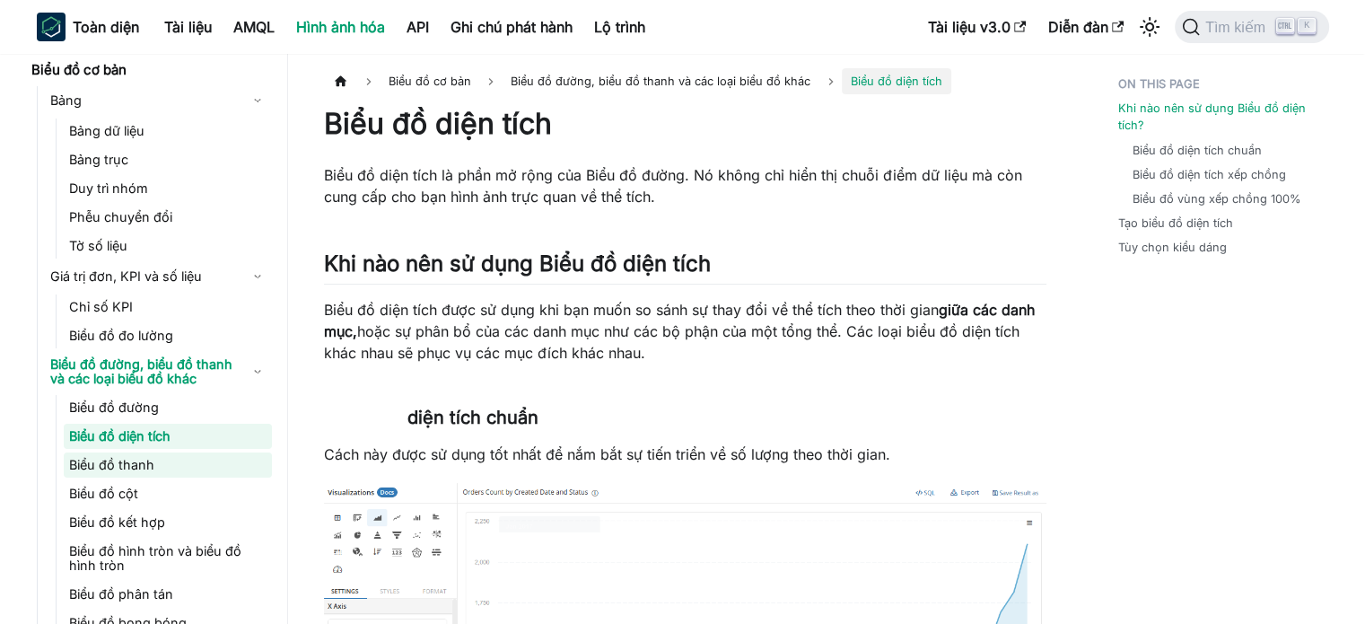
click at [180, 462] on link "Biểu đồ thanh" at bounding box center [168, 464] width 208 height 25
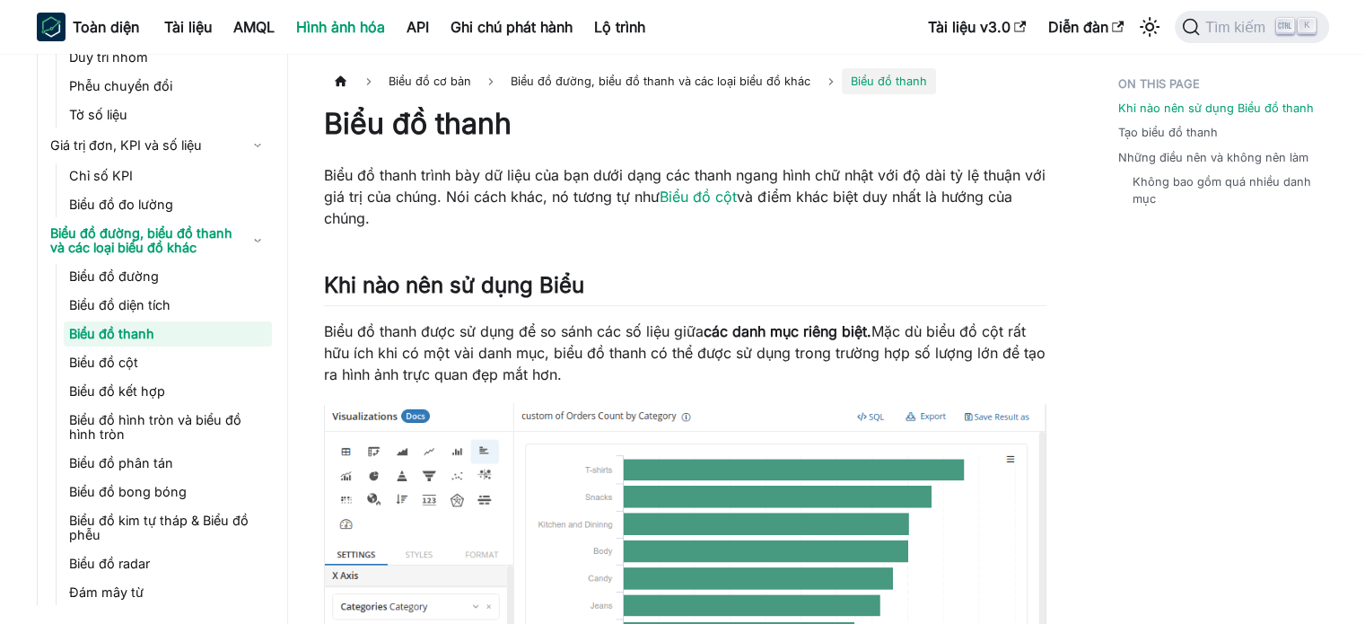
scroll to position [269, 0]
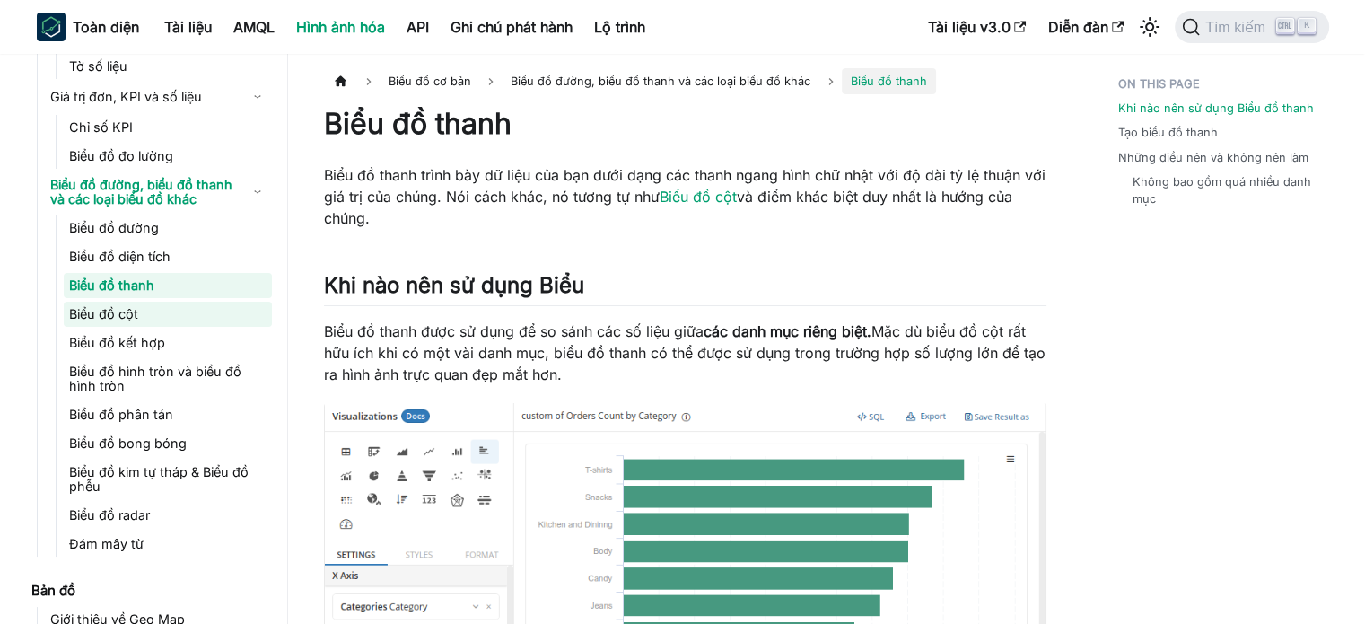
click at [156, 313] on link "Biểu đồ cột" at bounding box center [168, 314] width 208 height 25
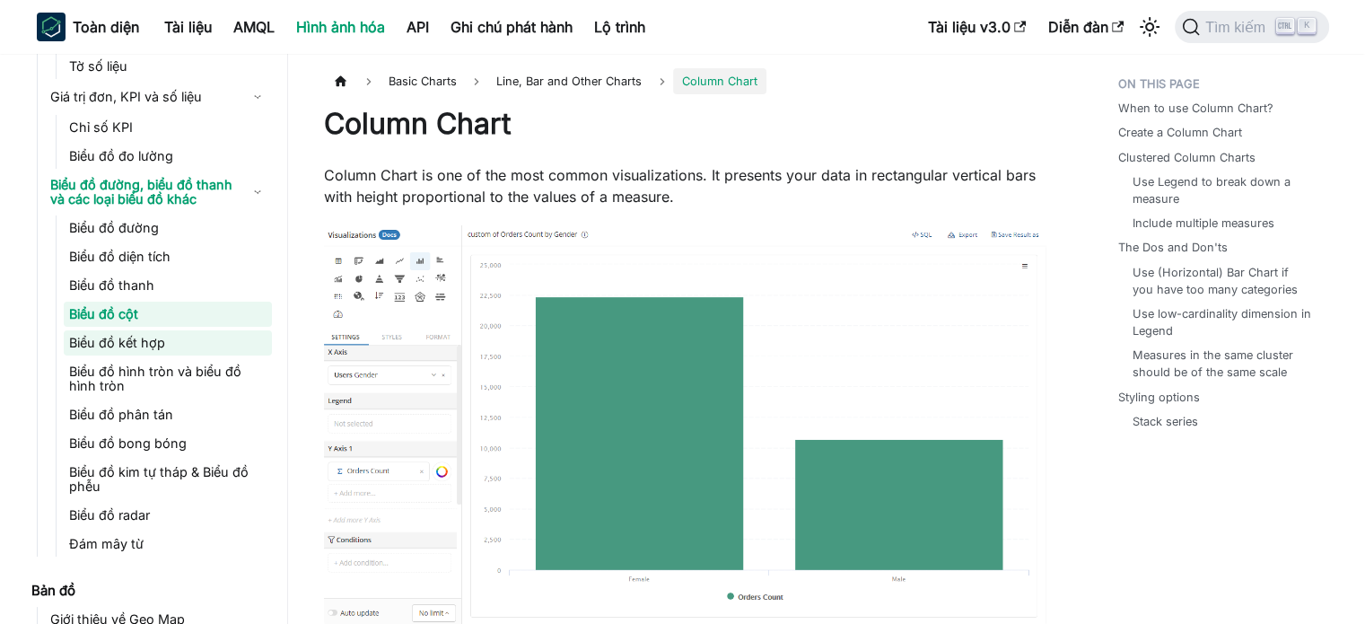
click at [176, 344] on link "Biểu đồ kết hợp" at bounding box center [168, 342] width 208 height 25
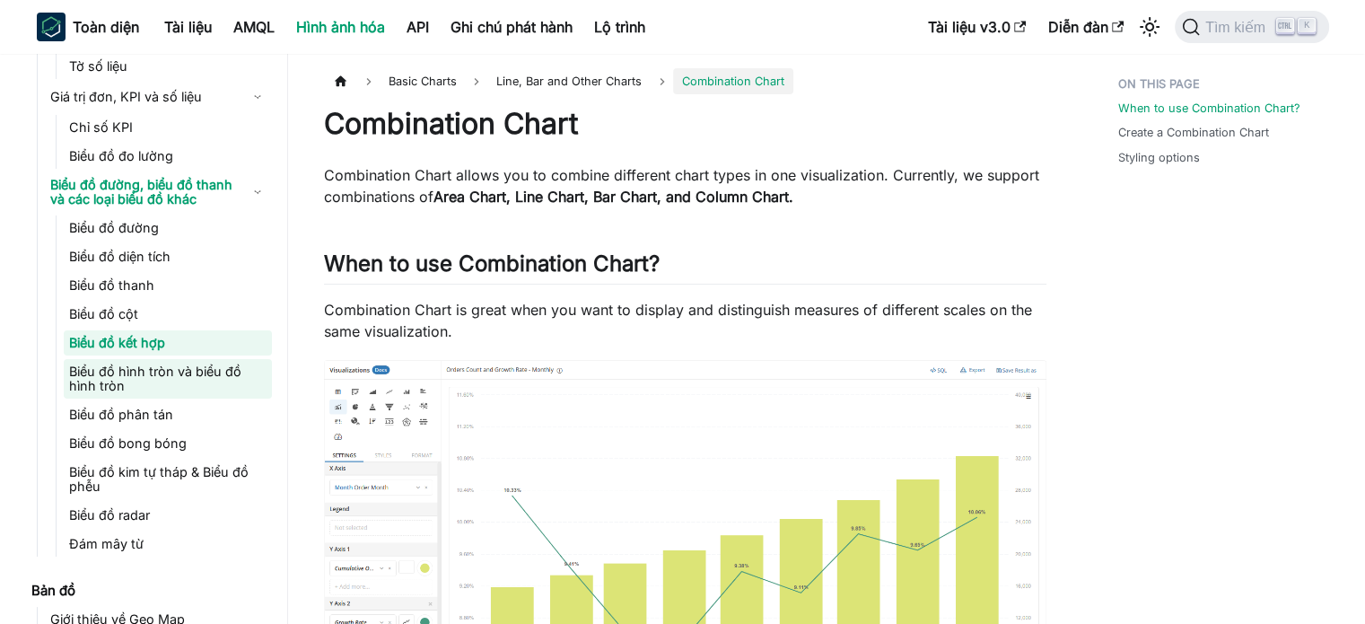
click at [190, 383] on font "Biểu đồ hình tròn và biểu đồ hình tròn" at bounding box center [167, 378] width 197 height 29
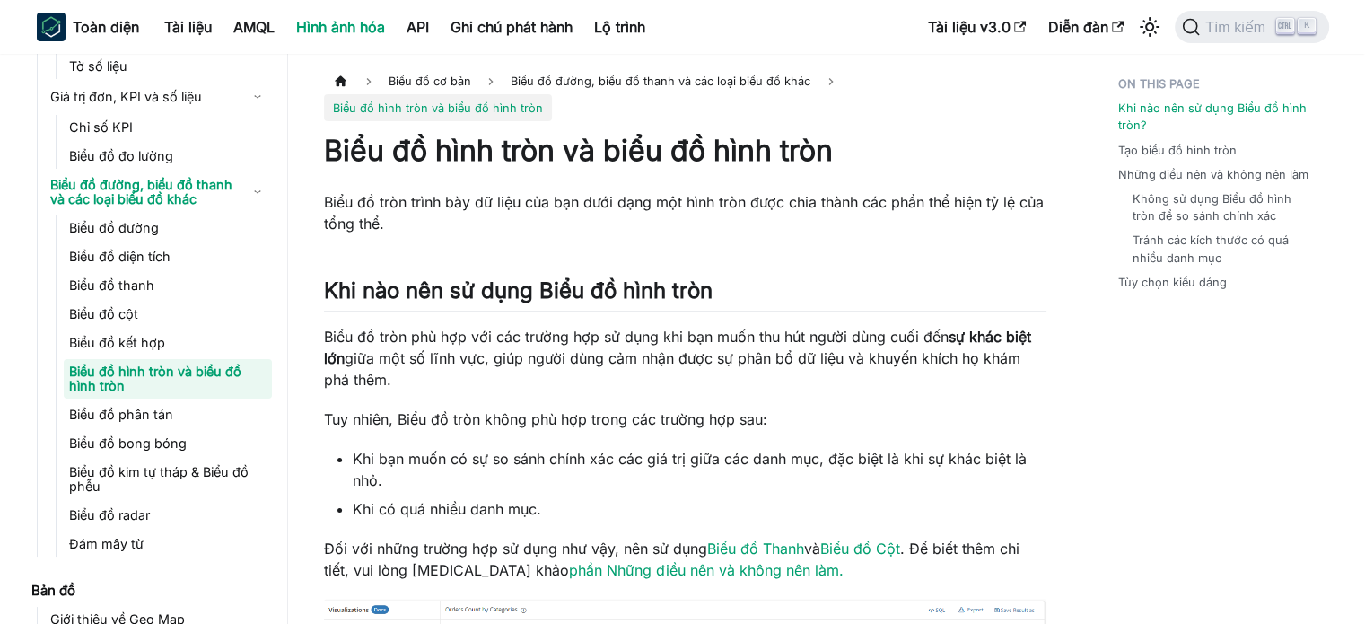
click at [25, 464] on nav "Hình ảnh hóa & Định dạng Giới thiệu Biểu đồ cơ bản Bảng Bảng dữ liệu Bảng trục …" at bounding box center [153, 339] width 269 height 570
